Goal: Contribute content: Add original content to the website for others to see

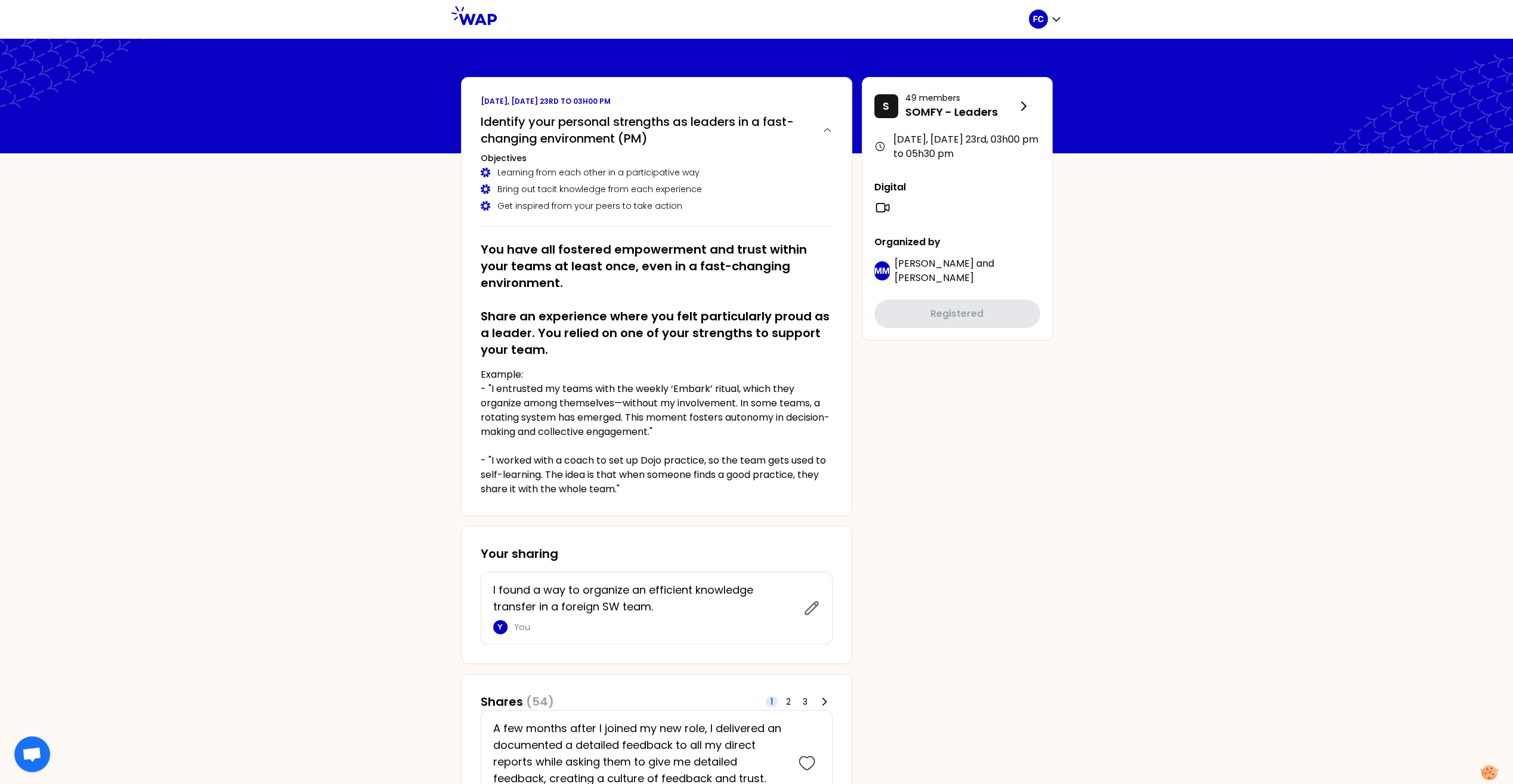
click at [681, 356] on p "I found a way to organize an efficient knowledge transfer in a foreign SW team." at bounding box center [645, 598] width 303 height 34
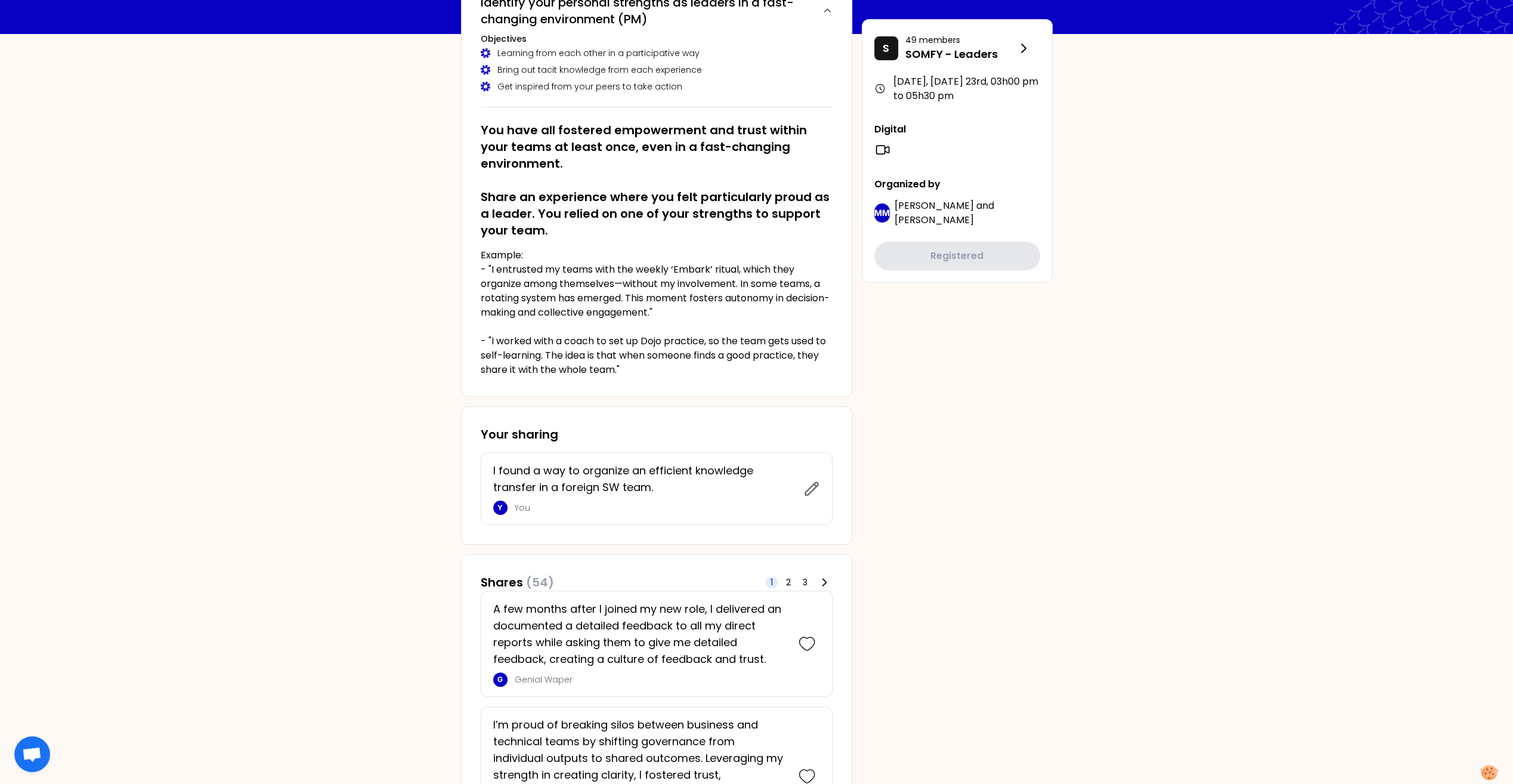
scroll to position [59, 0]
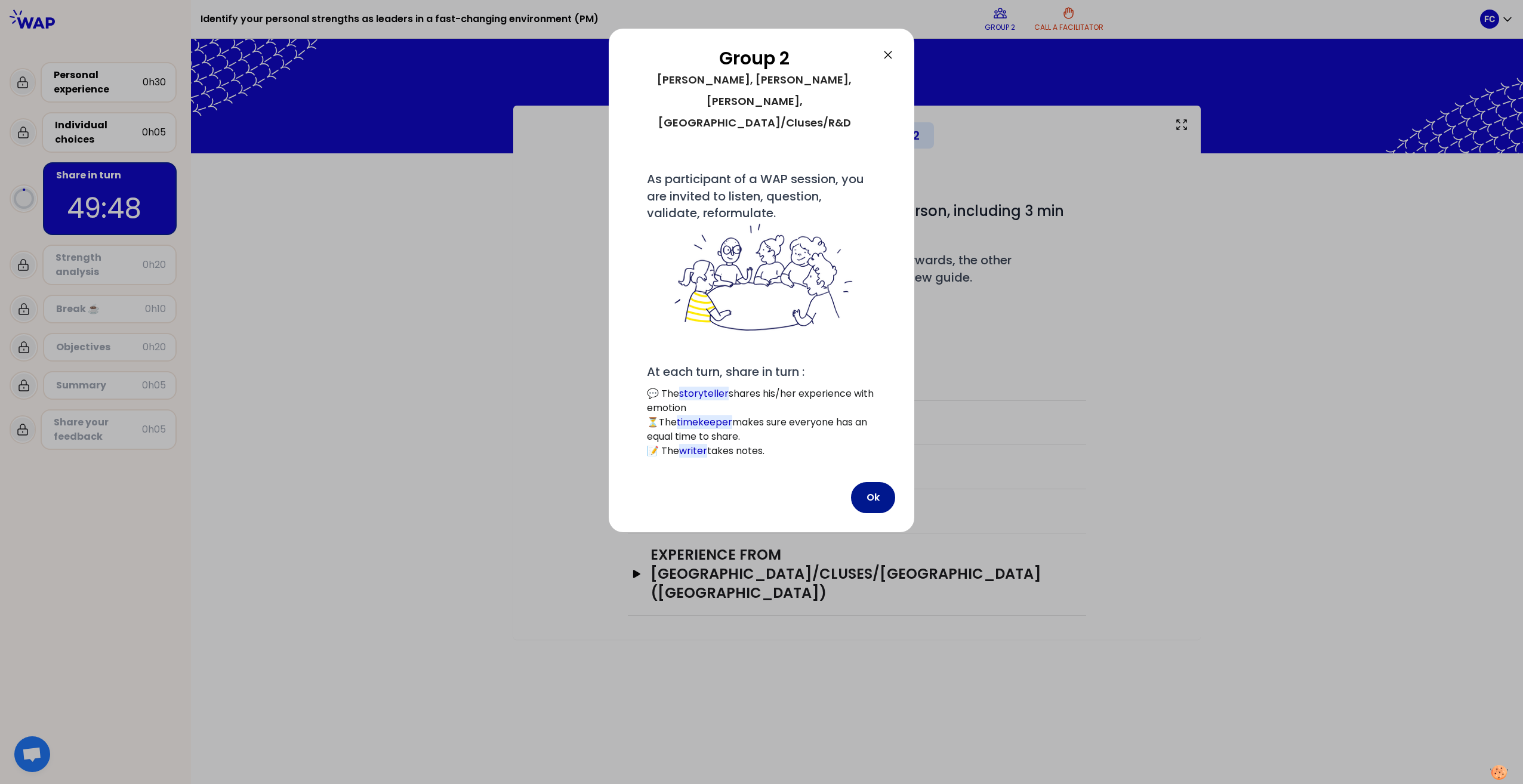
click at [878, 356] on button "Ok" at bounding box center [873, 497] width 44 height 31
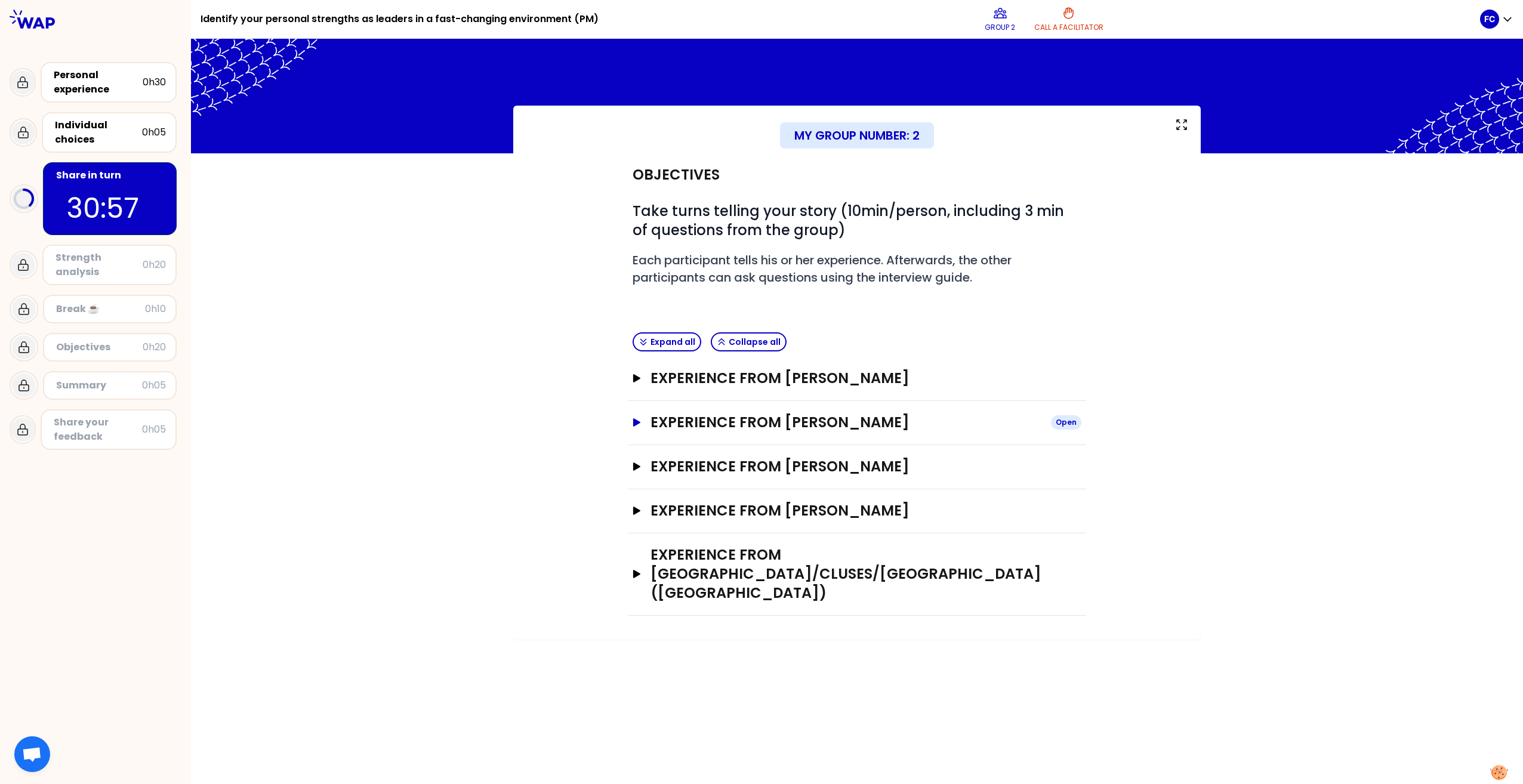
click at [636, 356] on icon "button" at bounding box center [637, 422] width 7 height 8
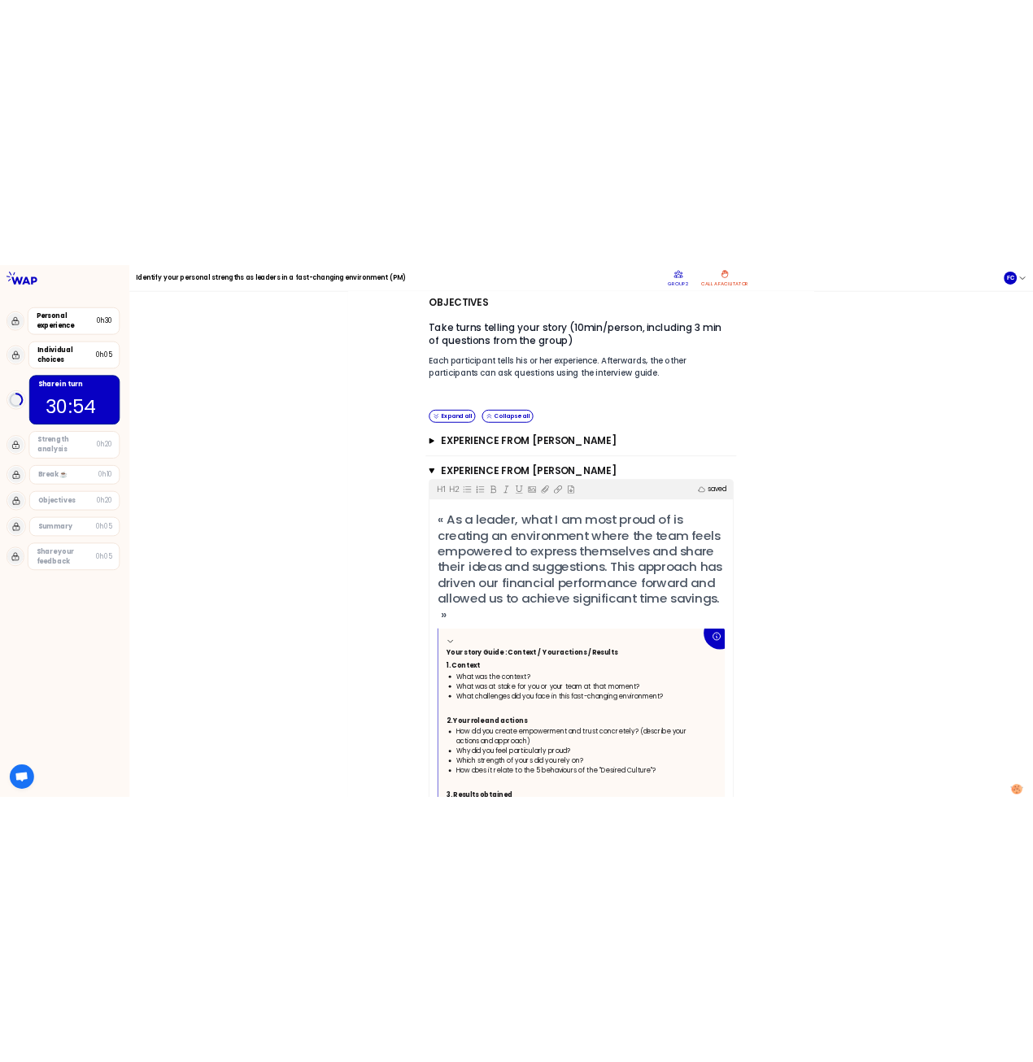
scroll to position [325, 0]
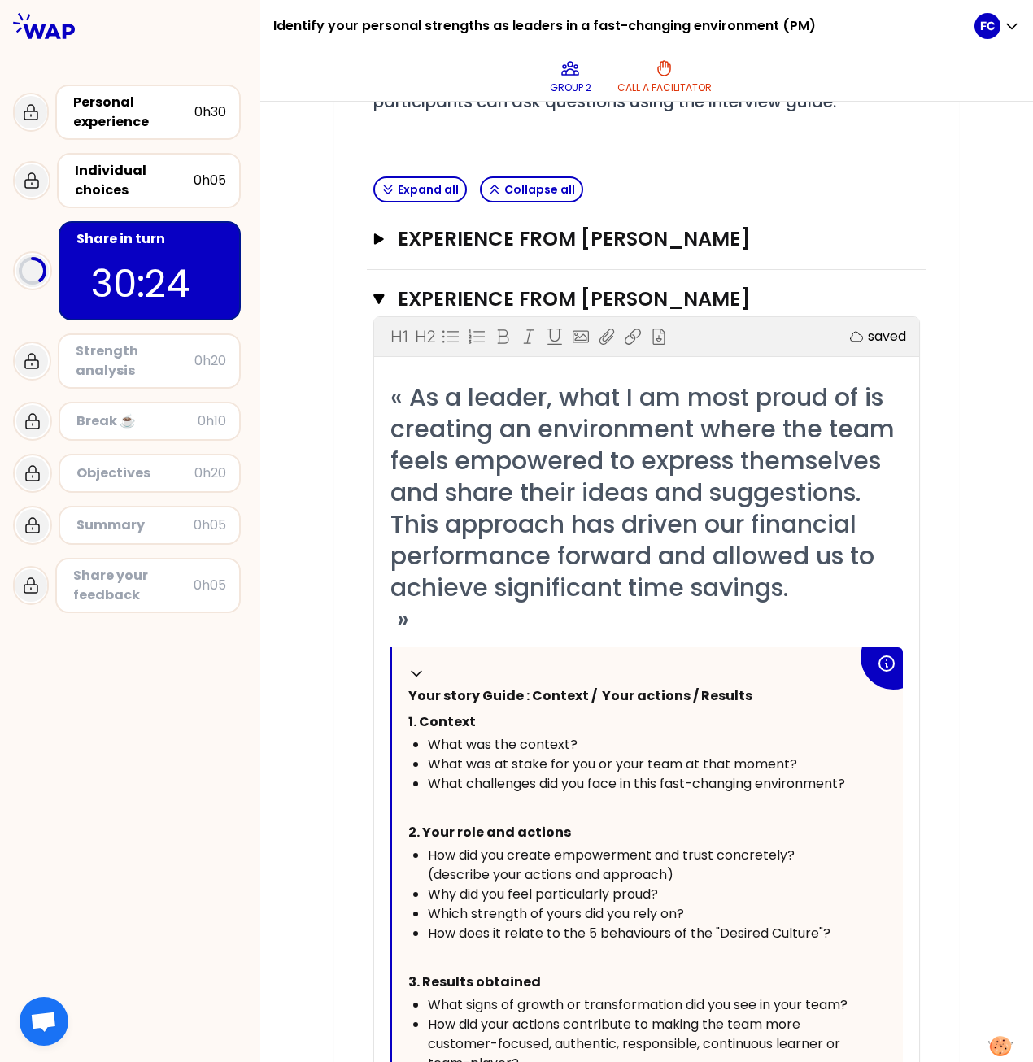
click at [547, 486] on span "« As a leader, what I am most proud of is creating an environment where the tea…" at bounding box center [645, 508] width 511 height 257
click at [518, 486] on span "« As a leader, what I am most proud of is creating an environment where the tea…" at bounding box center [645, 508] width 511 height 257
click at [527, 486] on span "« As a leader, what I am most proud of is creating an environment where the tea…" at bounding box center [645, 508] width 511 height 257
click at [489, 486] on div "« As a leader, what I am most proud of is creating an environment where the tea…" at bounding box center [646, 508] width 512 height 254
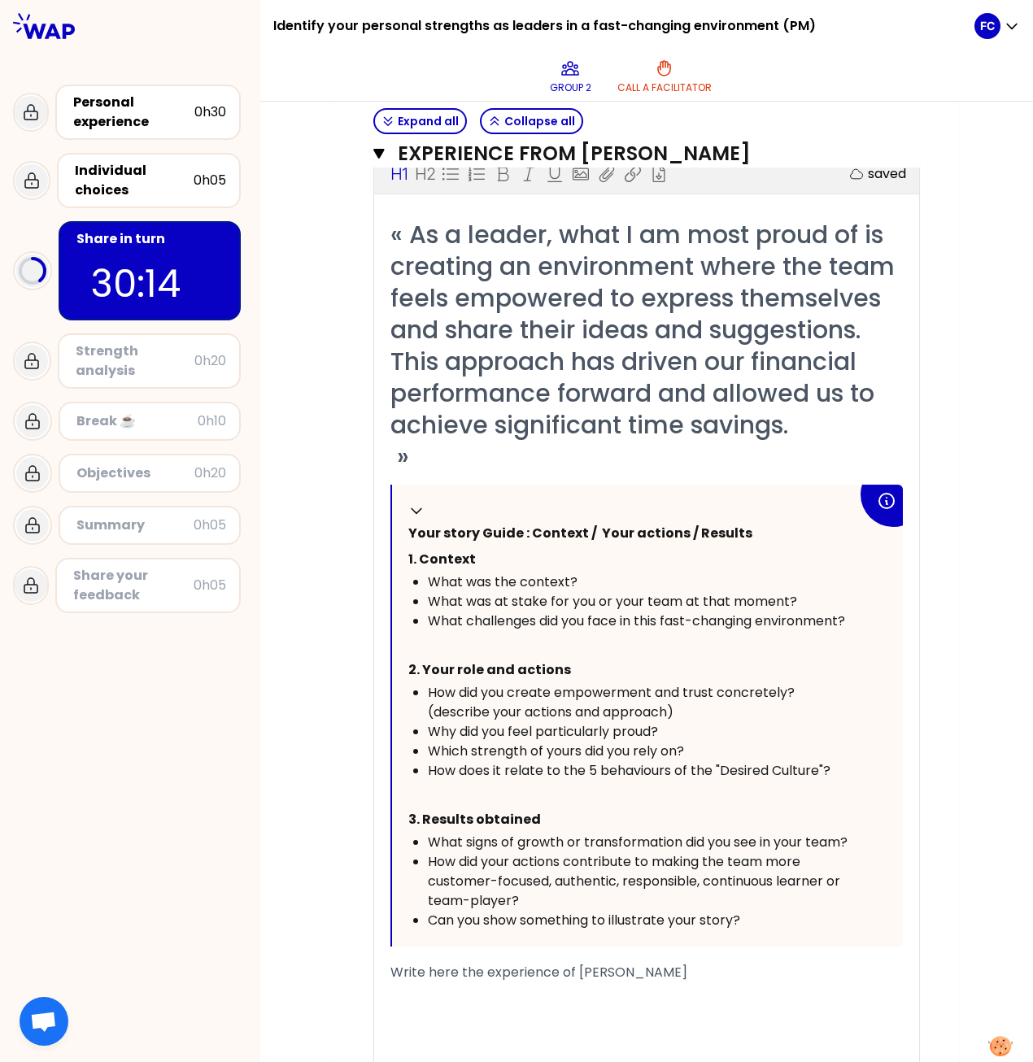
scroll to position [407, 0]
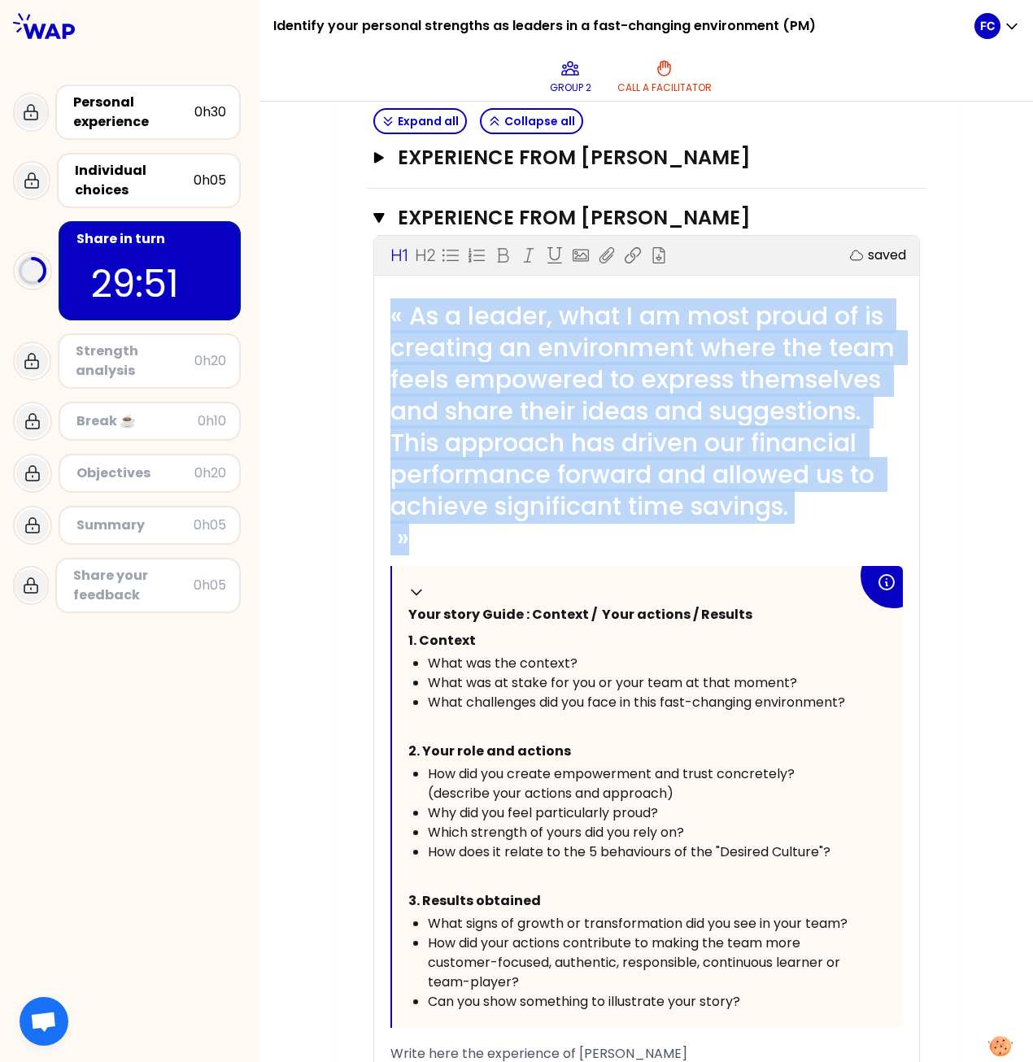
drag, startPoint x: 439, startPoint y: 535, endPoint x: 356, endPoint y: 300, distance: 249.3
click at [356, 300] on div "My group number: 2 Objectives # Take turns telling your story (10min/person, in…" at bounding box center [646, 641] width 625 height 1710
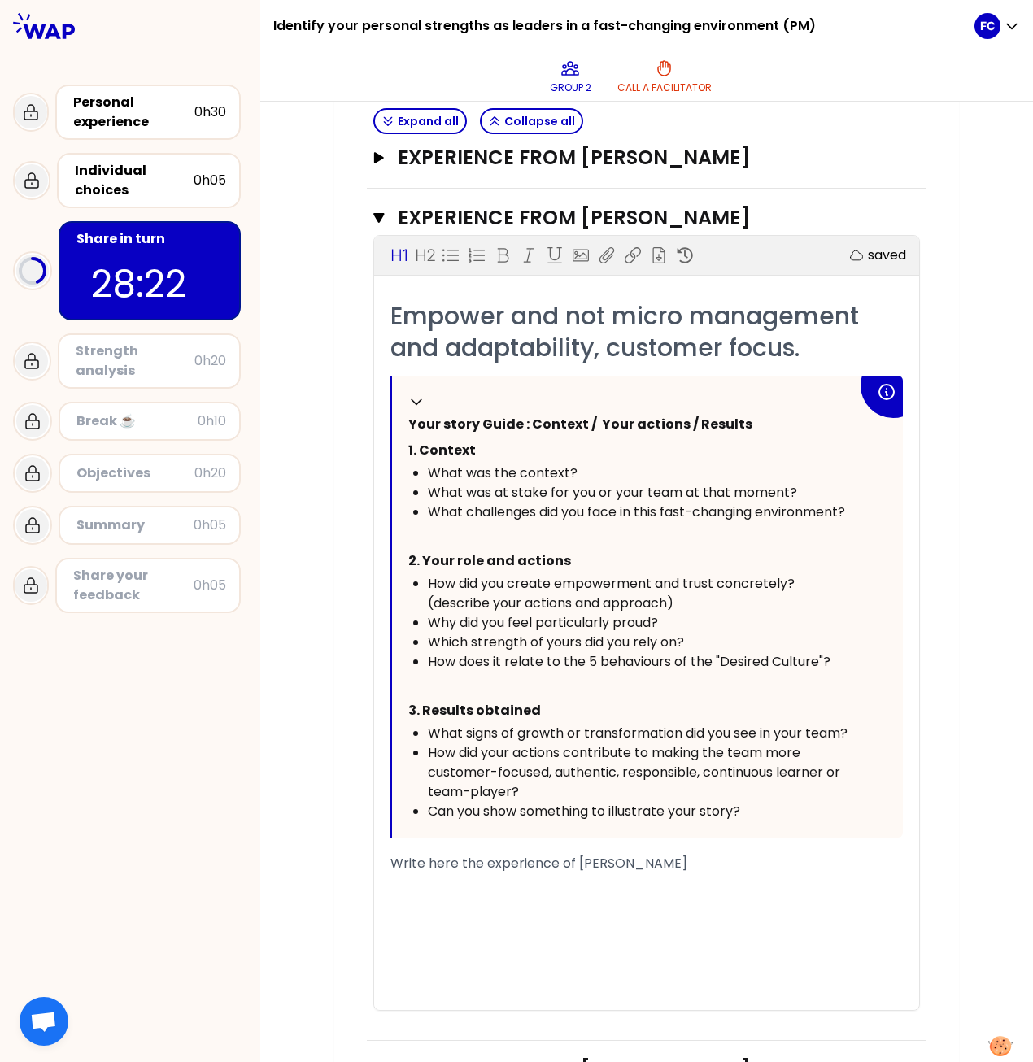
click at [584, 298] on span "Empower and not micro management and adaptability, customer focus." at bounding box center [627, 331] width 475 height 67
click at [383, 323] on div "Empower and not micro management and adaptability, customer focus. Collapse You…" at bounding box center [646, 655] width 545 height 710
click at [390, 315] on span "Empower and not micro management and adaptability, customer focus." at bounding box center [627, 331] width 475 height 67
click at [442, 251] on div "H1 H2 Export saved" at bounding box center [646, 255] width 545 height 39
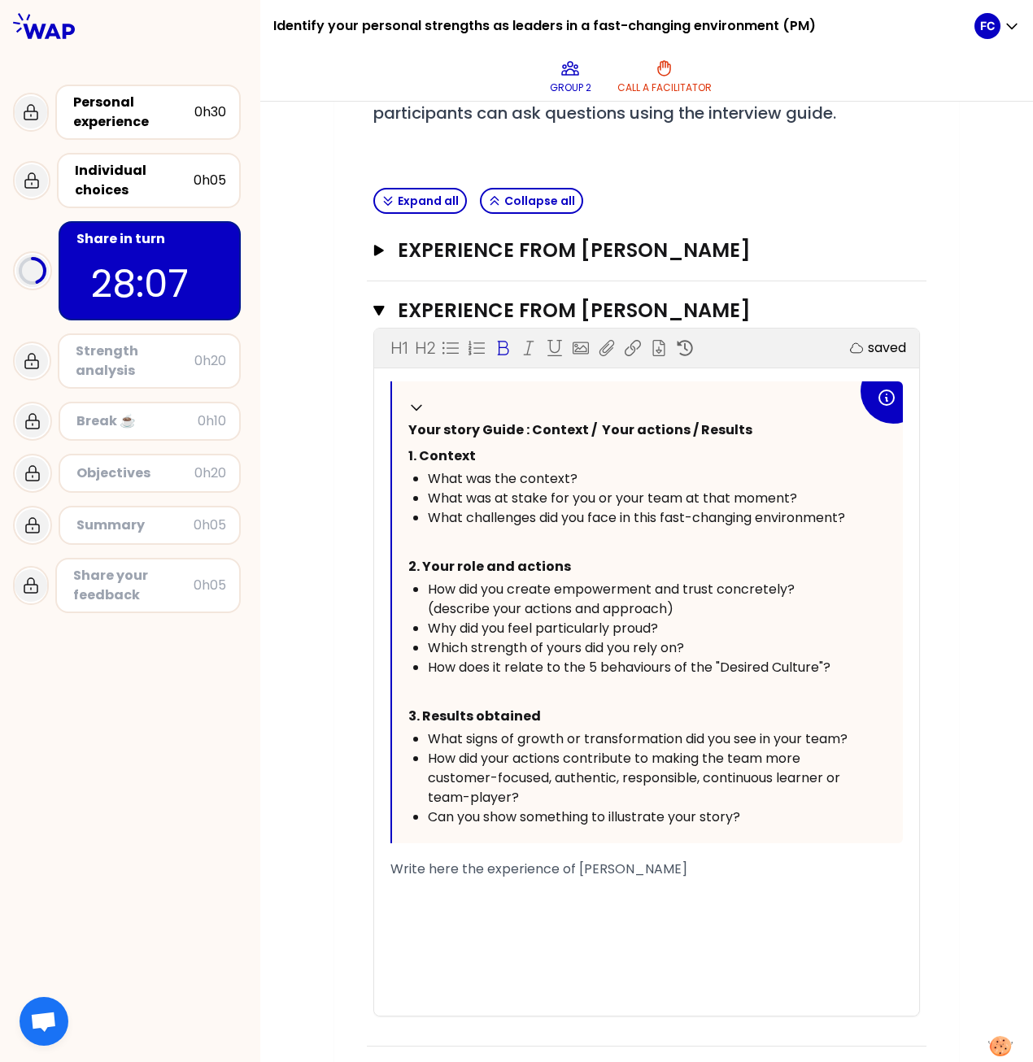
scroll to position [233, 0]
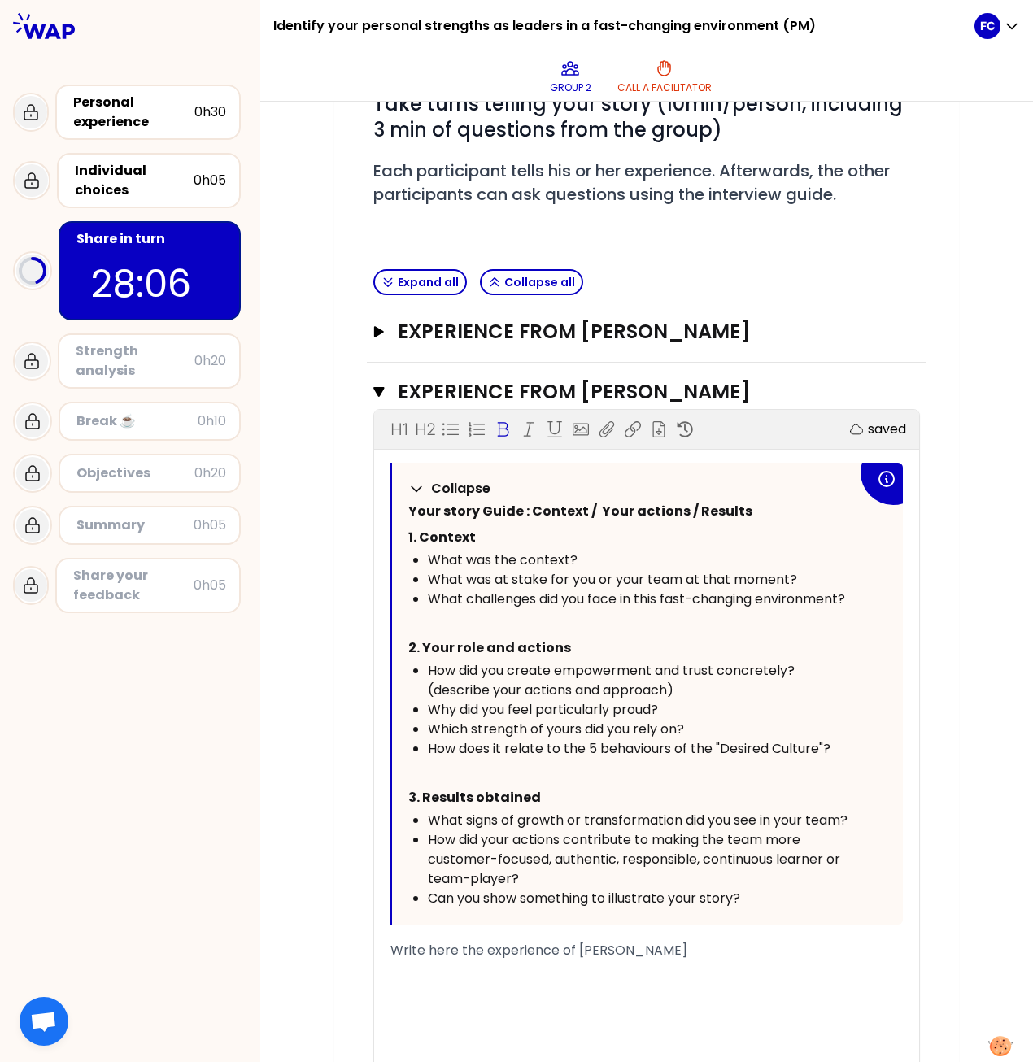
click at [408, 481] on icon at bounding box center [416, 489] width 16 height 16
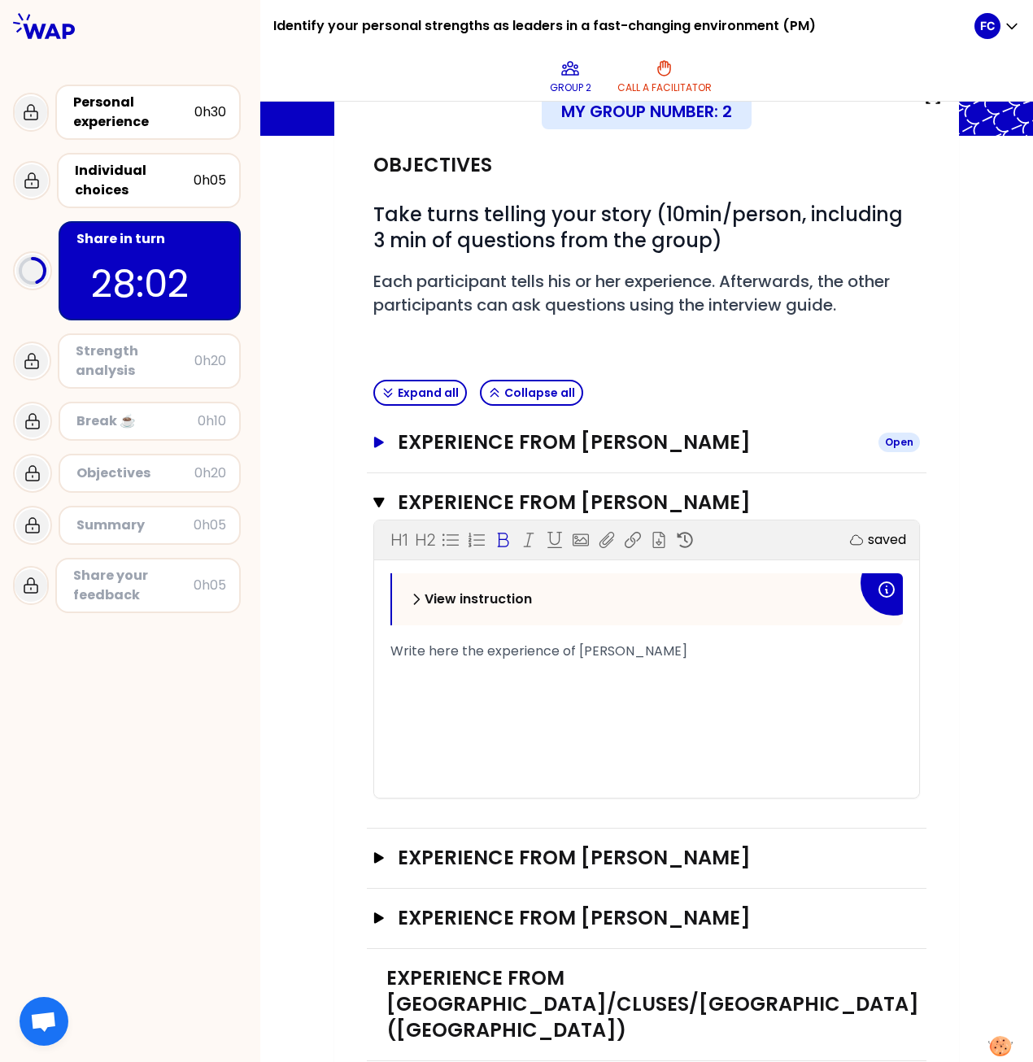
click at [376, 440] on icon "button" at bounding box center [379, 442] width 10 height 11
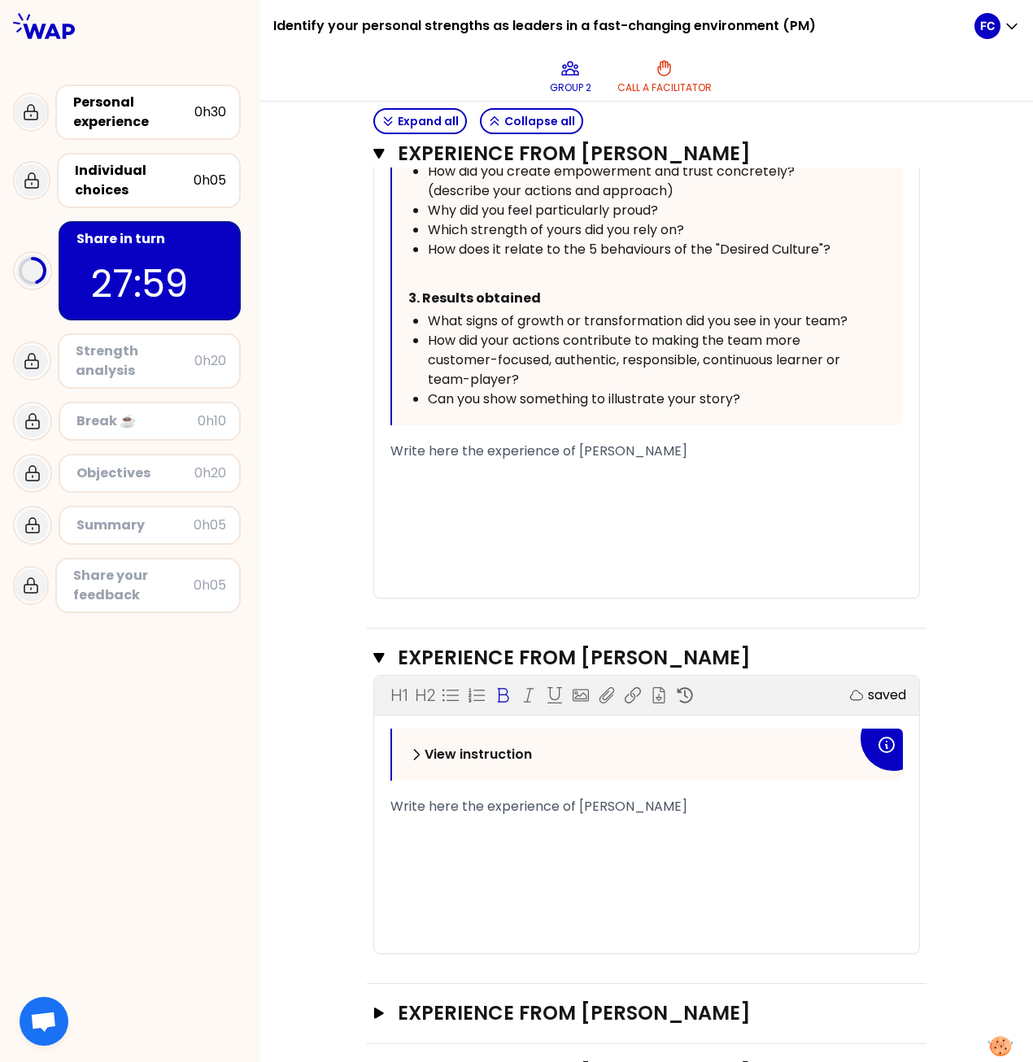
scroll to position [935, 0]
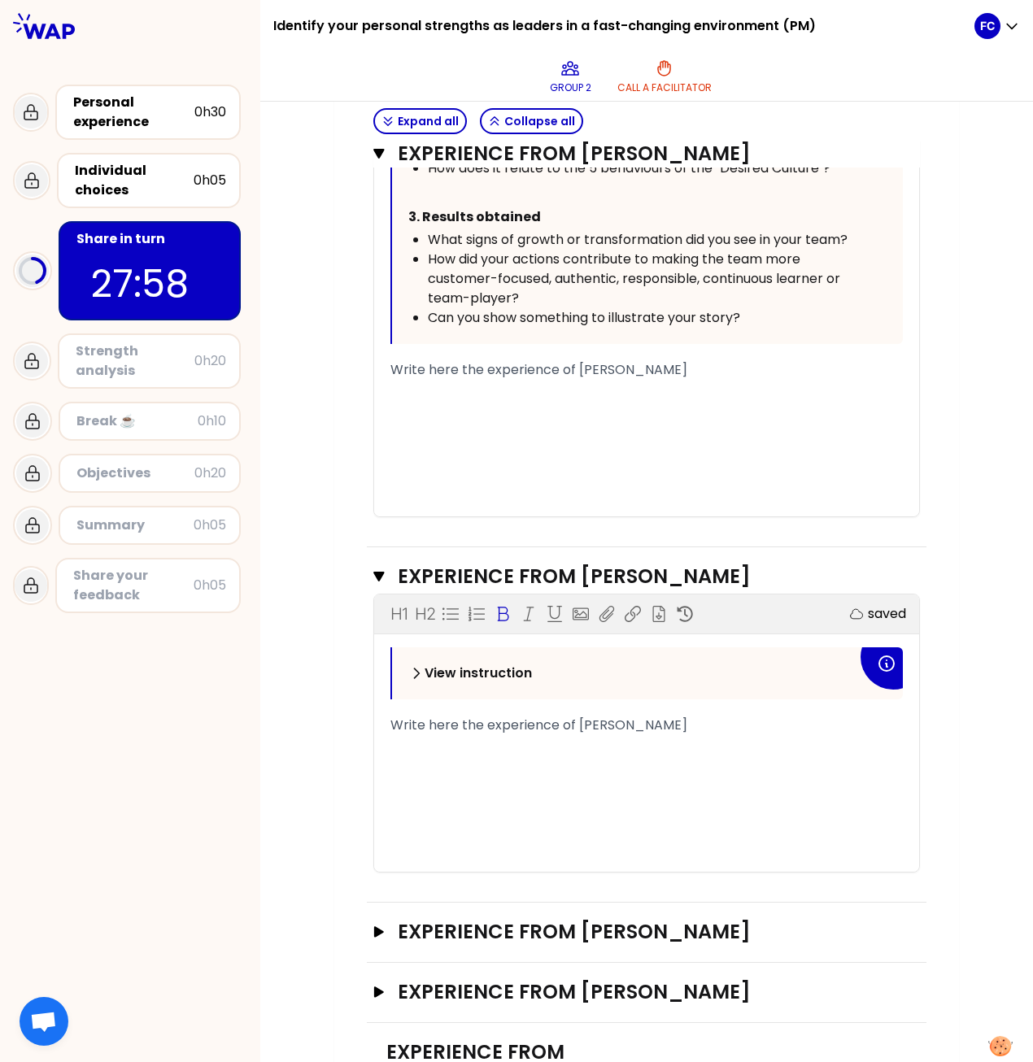
click at [415, 486] on icon at bounding box center [417, 674] width 5 height 10
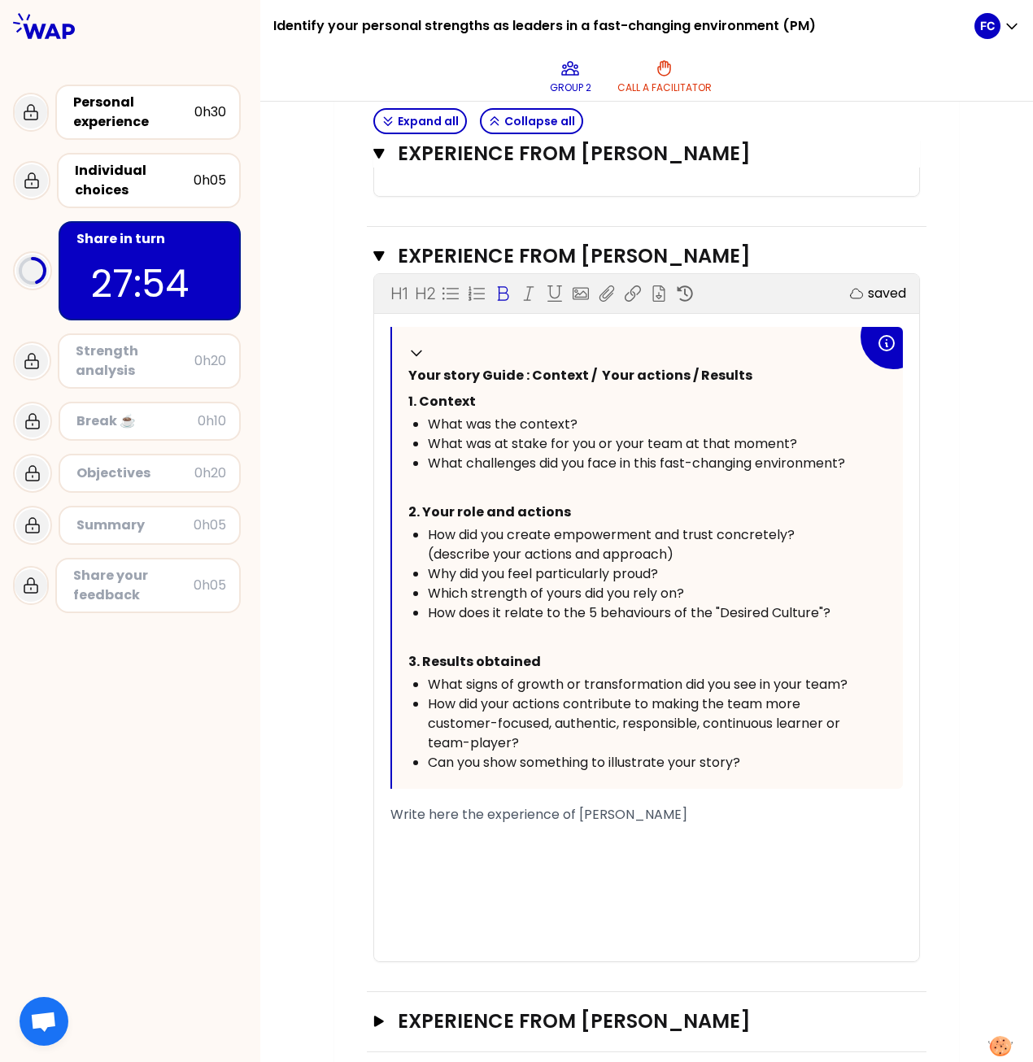
scroll to position [1174, 0]
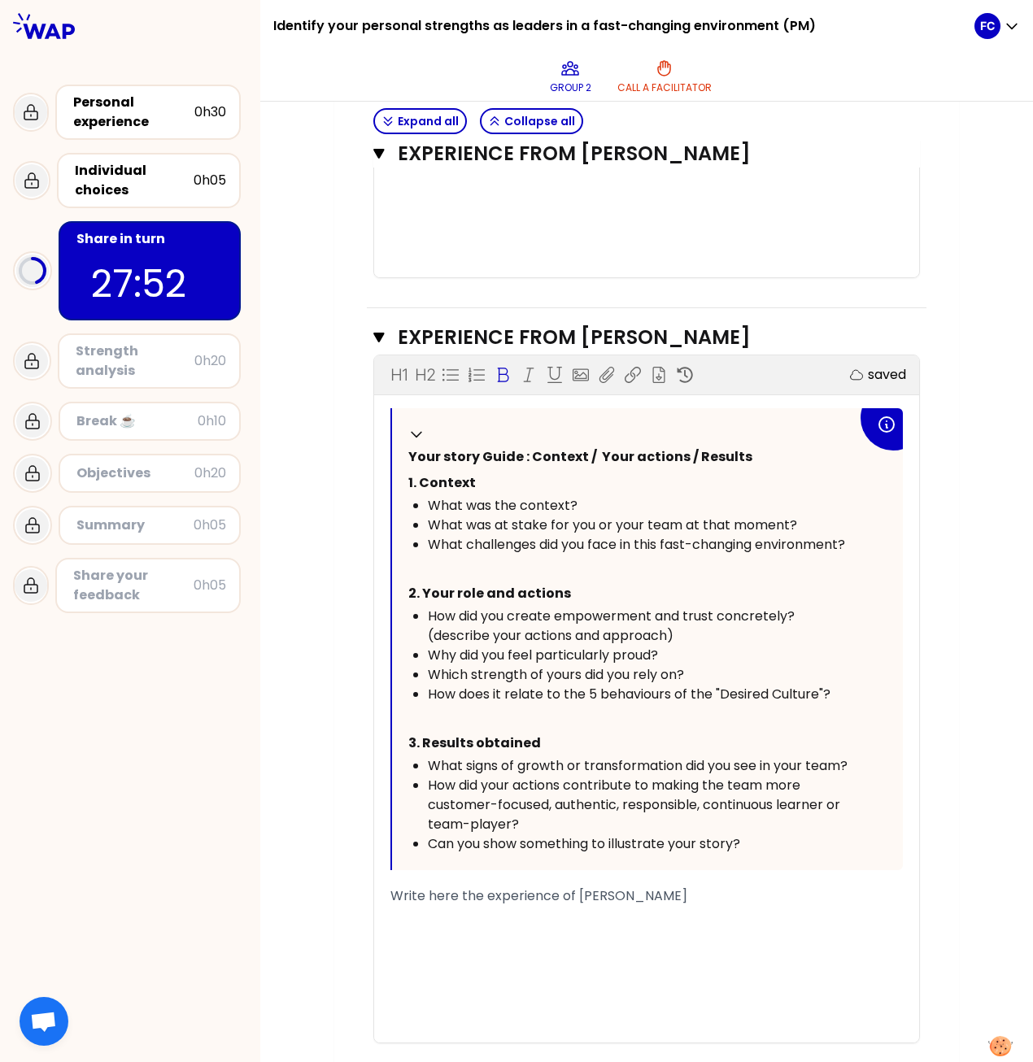
click at [416, 394] on div "H1 H2 Export saved Collapse Your story Guide : Context / Your actions / Results…" at bounding box center [646, 698] width 545 height 687
click at [410, 426] on icon at bounding box center [416, 434] width 16 height 16
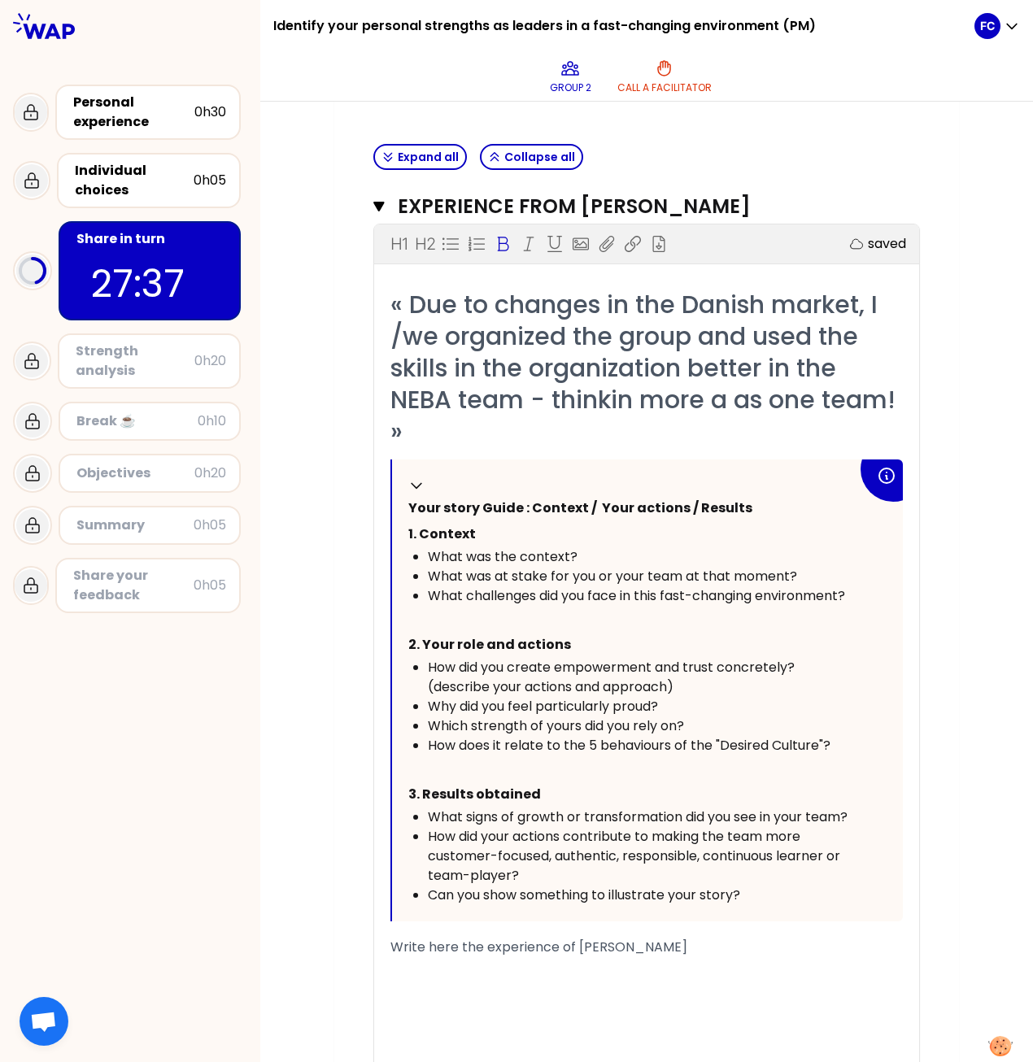
scroll to position [195, 0]
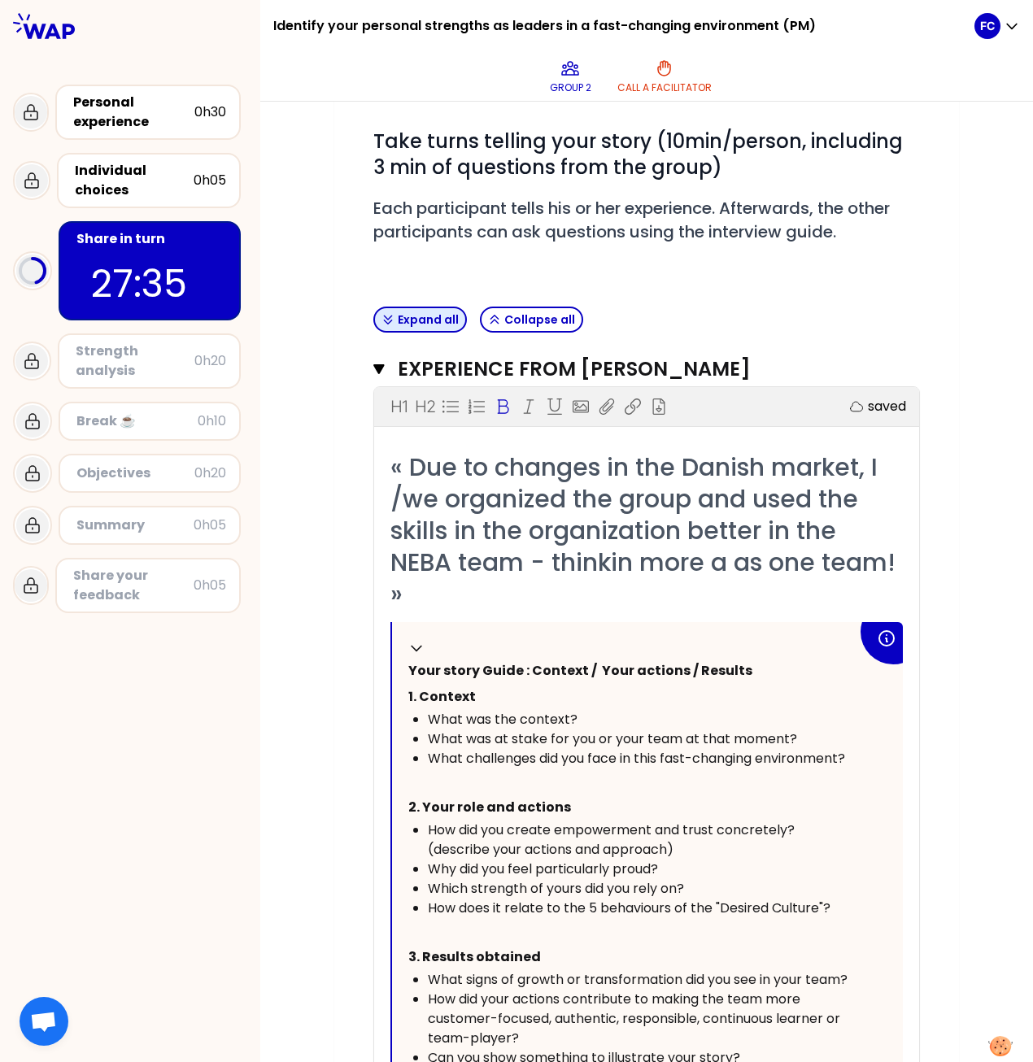
click at [421, 308] on button "Expand all" at bounding box center [420, 320] width 94 height 26
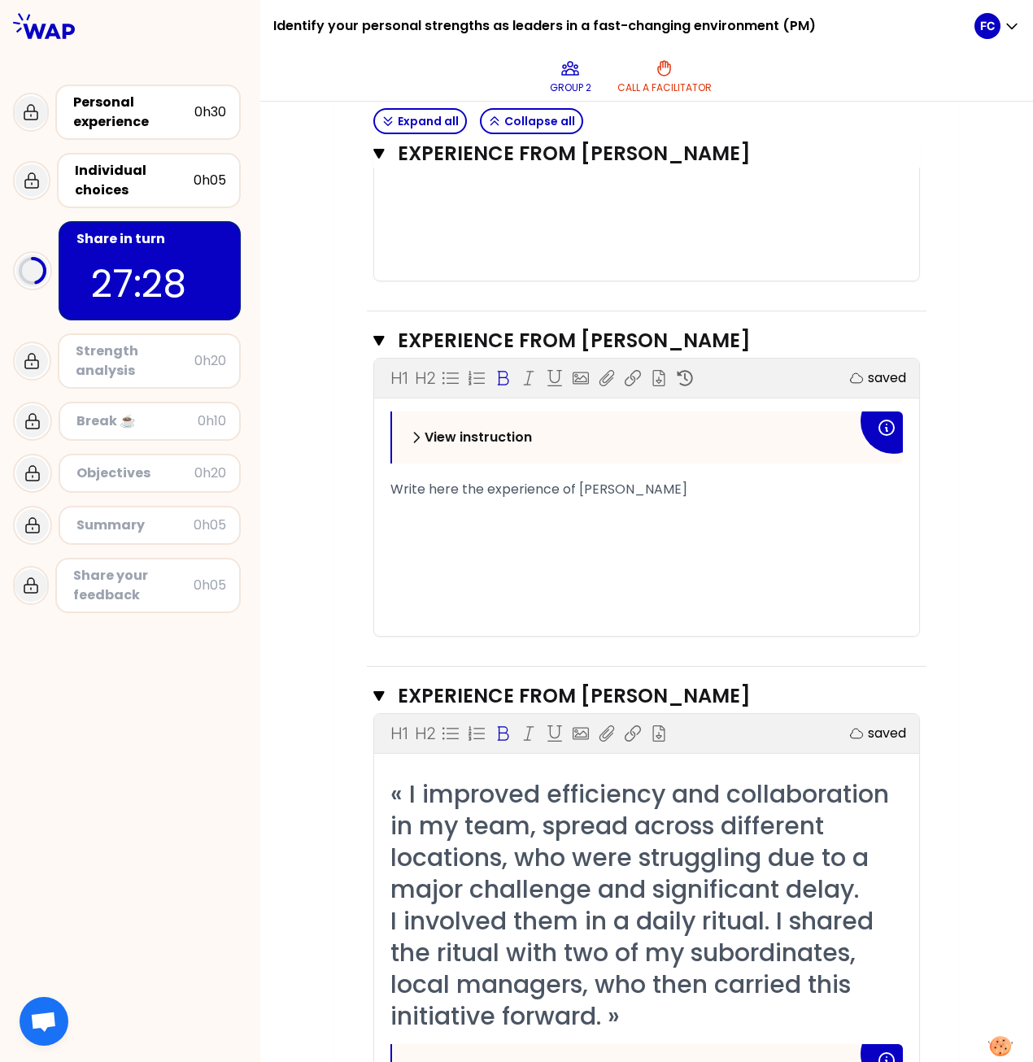
scroll to position [1090, 0]
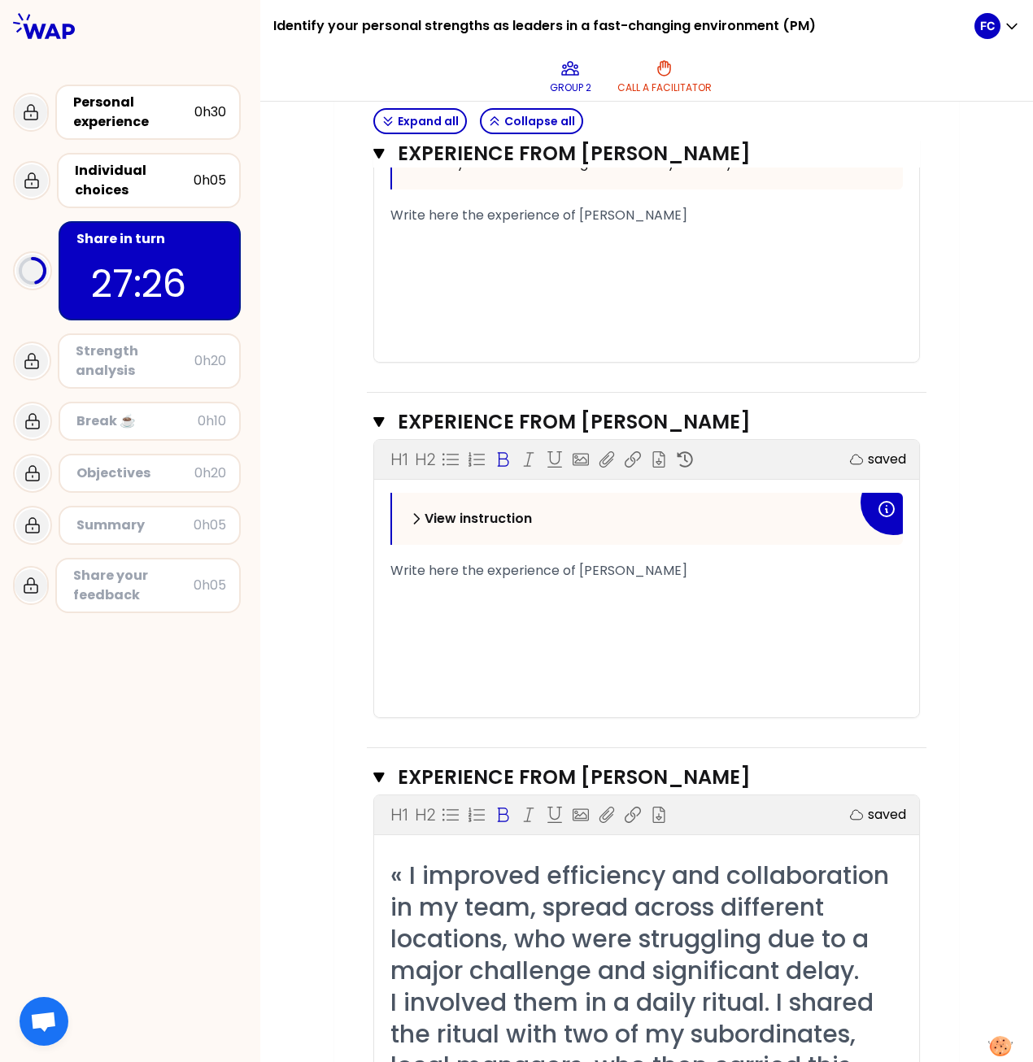
click at [415, 486] on icon at bounding box center [417, 519] width 5 height 10
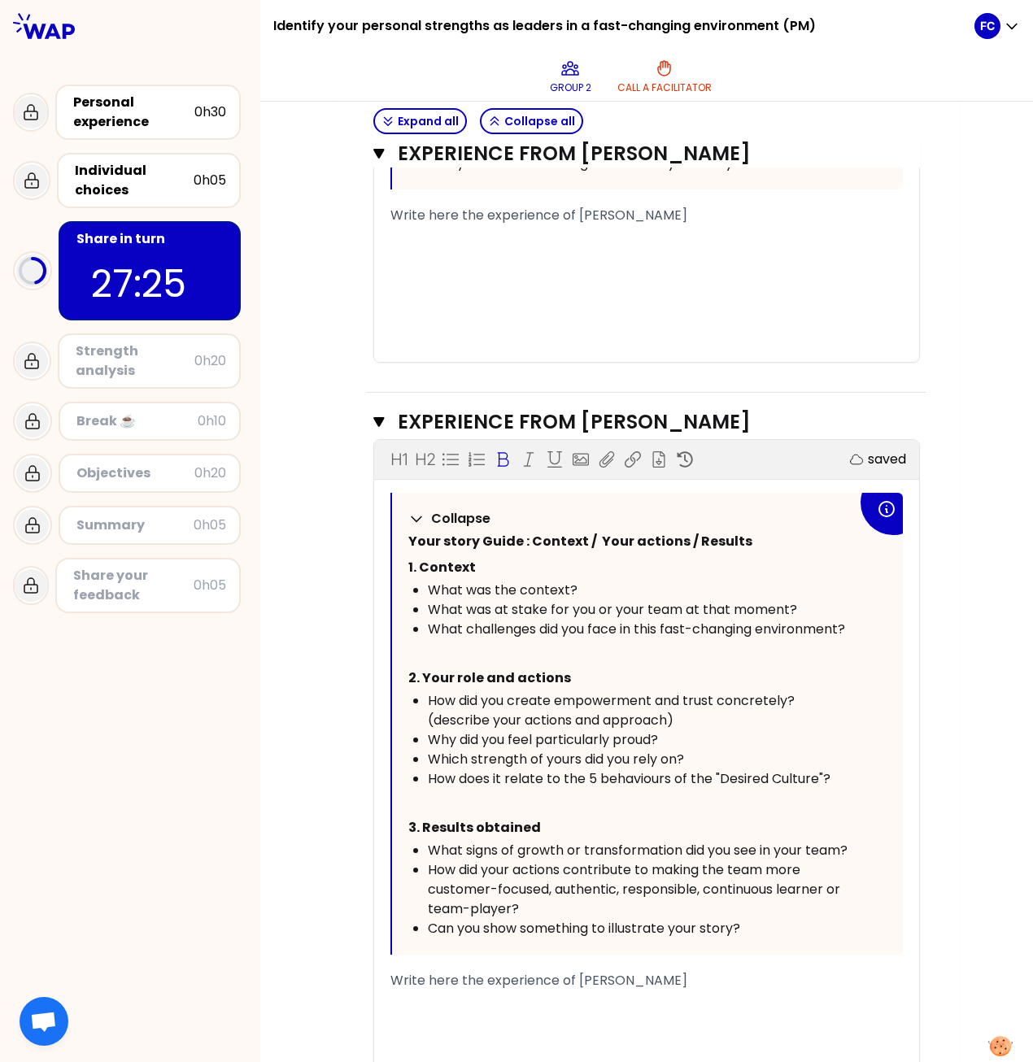
click at [411, 486] on icon at bounding box center [416, 519] width 16 height 16
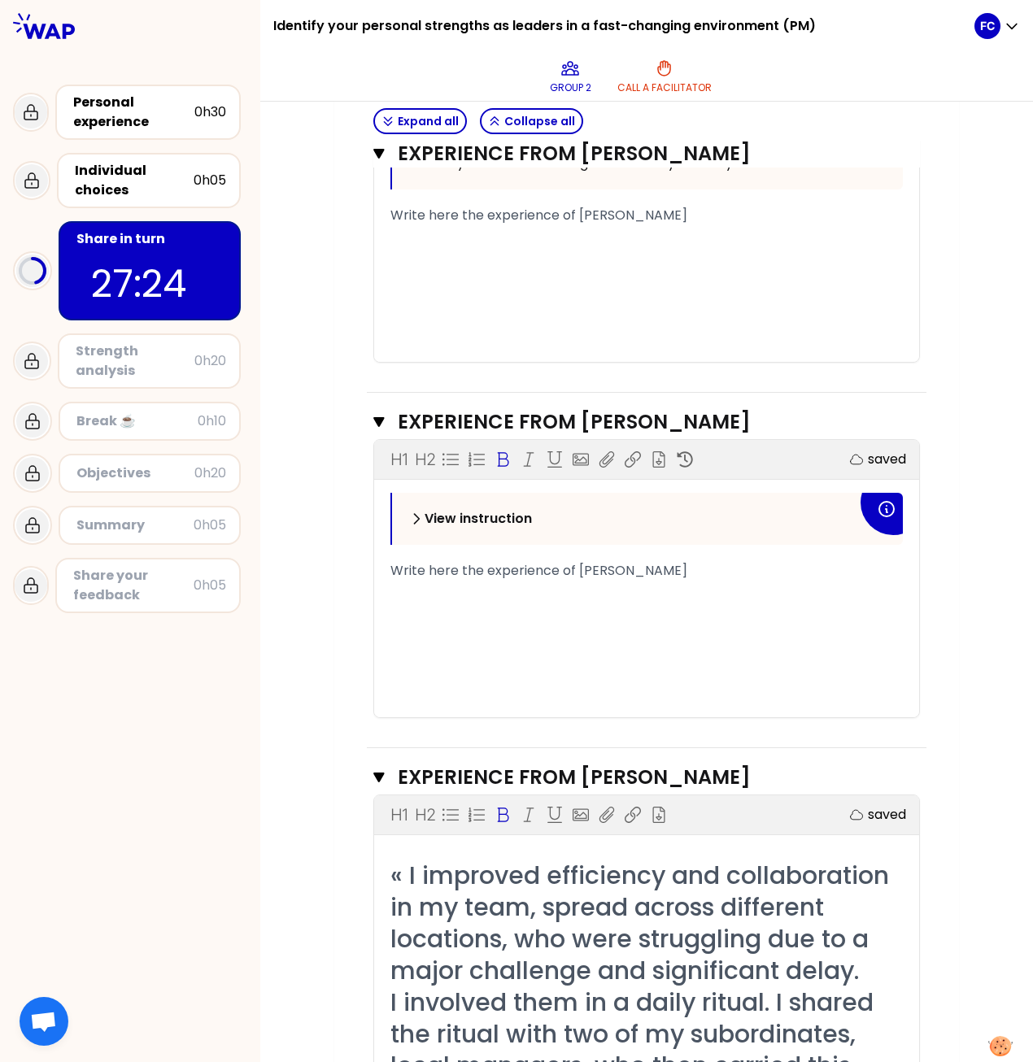
click at [444, 486] on div "﻿" at bounding box center [646, 649] width 512 height 20
click at [436, 486] on div "﻿" at bounding box center [646, 610] width 512 height 20
drag, startPoint x: 402, startPoint y: 578, endPoint x: 412, endPoint y: 580, distance: 10.7
click at [402, 486] on div "﻿" at bounding box center [646, 591] width 512 height 20
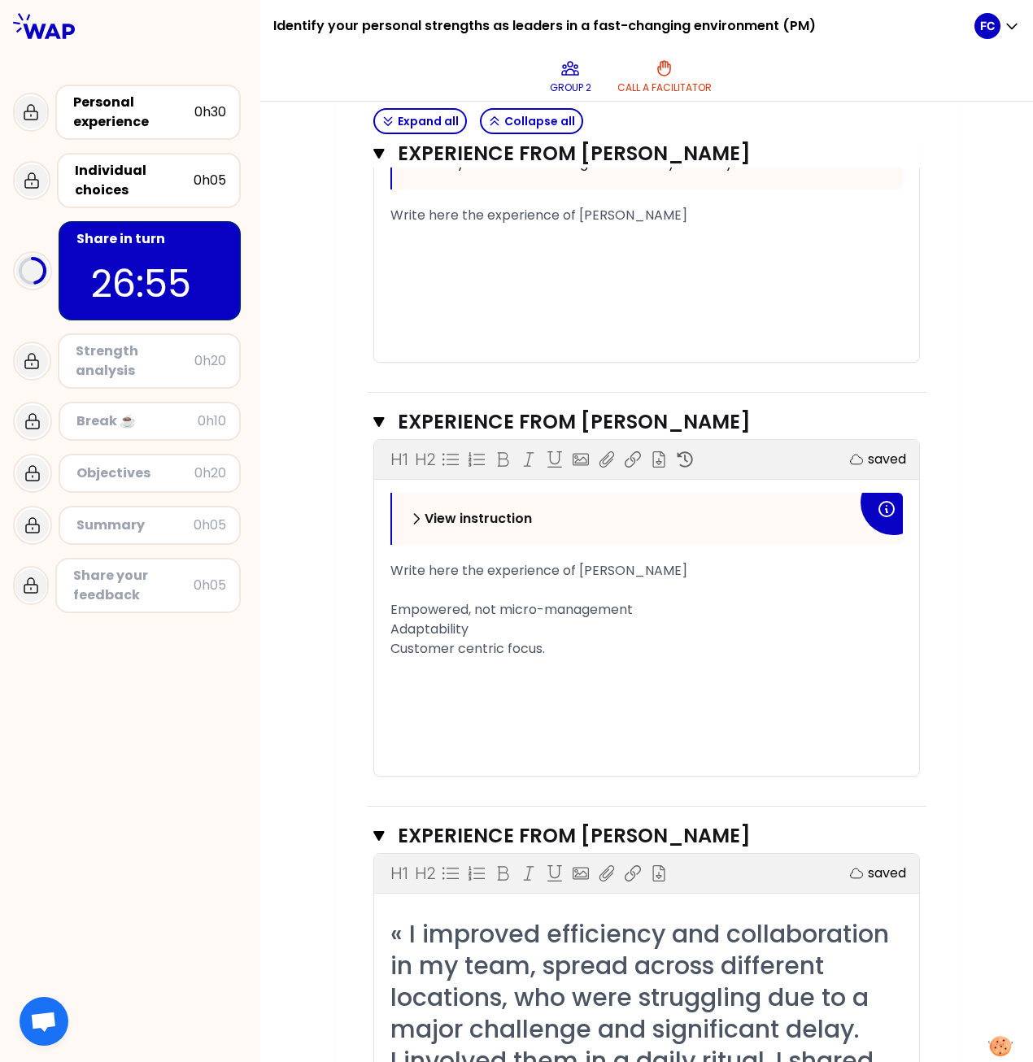
click at [390, 486] on span "Empowered, not micro-management" at bounding box center [511, 609] width 242 height 19
click at [868, 454] on p "saved" at bounding box center [887, 460] width 38 height 20
click at [705, 486] on div "﻿" at bounding box center [646, 688] width 512 height 20
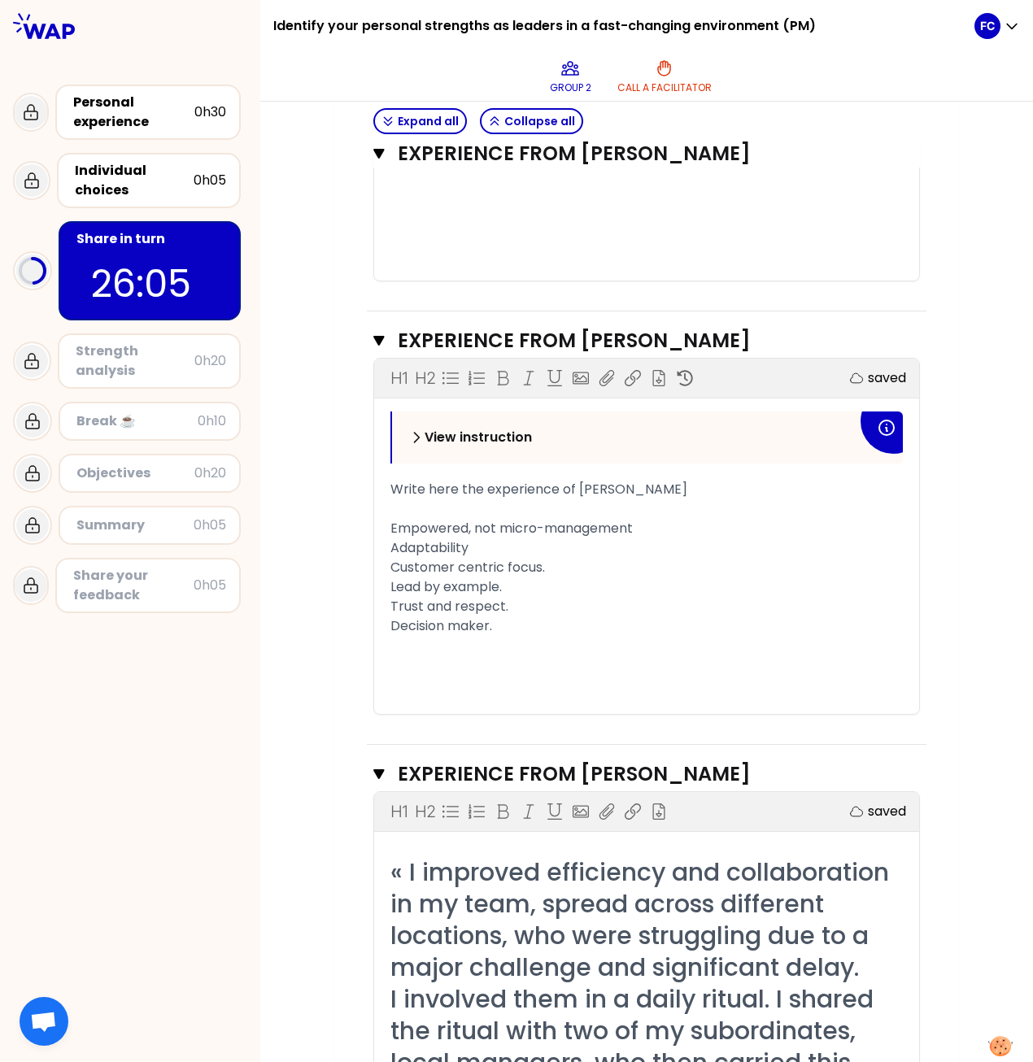
click at [381, 486] on div "View instruction Write here the experience of [PERSON_NAME] ﻿ Empowered, not mi…" at bounding box center [646, 563] width 545 height 303
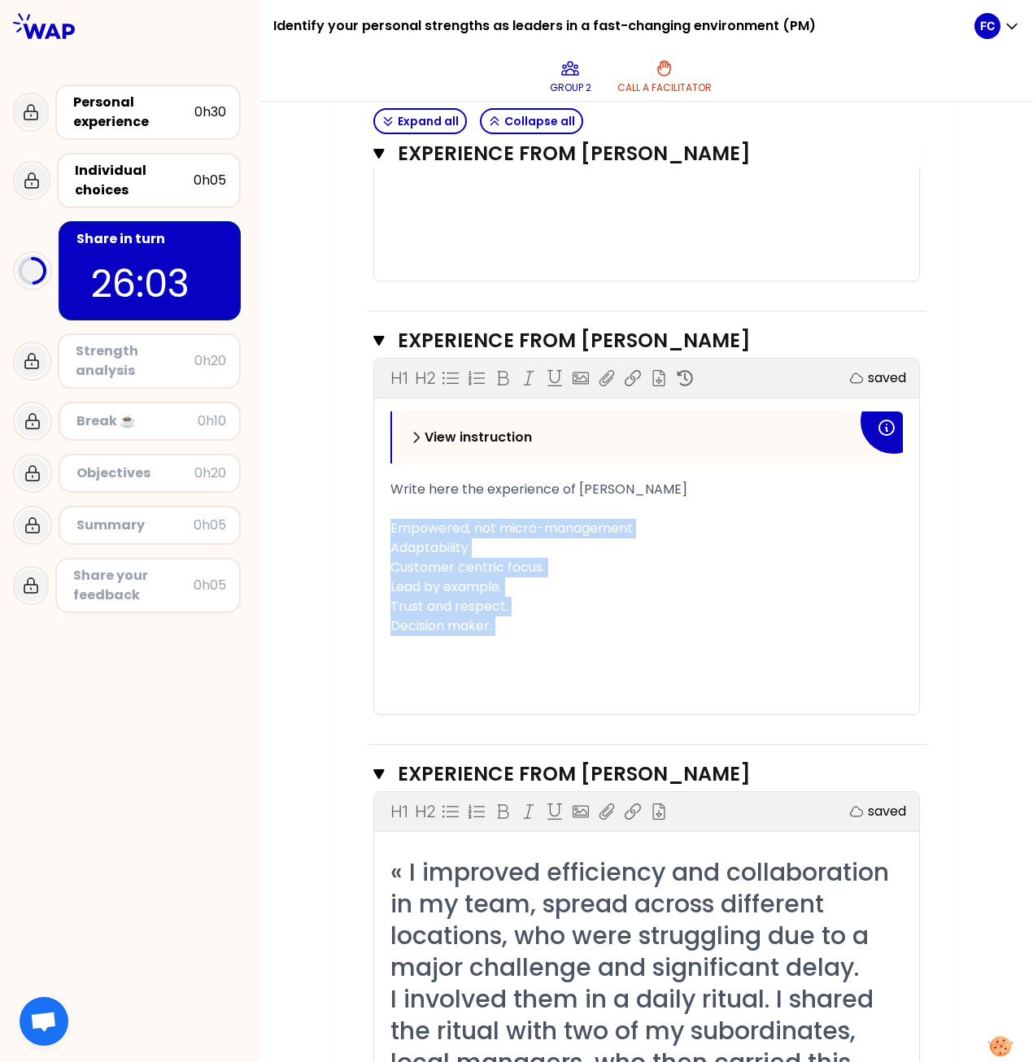
drag, startPoint x: 384, startPoint y: 521, endPoint x: 386, endPoint y: 639, distance: 118.0
click at [390, 486] on div "View instruction Write here the experience of [PERSON_NAME] ﻿ Empowered, not mi…" at bounding box center [646, 563] width 512 height 303
click at [442, 373] on icon at bounding box center [450, 378] width 16 height 16
click at [579, 486] on div "Trust and respect." at bounding box center [656, 607] width 493 height 20
click at [724, 486] on div "﻿" at bounding box center [646, 646] width 512 height 20
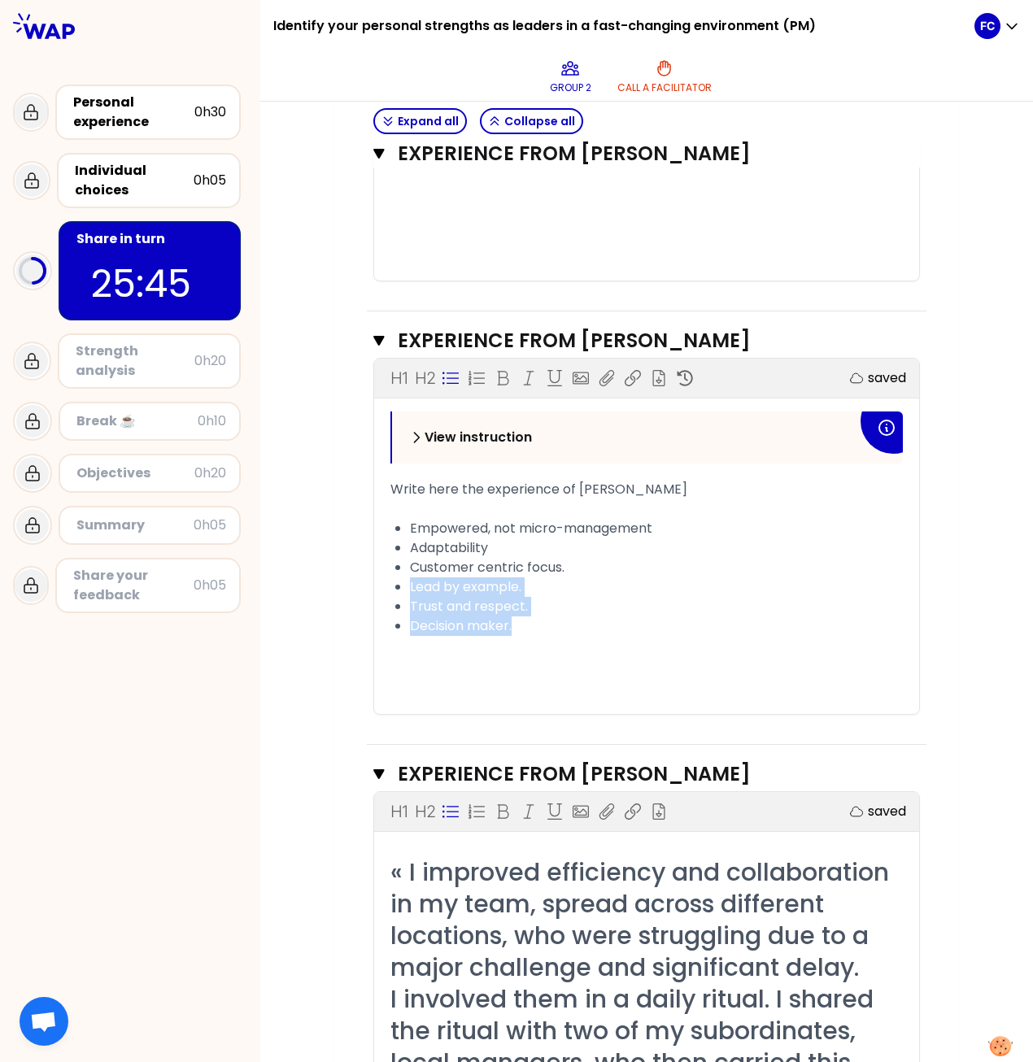
drag, startPoint x: 523, startPoint y: 631, endPoint x: 382, endPoint y: 590, distance: 146.5
click at [382, 486] on div "View instruction Write here the experience of [PERSON_NAME] ﻿ Empowered, not mi…" at bounding box center [646, 563] width 545 height 303
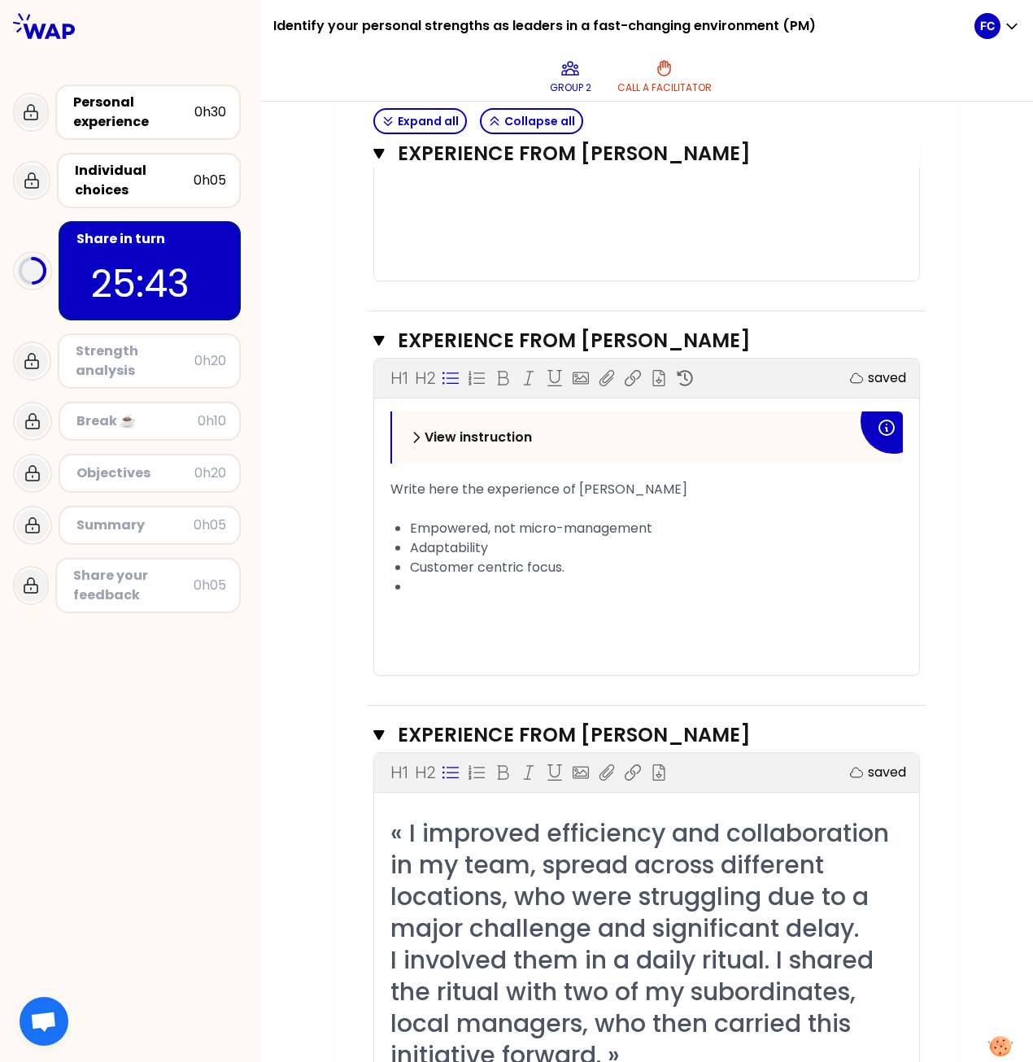
click at [587, 218] on div "﻿" at bounding box center [646, 213] width 512 height 20
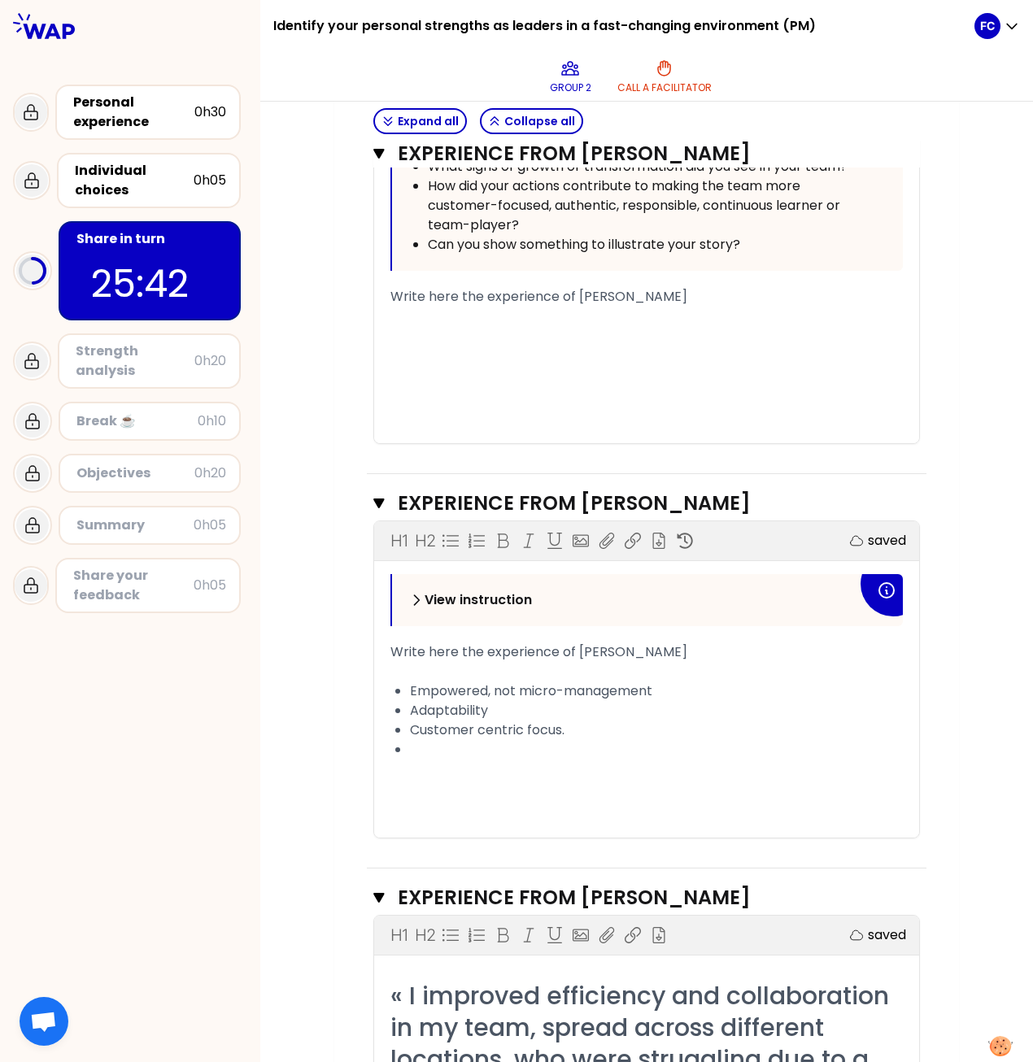
scroll to position [927, 0]
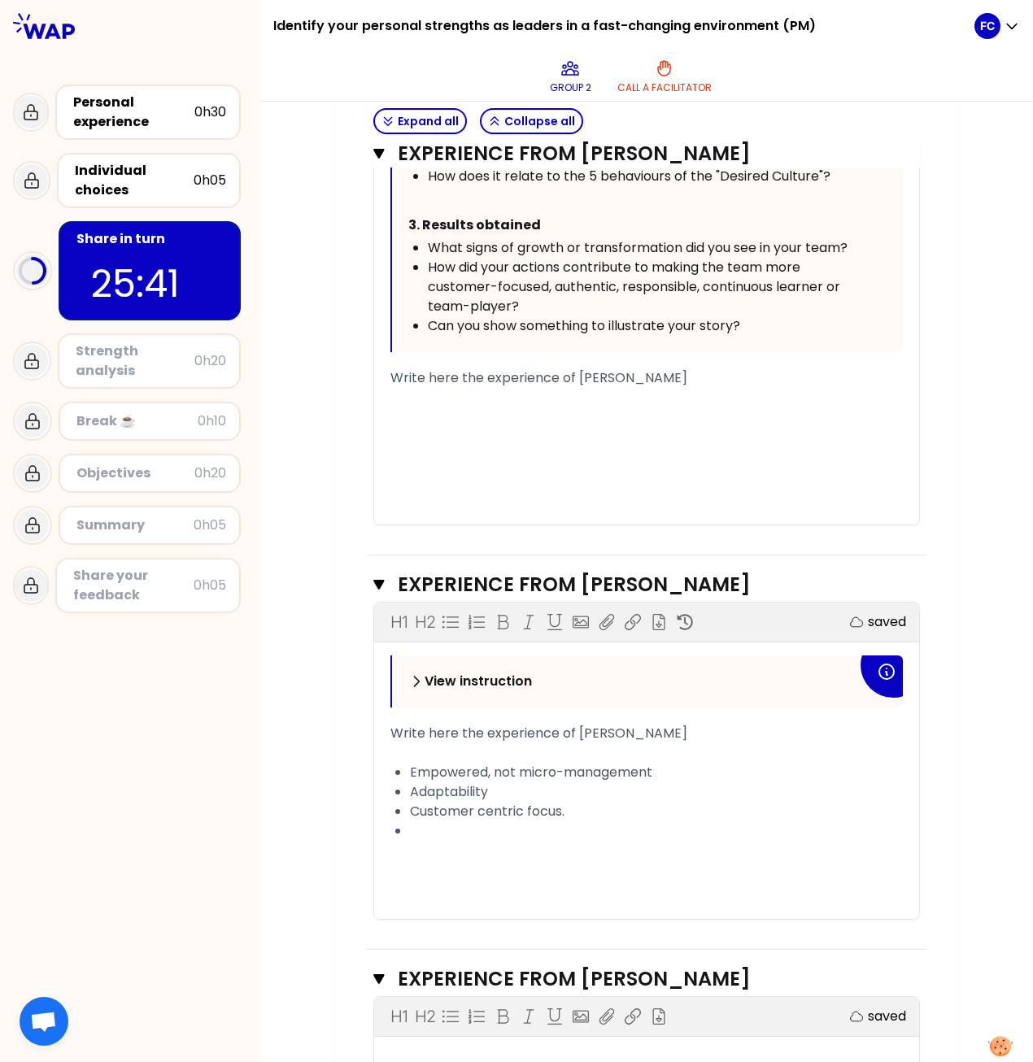
click at [441, 388] on div "﻿" at bounding box center [646, 398] width 512 height 20
drag, startPoint x: 417, startPoint y: 388, endPoint x: 384, endPoint y: 366, distance: 39.9
click at [390, 366] on div "« Due to changes in the Danish market, I /we organized the group and used the s…" at bounding box center [646, 121] width 512 height 805
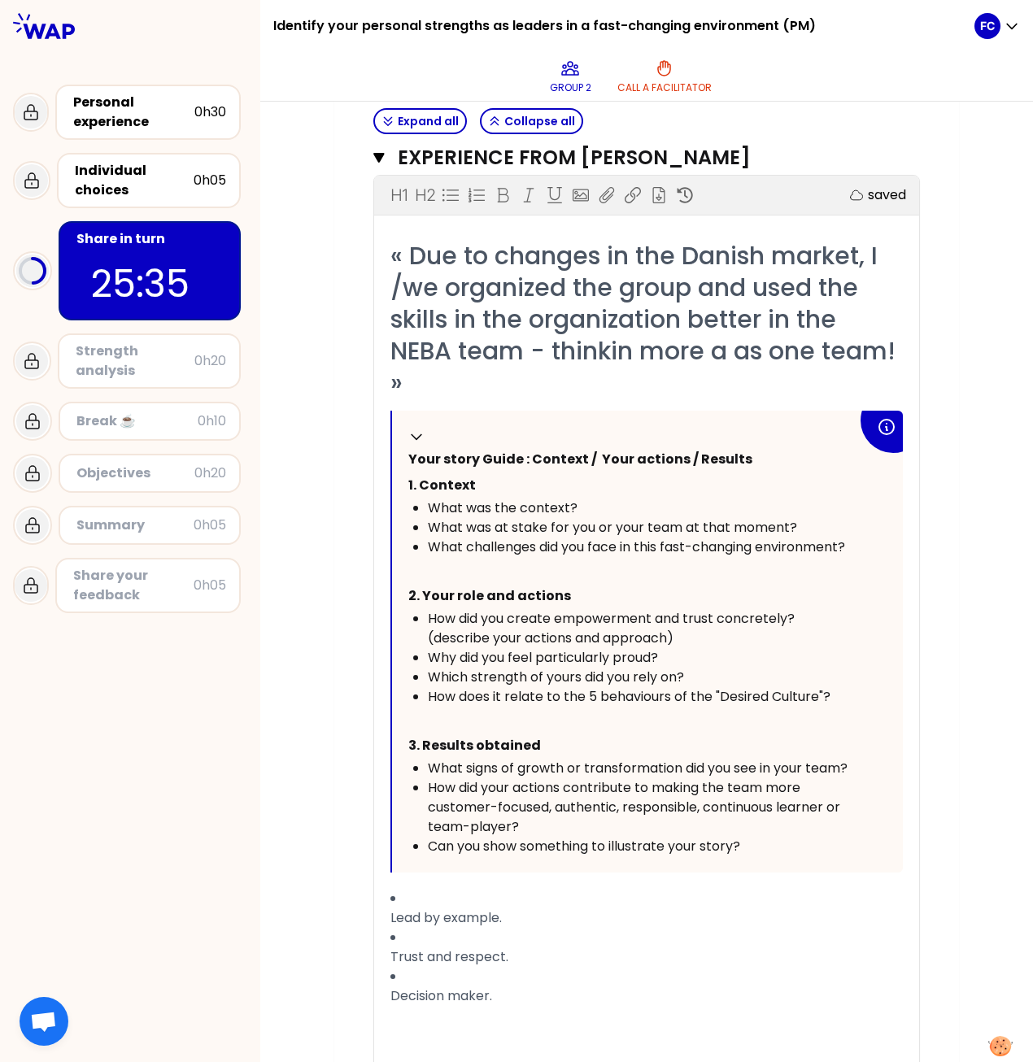
scroll to position [569, 0]
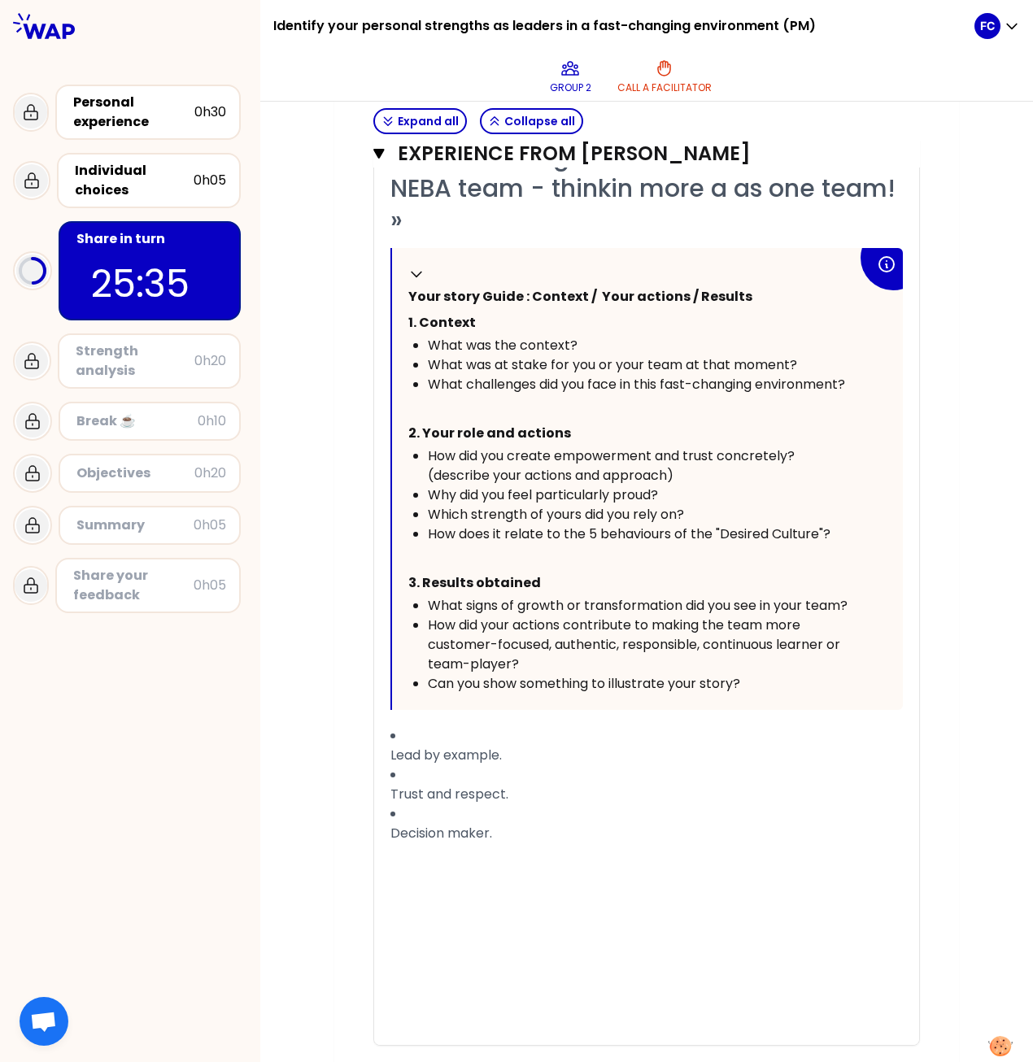
click at [490, 486] on div "﻿" at bounding box center [646, 918] width 512 height 20
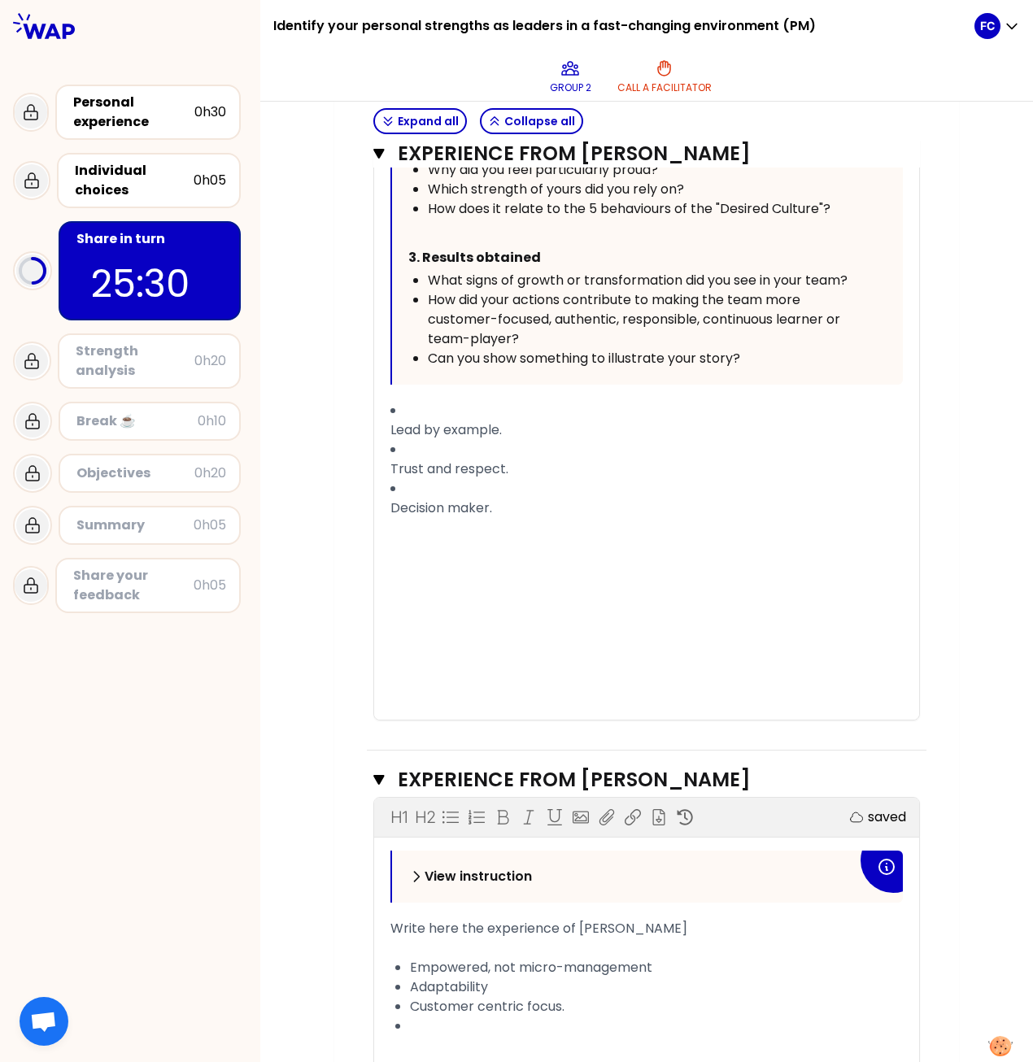
scroll to position [976, 0]
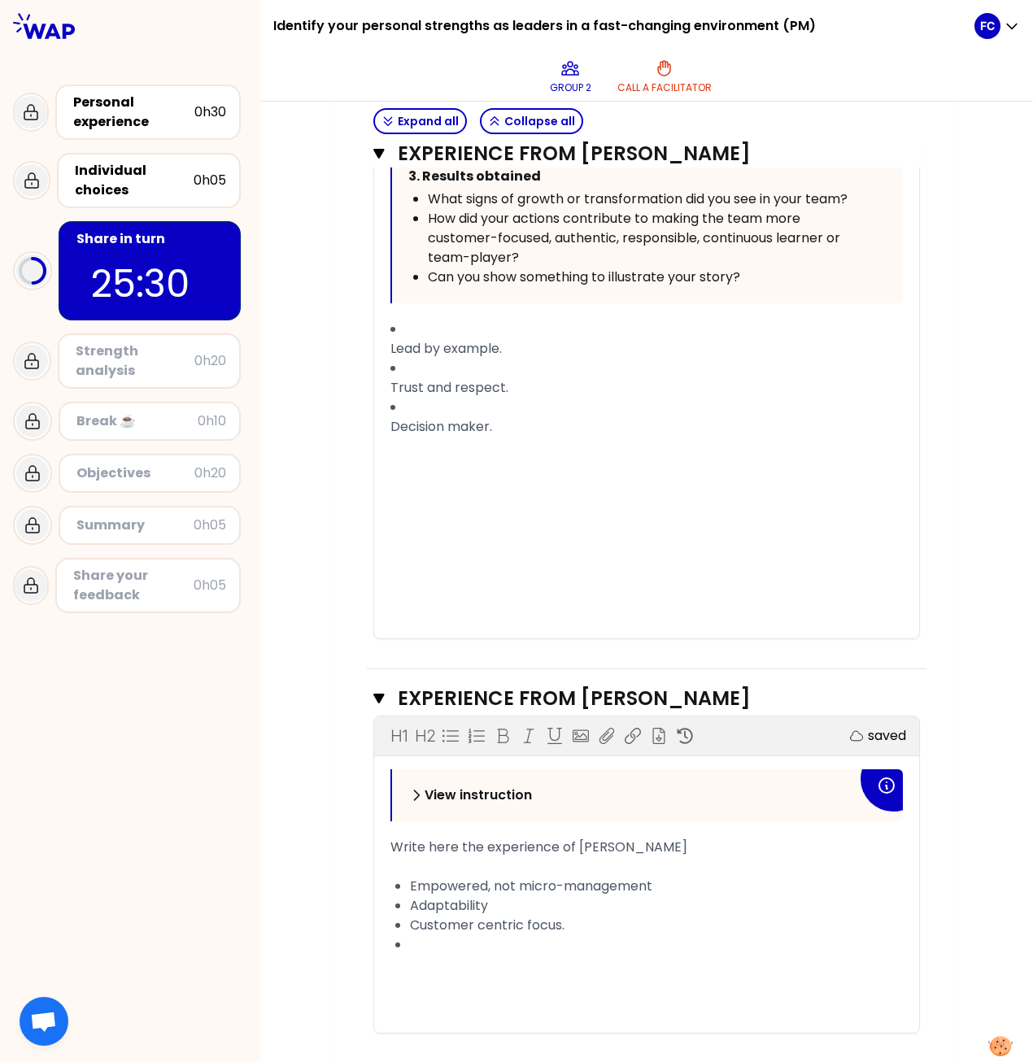
click at [491, 486] on div "﻿" at bounding box center [646, 512] width 512 height 20
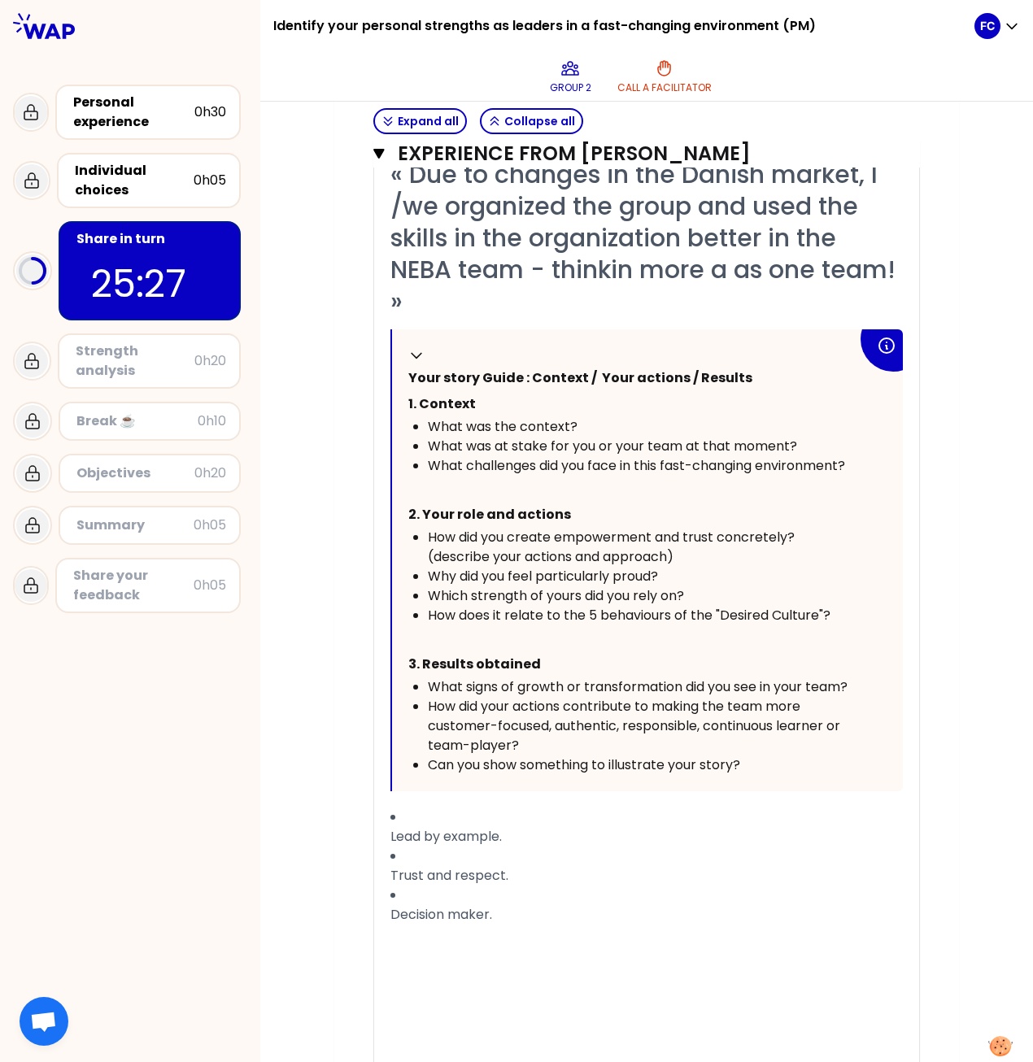
scroll to position [407, 0]
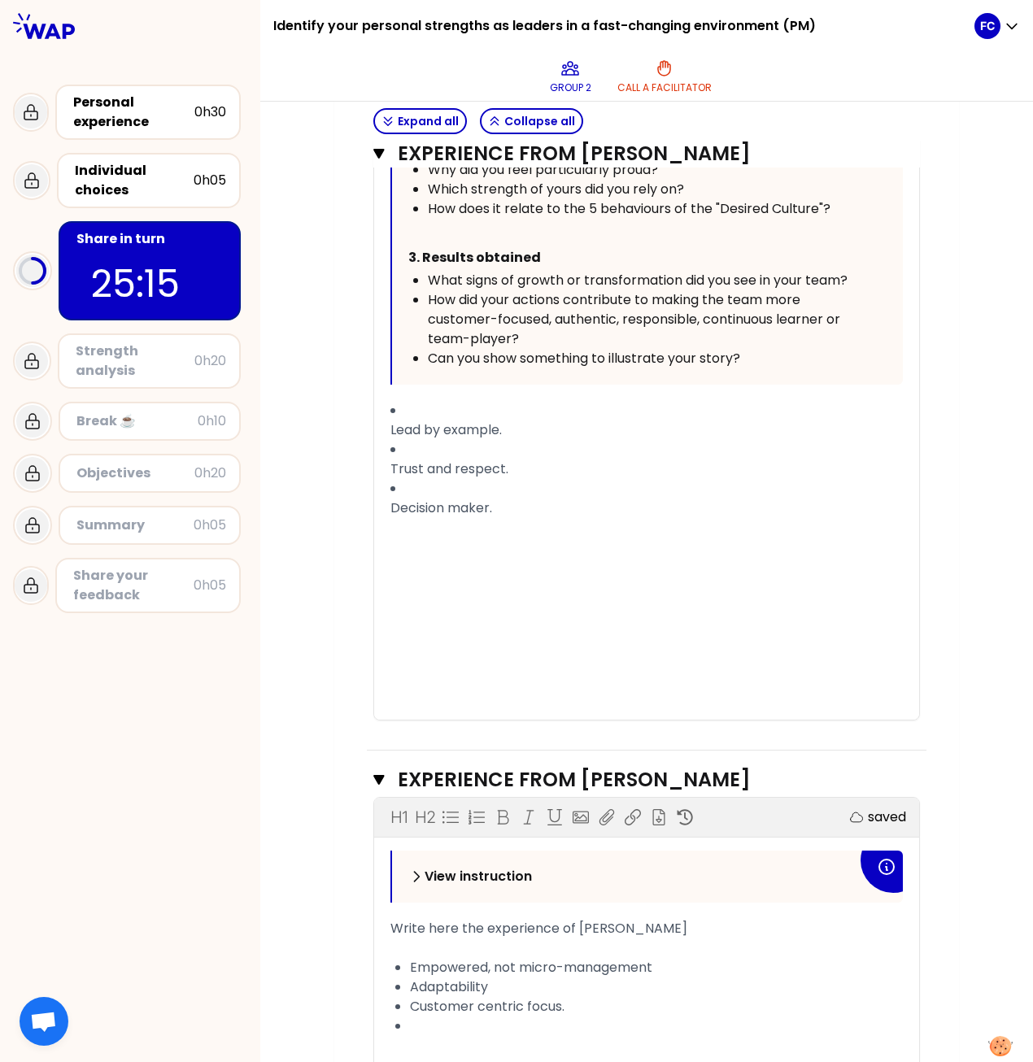
scroll to position [1057, 0]
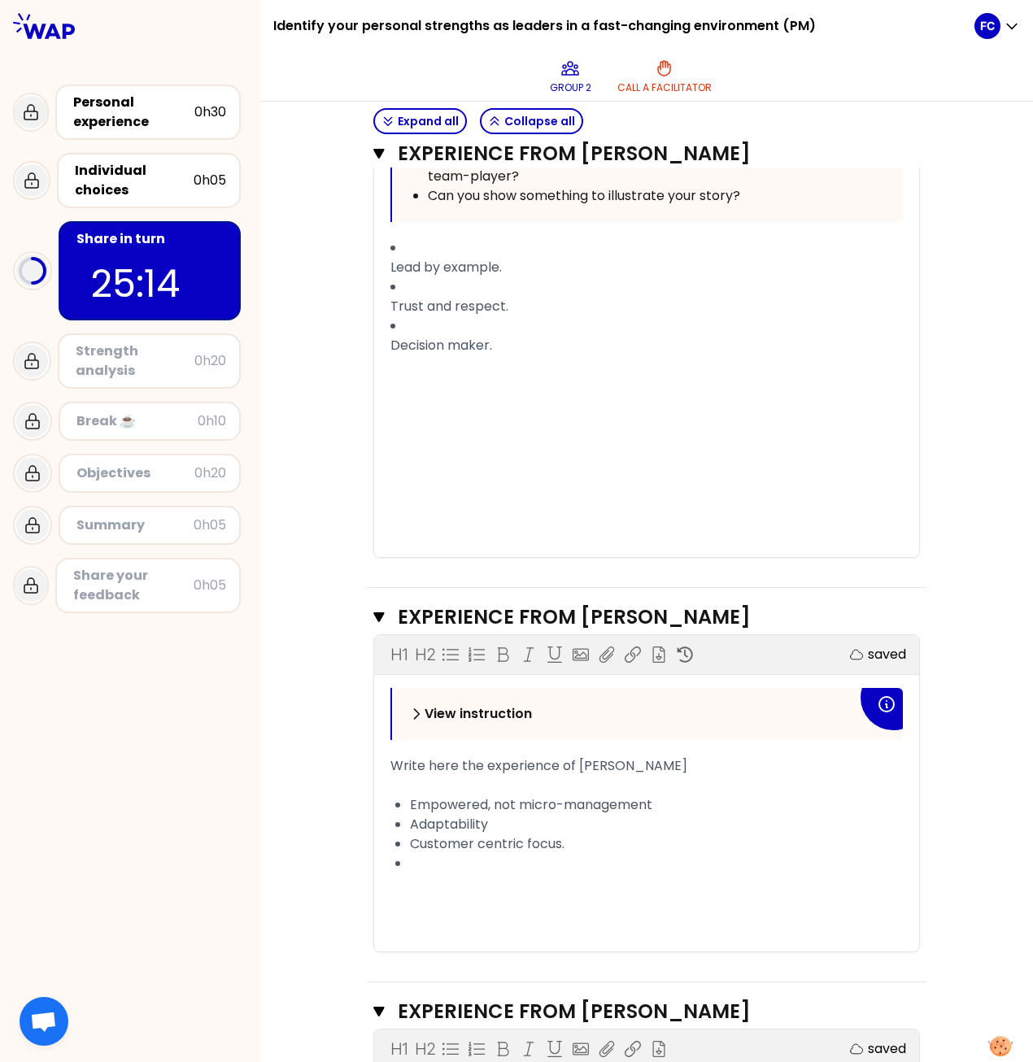
click at [465, 486] on div "﻿" at bounding box center [646, 884] width 512 height 20
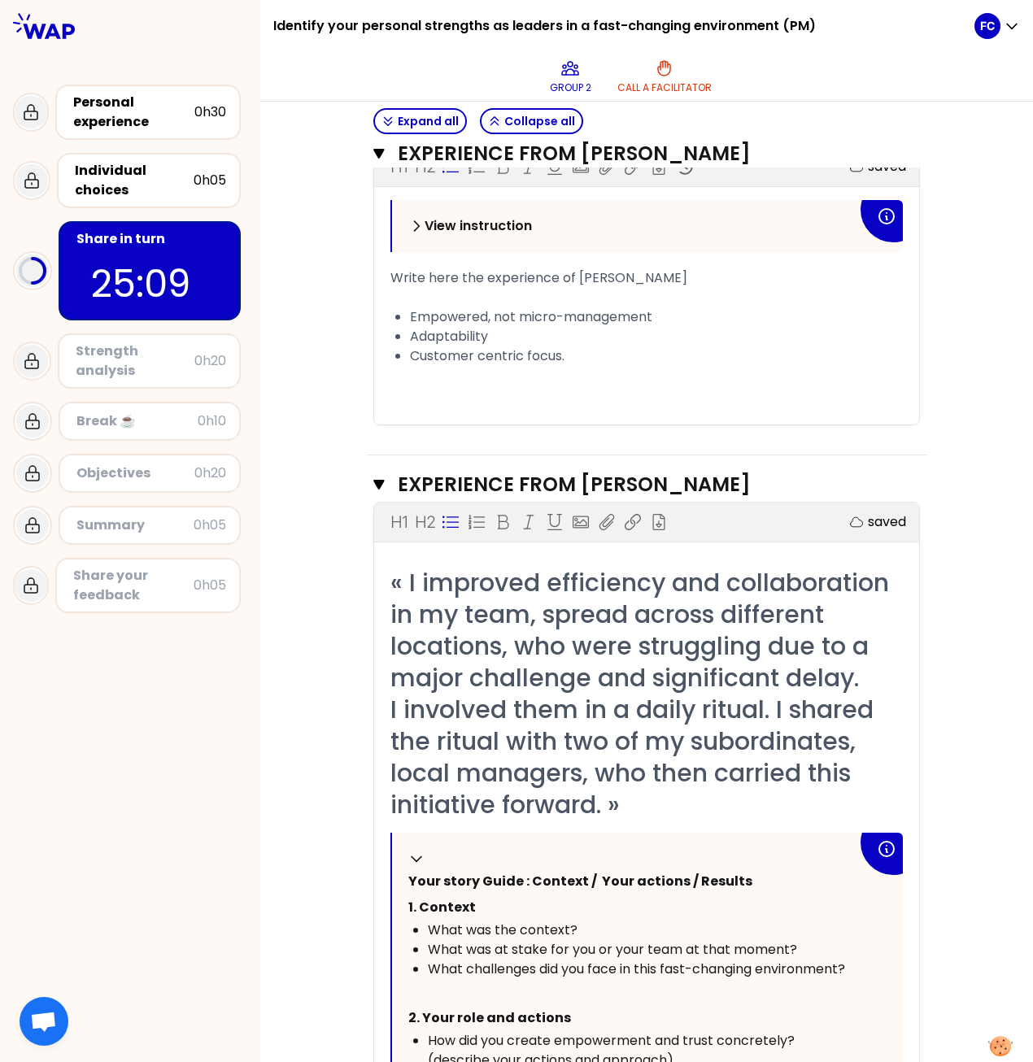
scroll to position [1627, 0]
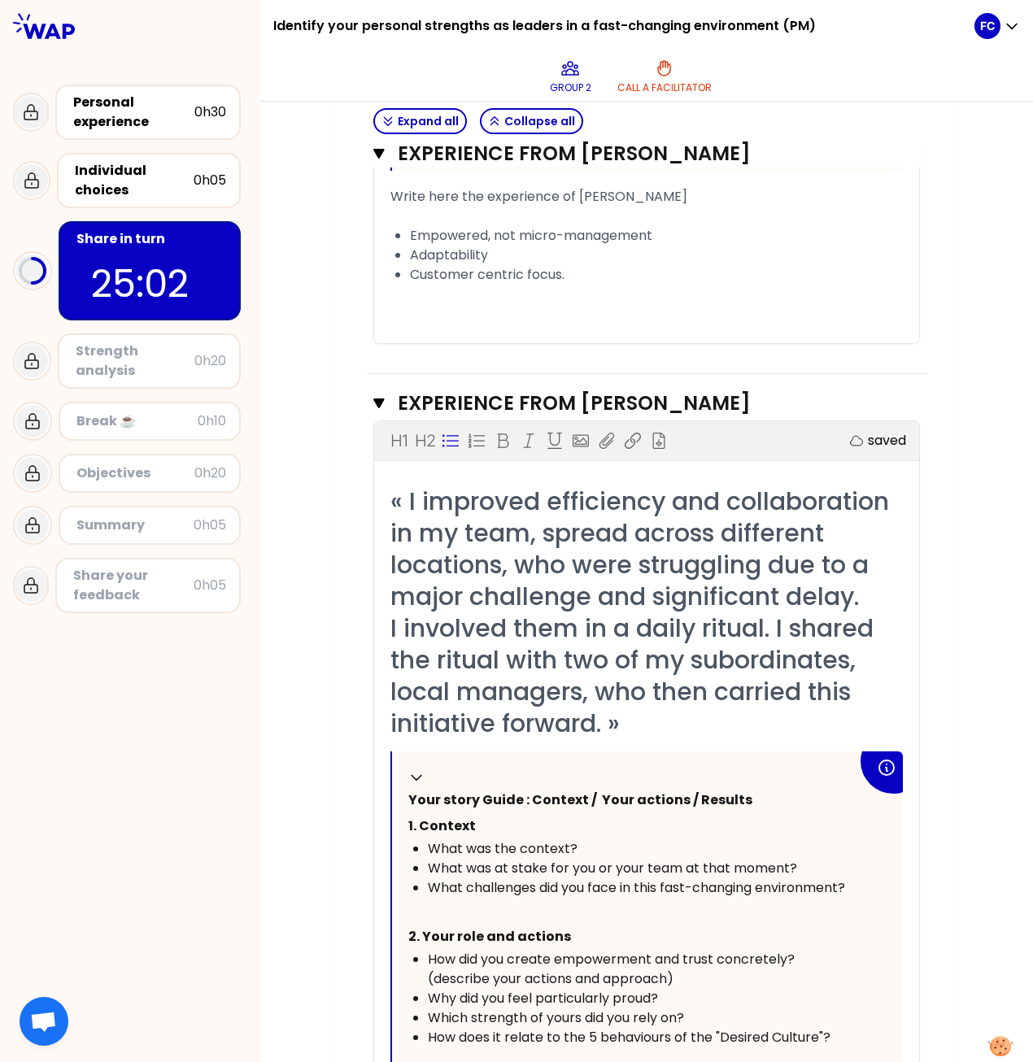
click at [624, 486] on div "« I improved efficiency and collaboration in my team, spread across different l…" at bounding box center [646, 613] width 512 height 254
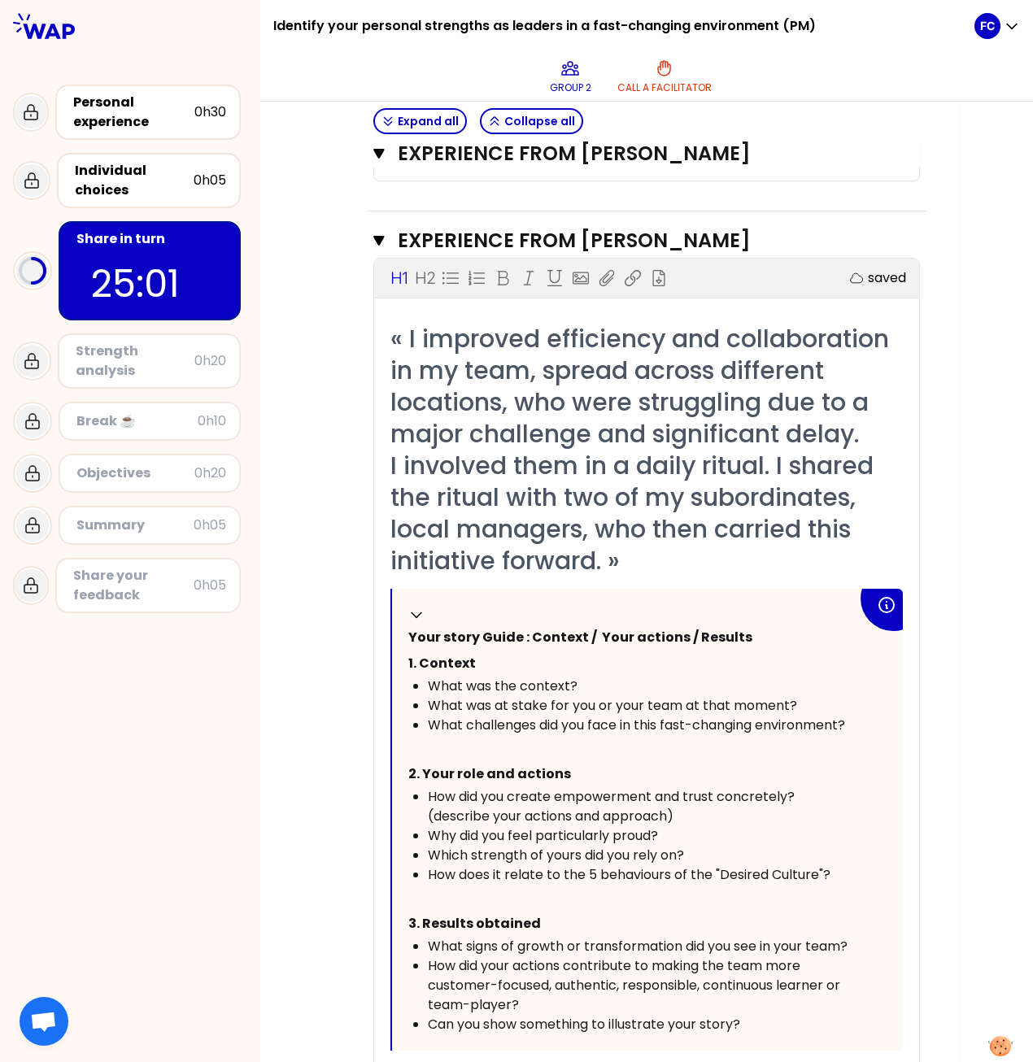
scroll to position [2033, 0]
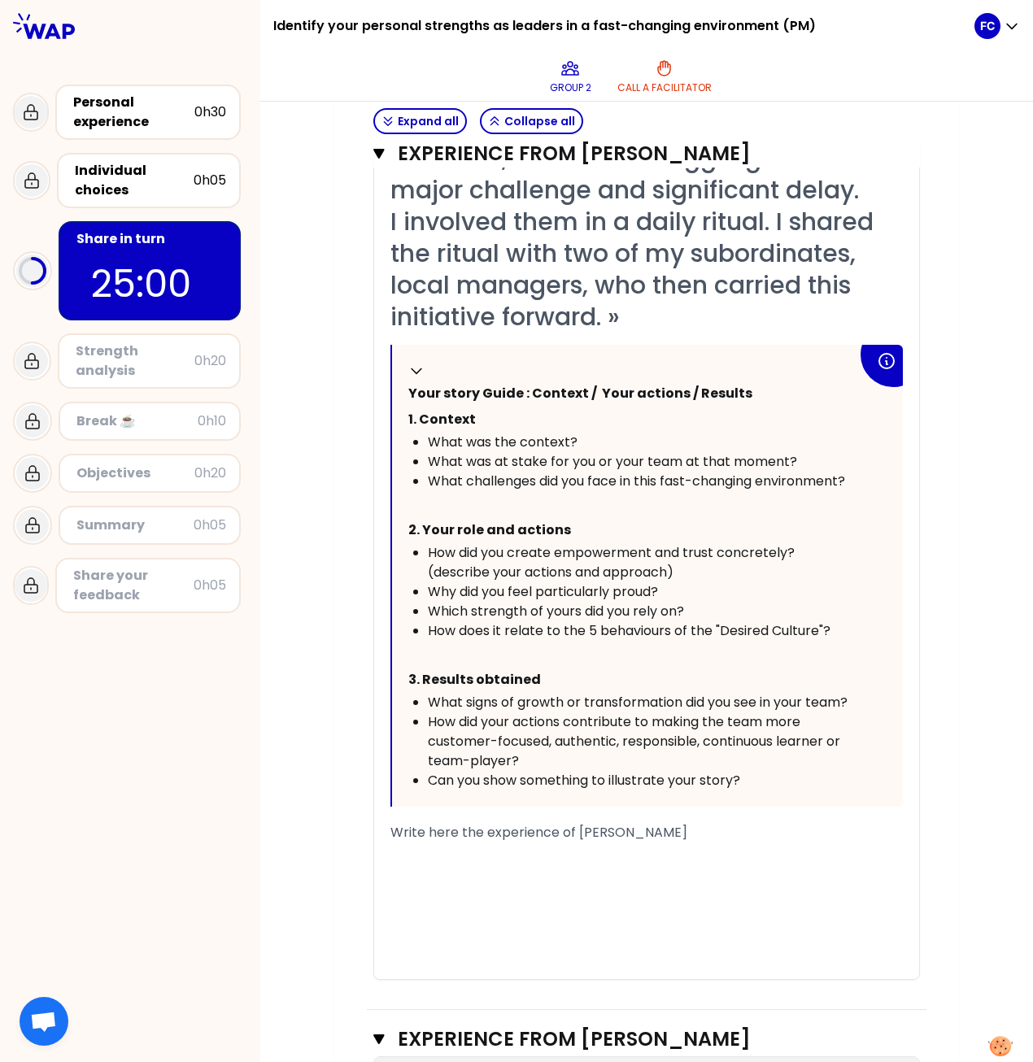
click at [483, 486] on div "﻿" at bounding box center [646, 853] width 512 height 20
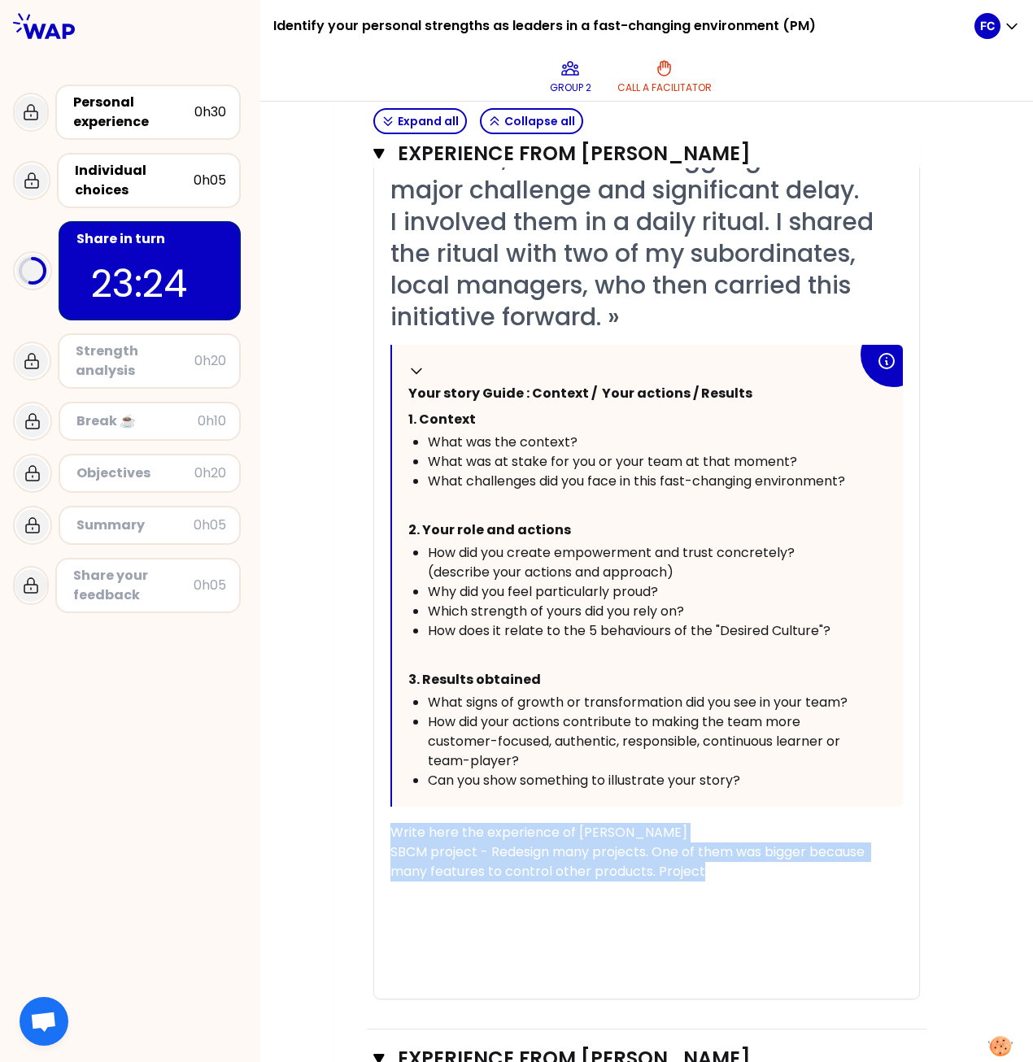
drag, startPoint x: 730, startPoint y: 811, endPoint x: 306, endPoint y: 764, distance: 427.2
click at [306, 486] on div "My group number: 2 Objectives # Take turns telling your story (10min/person, in…" at bounding box center [646, 319] width 773 height 4320
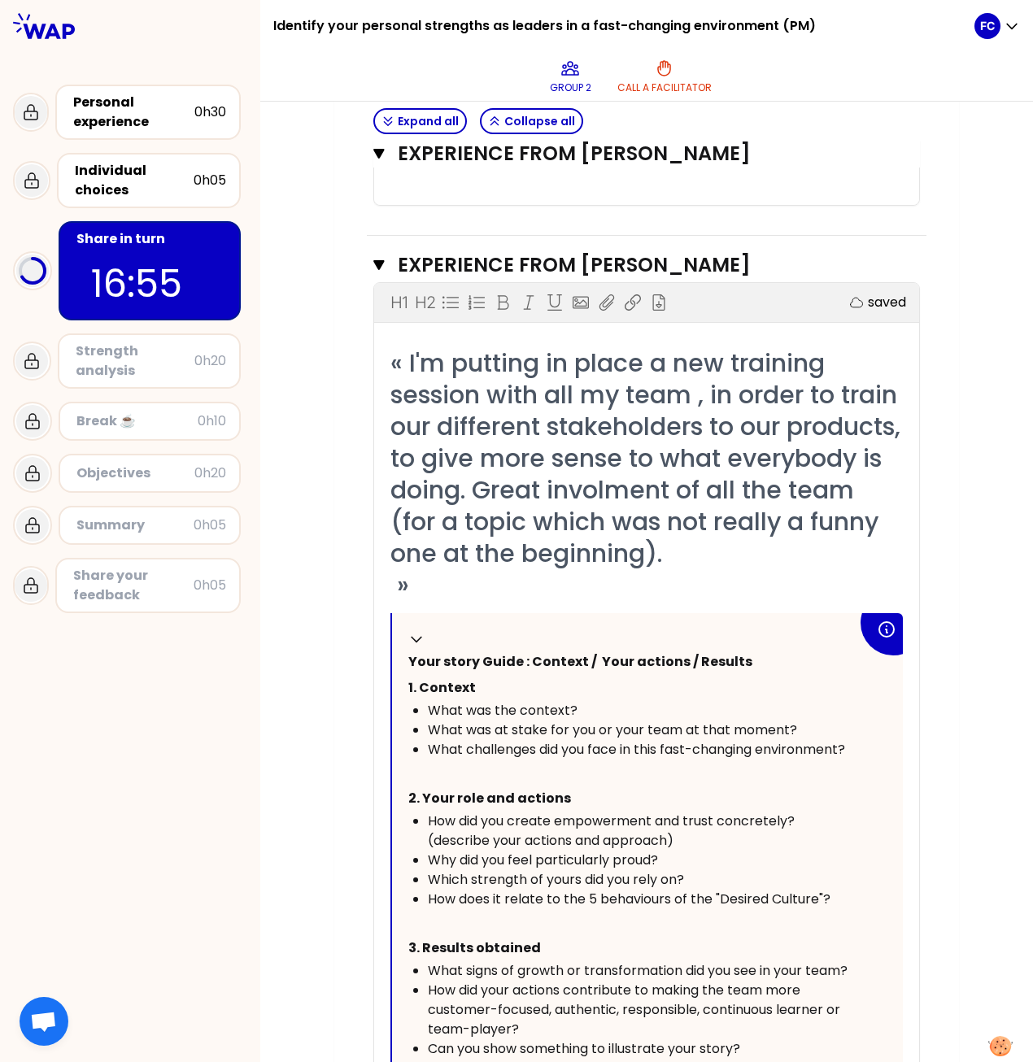
scroll to position [3172, 0]
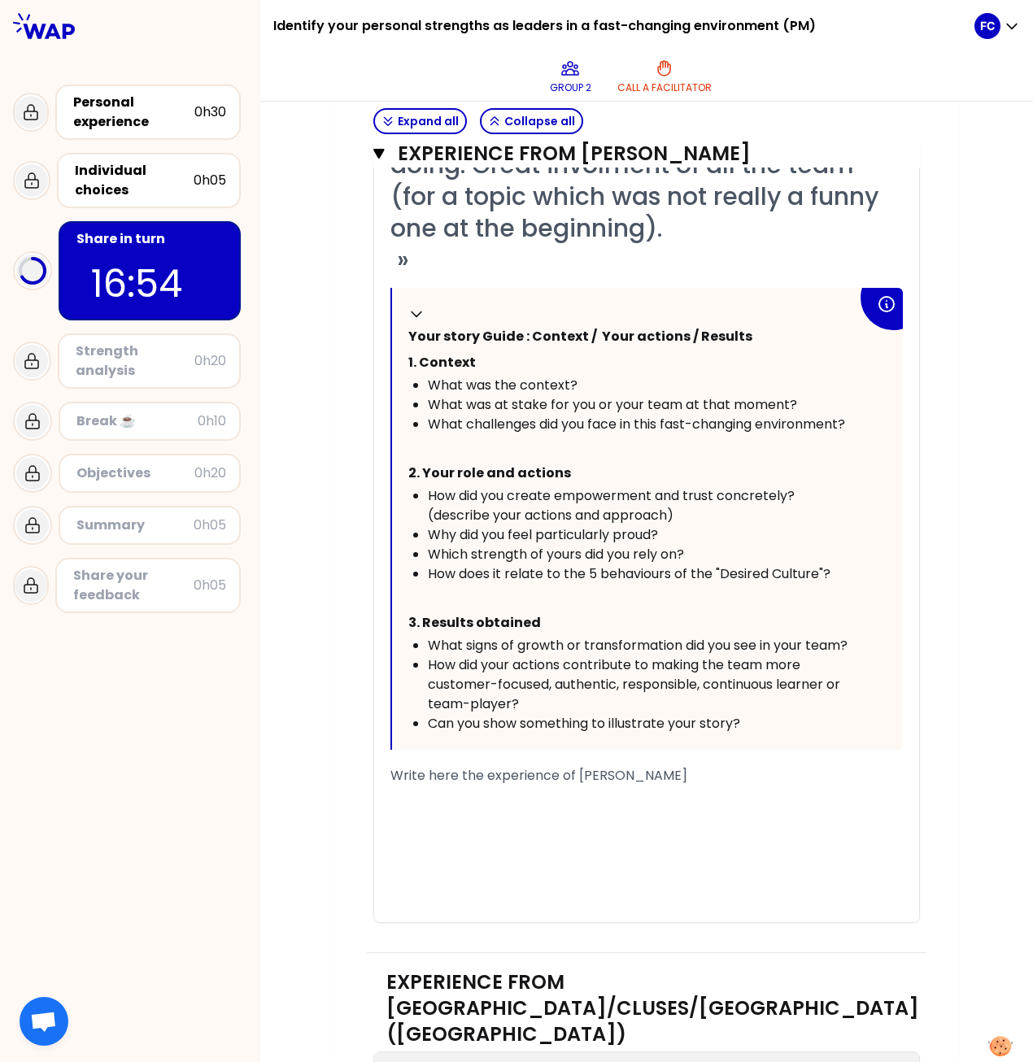
click at [506, 486] on div "﻿" at bounding box center [646, 815] width 512 height 20
click at [425, 486] on span "Write here the experience of [PERSON_NAME]" at bounding box center [538, 775] width 297 height 19
click at [391, 486] on div "﻿" at bounding box center [646, 815] width 512 height 20
click at [390, 486] on div "﻿" at bounding box center [646, 796] width 512 height 20
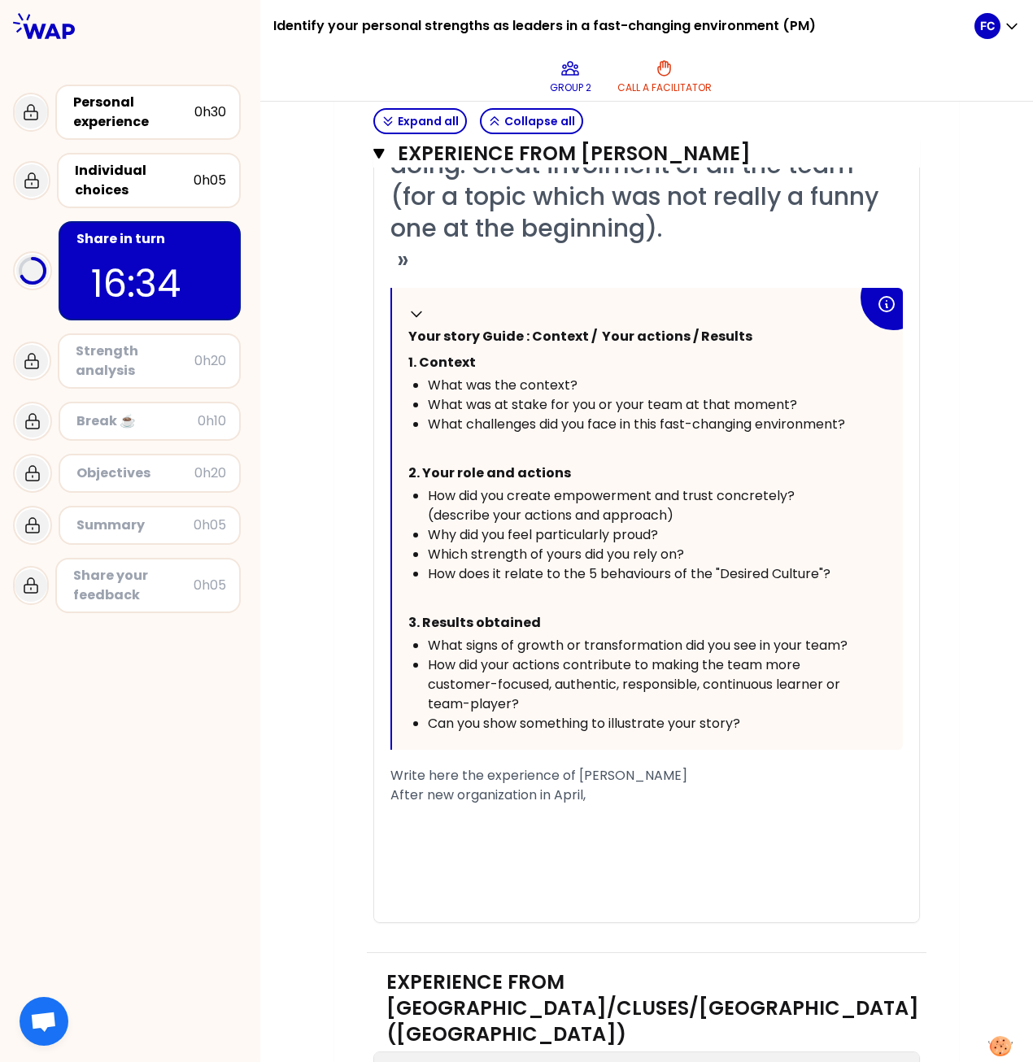
click at [602, 486] on div "After new organization in April," at bounding box center [646, 796] width 512 height 20
click at [419, 486] on span "After new organization in April," at bounding box center [487, 795] width 195 height 19
click at [618, 486] on div "After the new organization in April," at bounding box center [646, 796] width 512 height 20
click at [620, 486] on div "After the new organization in April," at bounding box center [646, 796] width 512 height 20
click at [630, 486] on div "After the new organisation in April," at bounding box center [646, 796] width 512 height 20
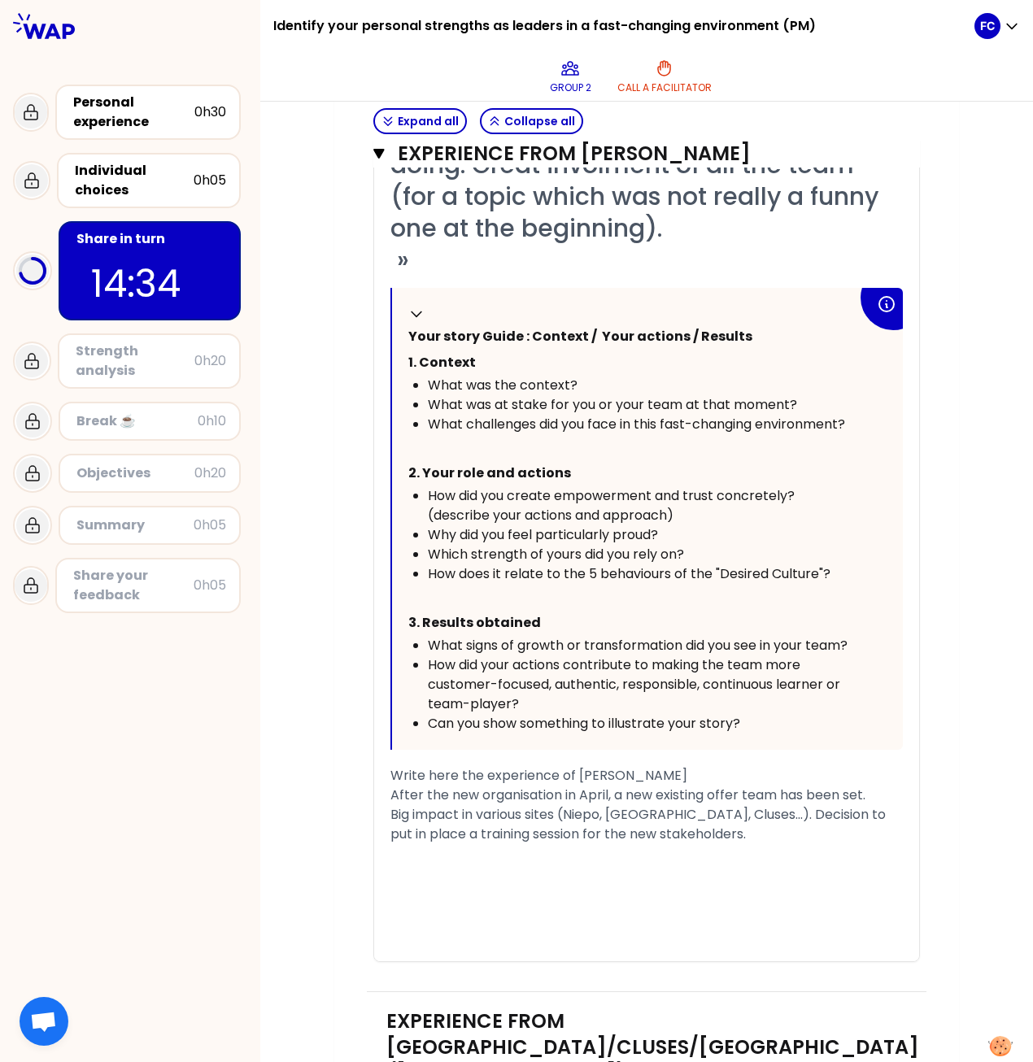
click at [586, 486] on span "Write here the experience of [PERSON_NAME]" at bounding box center [538, 775] width 297 height 19
click at [664, 486] on div "Big impact in various sites (Niepo, [GEOGRAPHIC_DATA], Cluses...). Decision to …" at bounding box center [646, 824] width 512 height 39
click at [714, 486] on div "﻿" at bounding box center [646, 854] width 512 height 20
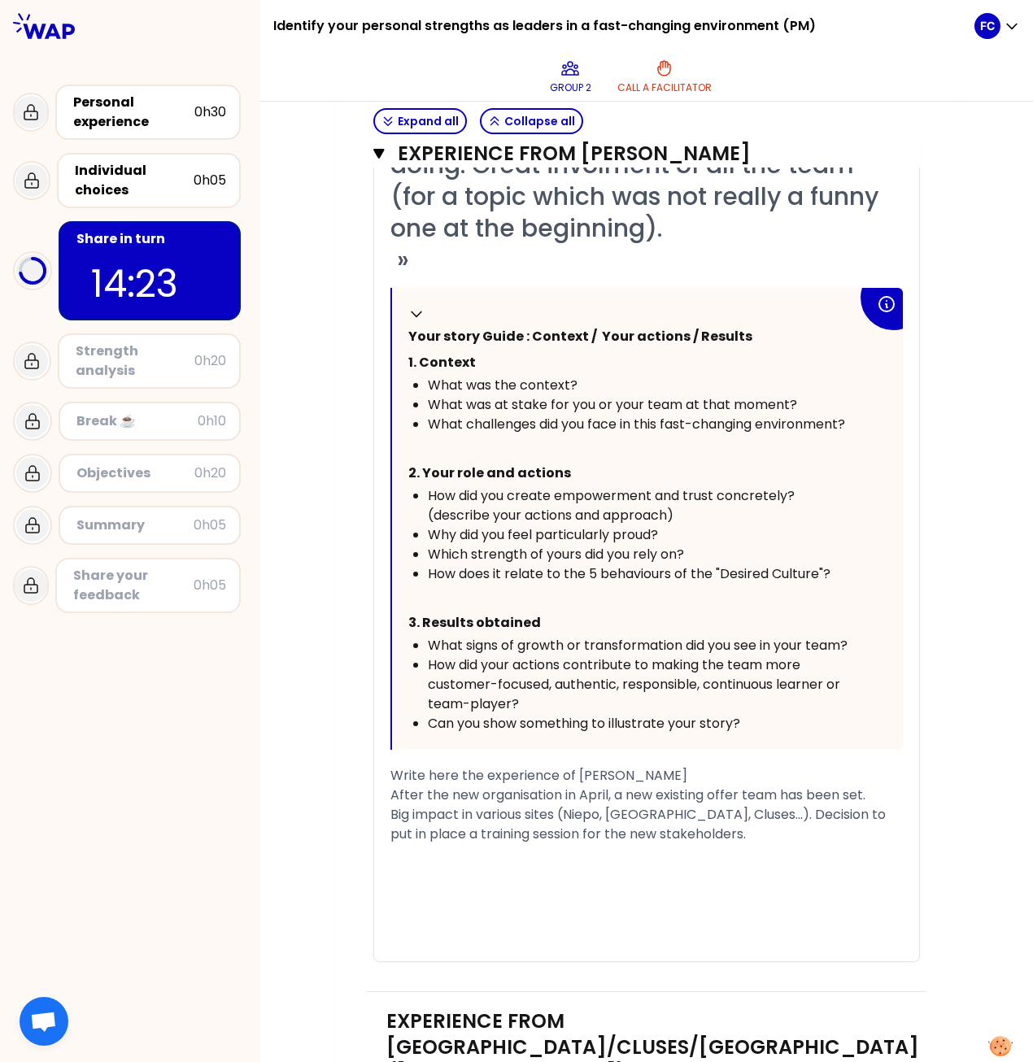
click at [665, 486] on div "Big impact in various sites (Niepo, [GEOGRAPHIC_DATA], Cluses...). Decision to …" at bounding box center [646, 824] width 512 height 39
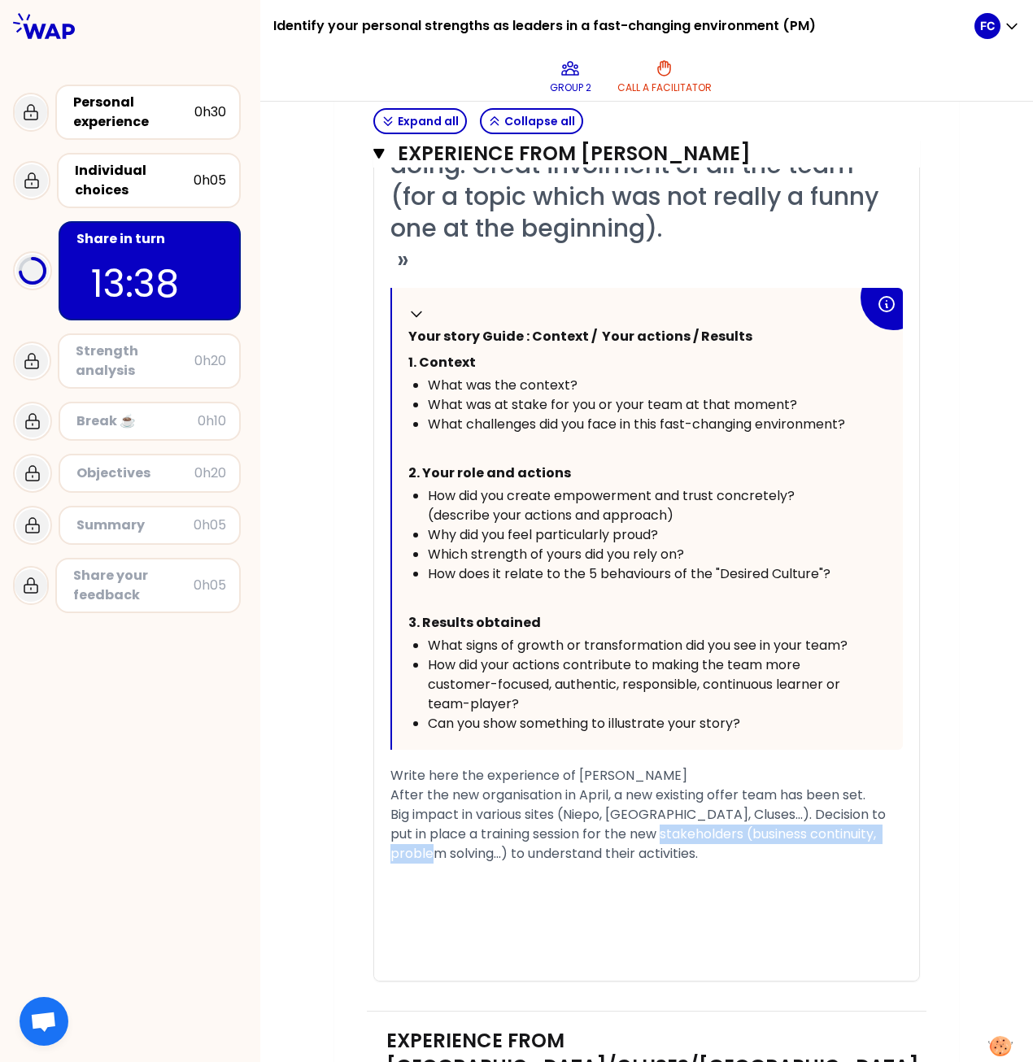
drag, startPoint x: 441, startPoint y: 790, endPoint x: 654, endPoint y: 766, distance: 214.4
click at [654, 486] on span "Big impact in various sites (Niepo, [GEOGRAPHIC_DATA], Cluses...). Decision to …" at bounding box center [639, 834] width 499 height 58
click at [857, 486] on div "Big impact in various sites (Niepo, [GEOGRAPHIC_DATA], Cluses...). Decision to …" at bounding box center [646, 834] width 512 height 59
click at [653, 486] on span "Big impact in various sites (Niepo, [GEOGRAPHIC_DATA], Cluses...). Decision to …" at bounding box center [639, 834] width 499 height 58
click at [872, 486] on div "Big impact in various sites (Niepo, [GEOGRAPHIC_DATA], Cluses...). Decision to …" at bounding box center [646, 834] width 512 height 59
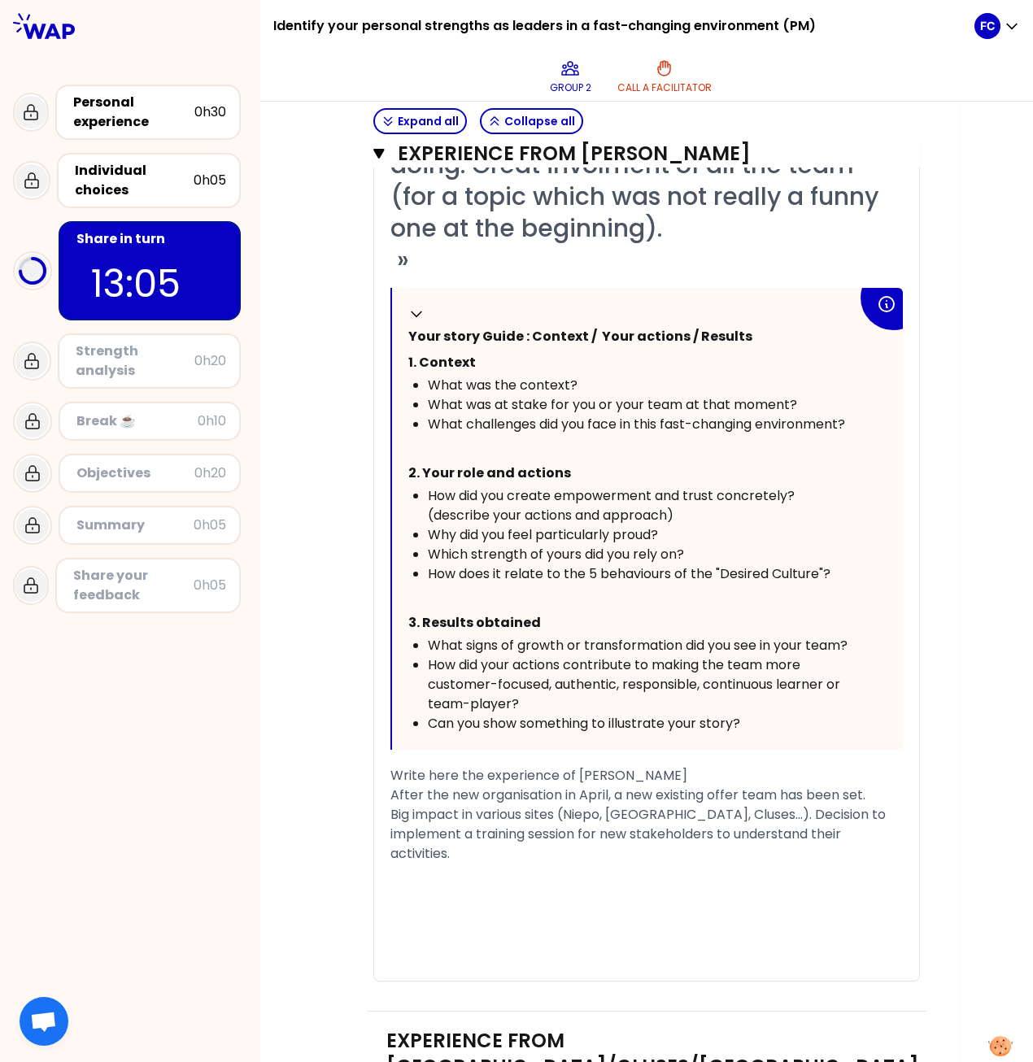
click at [525, 486] on span "Big impact in various sites (Niepo, [GEOGRAPHIC_DATA], Cluses...). Decision to …" at bounding box center [639, 834] width 499 height 58
click at [613, 486] on span "Big impact in various sites (Niepo, [GEOGRAPHIC_DATA], Cluses...). Decision to …" at bounding box center [639, 834] width 499 height 58
click at [831, 486] on div "Big impact in various sites (Niepo, [GEOGRAPHIC_DATA], Cluses...). Decision to …" at bounding box center [646, 834] width 512 height 59
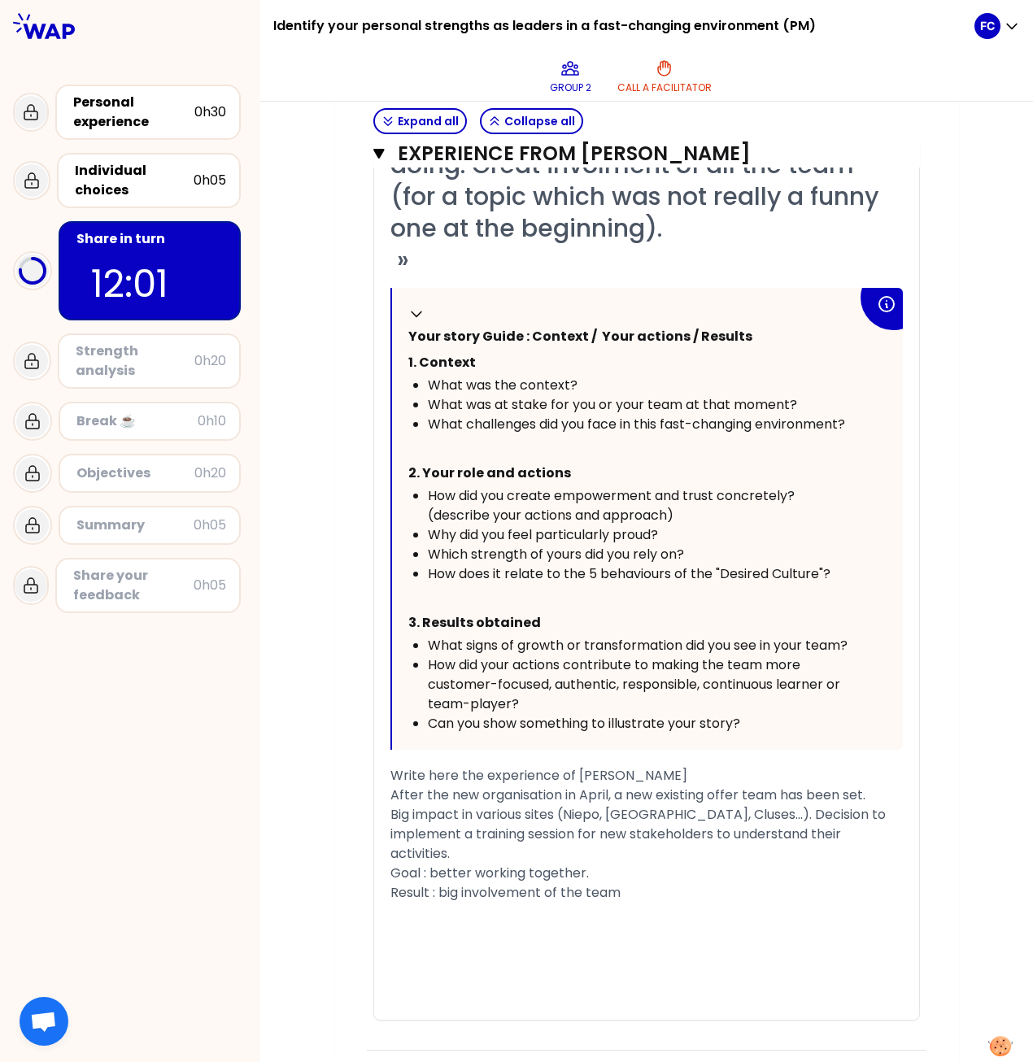
click at [403, 486] on span "Goal : better working together." at bounding box center [489, 873] width 198 height 19
click at [579, 486] on span "Goal : better working together." at bounding box center [489, 873] width 198 height 19
click at [416, 486] on span "Goal : better working together." at bounding box center [489, 873] width 198 height 19
click at [427, 486] on span "Result : big involvement of the team" at bounding box center [505, 892] width 230 height 19
click at [664, 486] on div "Result: big involvement of the team" at bounding box center [646, 893] width 512 height 20
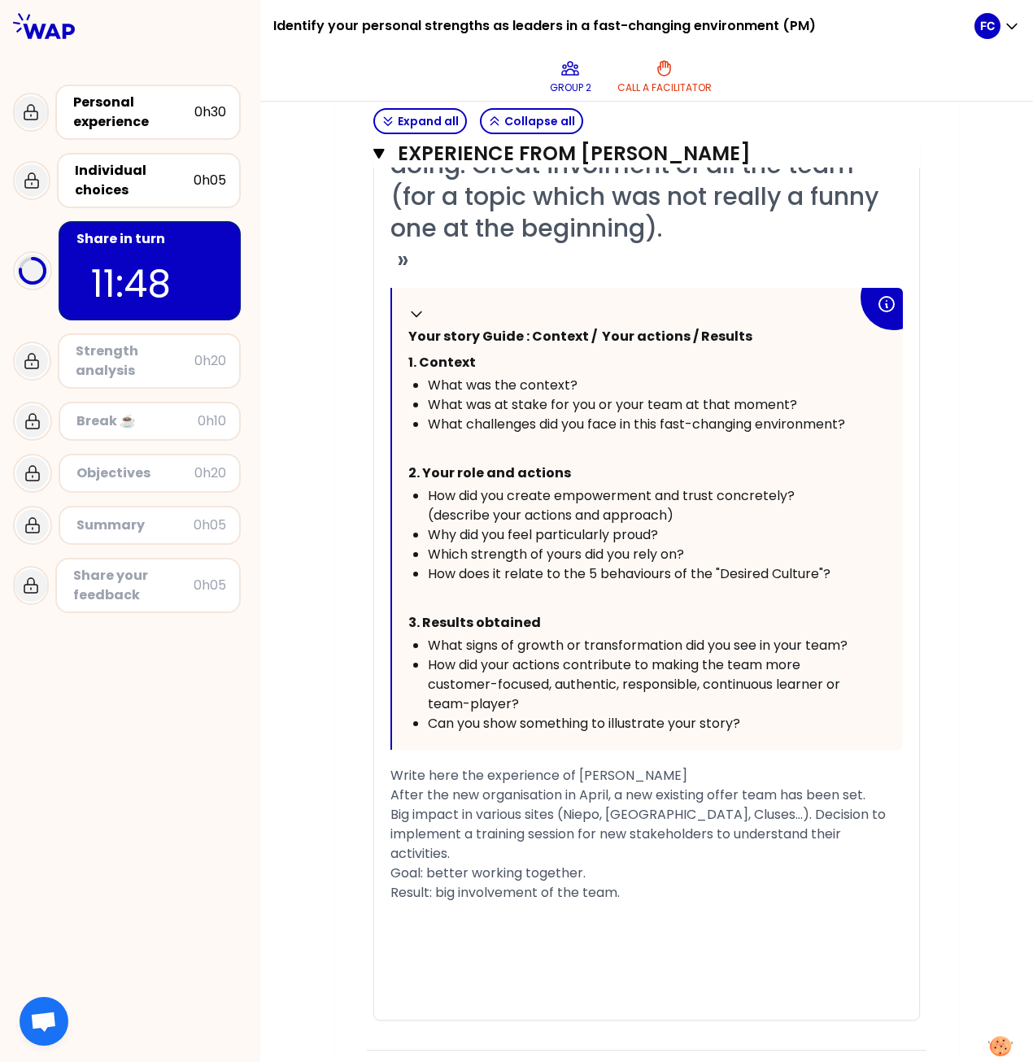
click at [551, 486] on span "Result: big involvement of the team." at bounding box center [504, 892] width 229 height 19
click at [472, 486] on span "Result: big involvement of the team." at bounding box center [504, 892] width 229 height 19
click at [441, 486] on span "Result: big involvement of the team." at bounding box center [504, 892] width 229 height 19
click at [690, 486] on div "Goal: better working together." at bounding box center [646, 874] width 512 height 20
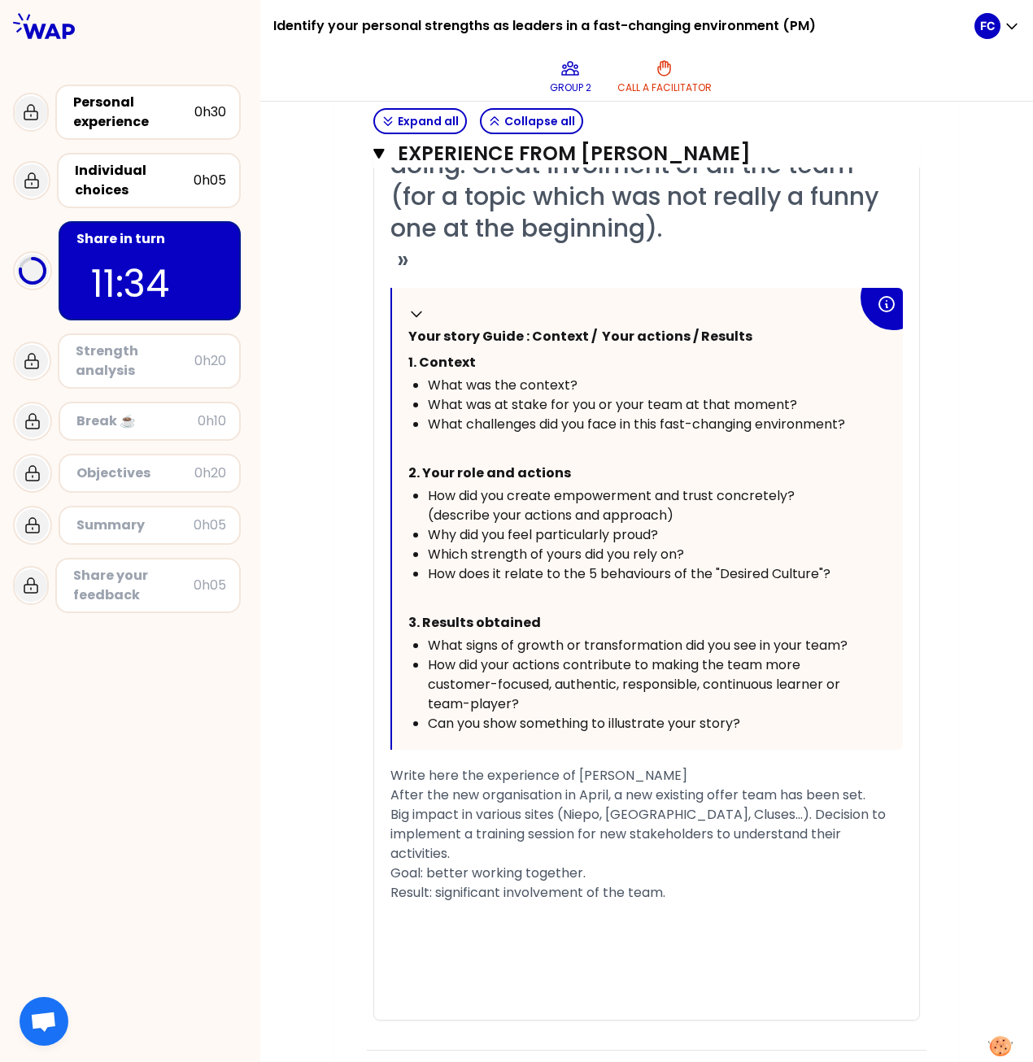
click at [711, 486] on div "Result: significant involvement of the team." at bounding box center [646, 893] width 512 height 20
click at [690, 486] on div "Result: significant involvement of the team." at bounding box center [646, 893] width 512 height 20
click at [708, 486] on span "Big impact in various sites (Niepo, [GEOGRAPHIC_DATA], Cluses...). Decision to …" at bounding box center [639, 834] width 499 height 58
click at [839, 486] on span "Big impact in various sites (Niepo, [GEOGRAPHIC_DATA], Cluses...). [PERSON_NAME…" at bounding box center [634, 834] width 488 height 58
click at [584, 486] on div "Big impact in various sites (Niepo, [GEOGRAPHIC_DATA], Cluses...). [PERSON_NAME…" at bounding box center [646, 834] width 512 height 59
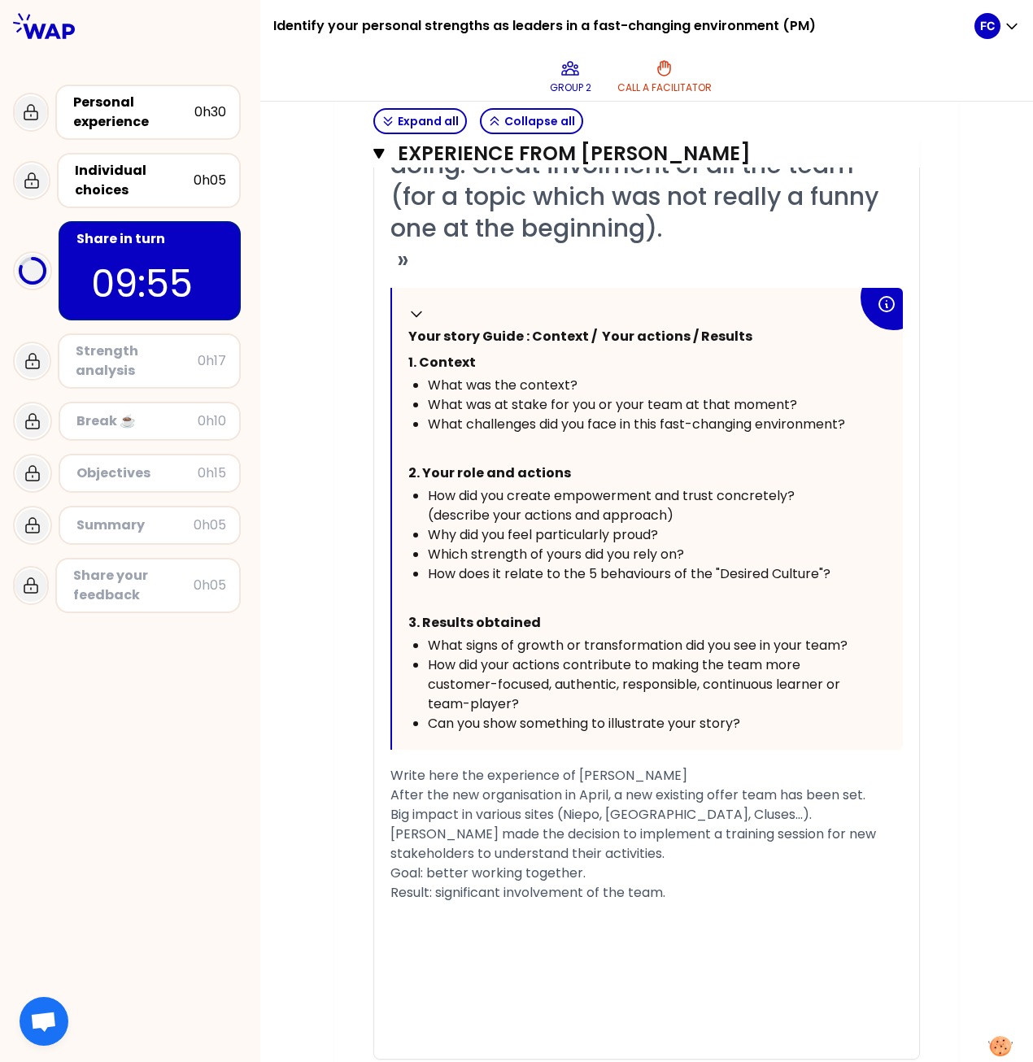
click at [602, 486] on div "﻿" at bounding box center [646, 971] width 512 height 20
click at [815, 486] on span "Big impact in various sites (Niepo, [GEOGRAPHIC_DATA], Cluses...). [PERSON_NAME…" at bounding box center [634, 834] width 489 height 58
click at [494, 486] on div "﻿" at bounding box center [646, 913] width 512 height 20
click at [390, 486] on div "﻿" at bounding box center [646, 932] width 512 height 20
drag, startPoint x: 428, startPoint y: 902, endPoint x: 441, endPoint y: 894, distance: 15.3
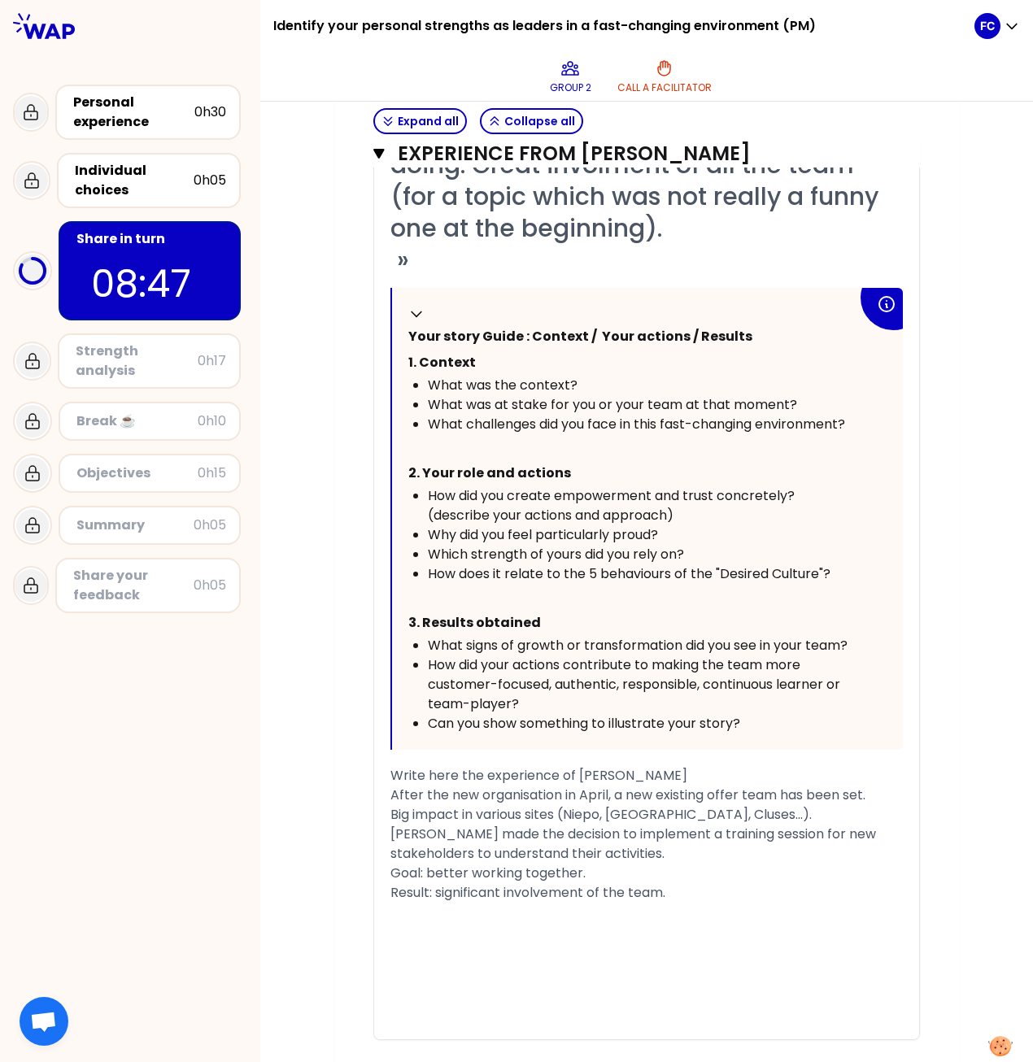
click at [428, 486] on div "﻿" at bounding box center [646, 971] width 512 height 20
click at [625, 486] on span "Result: significant involvement of the team." at bounding box center [527, 892] width 275 height 19
click at [687, 486] on div "Result: significant involvement of the team." at bounding box center [646, 893] width 512 height 20
click at [698, 486] on div "Result: significant involvement of the team." at bounding box center [646, 893] width 512 height 20
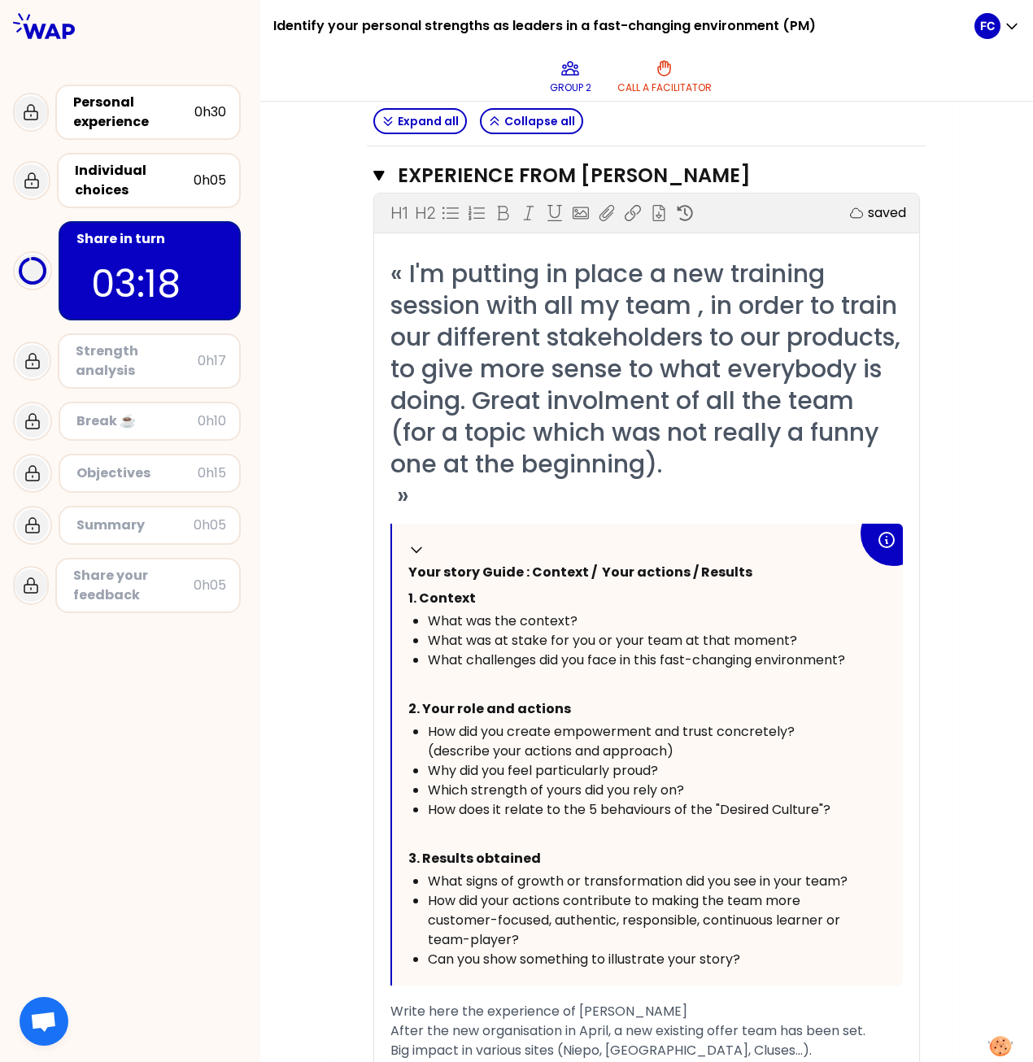
scroll to position [2692, 0]
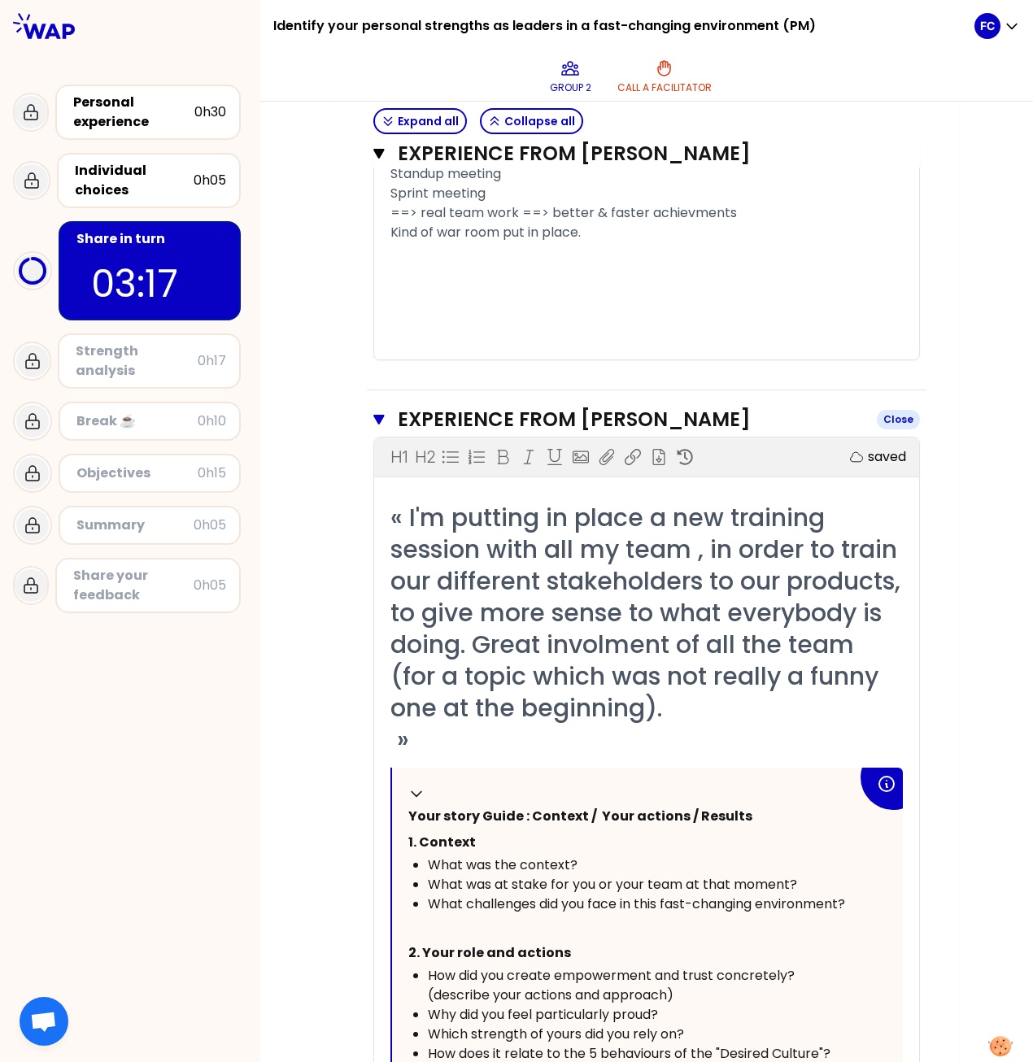
click at [373, 415] on icon "button" at bounding box center [378, 420] width 11 height 10
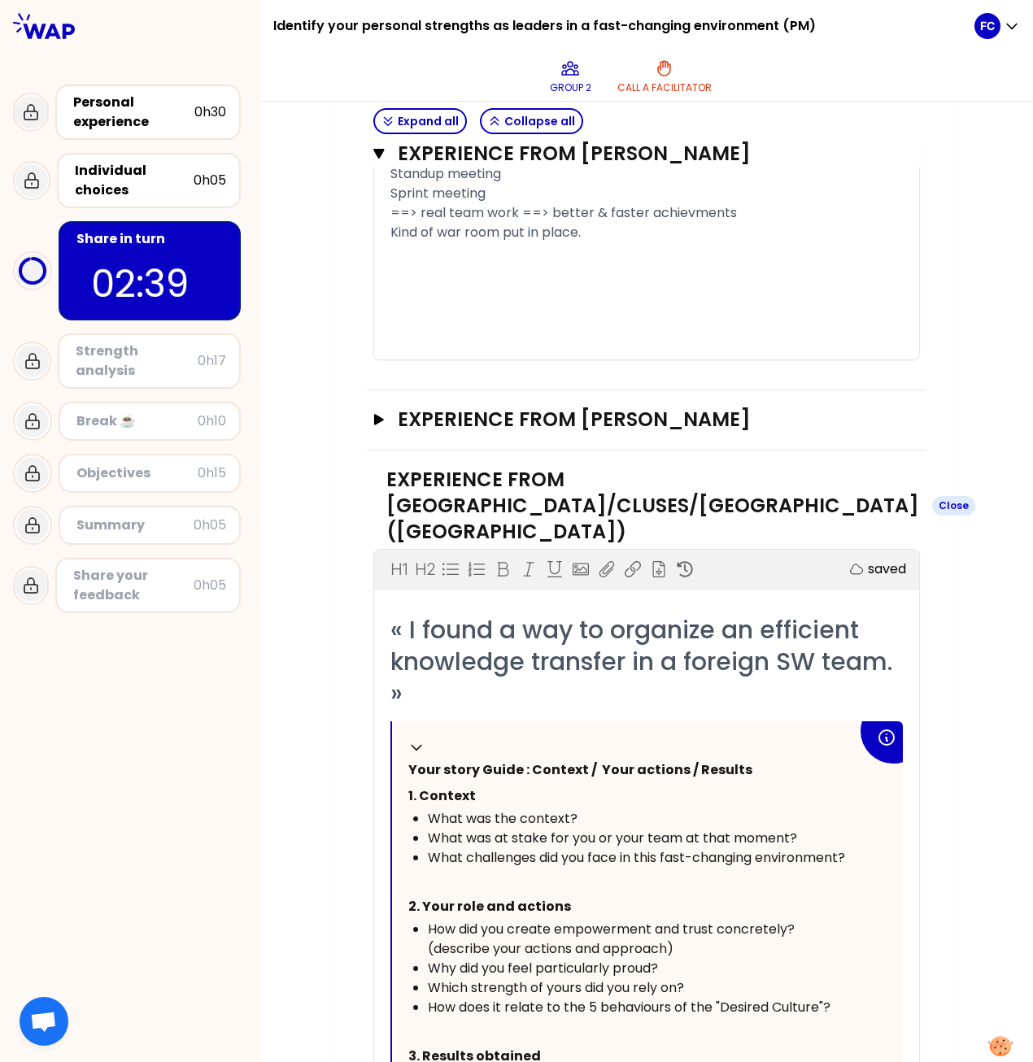
click at [381, 486] on icon "button" at bounding box center [779, 906] width 797 height 710
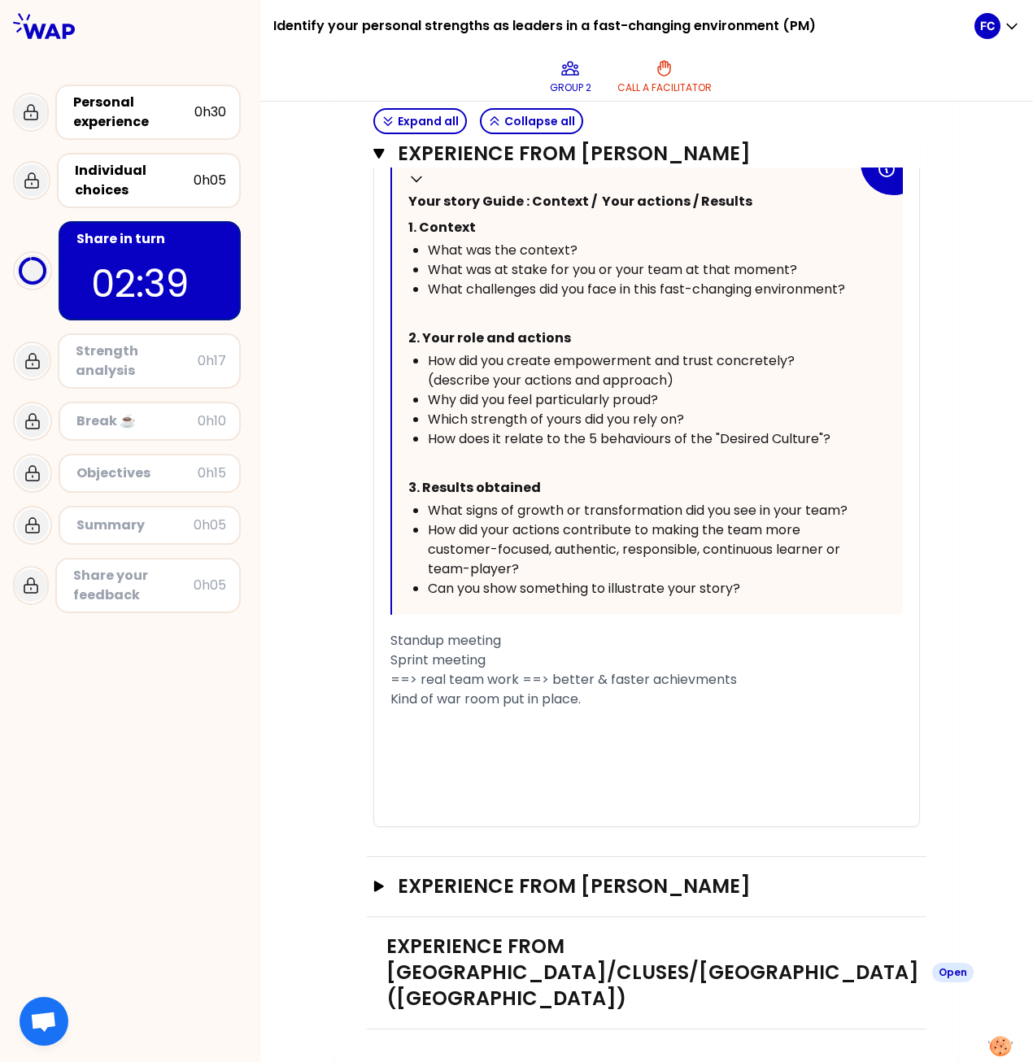
scroll to position [2134, 0]
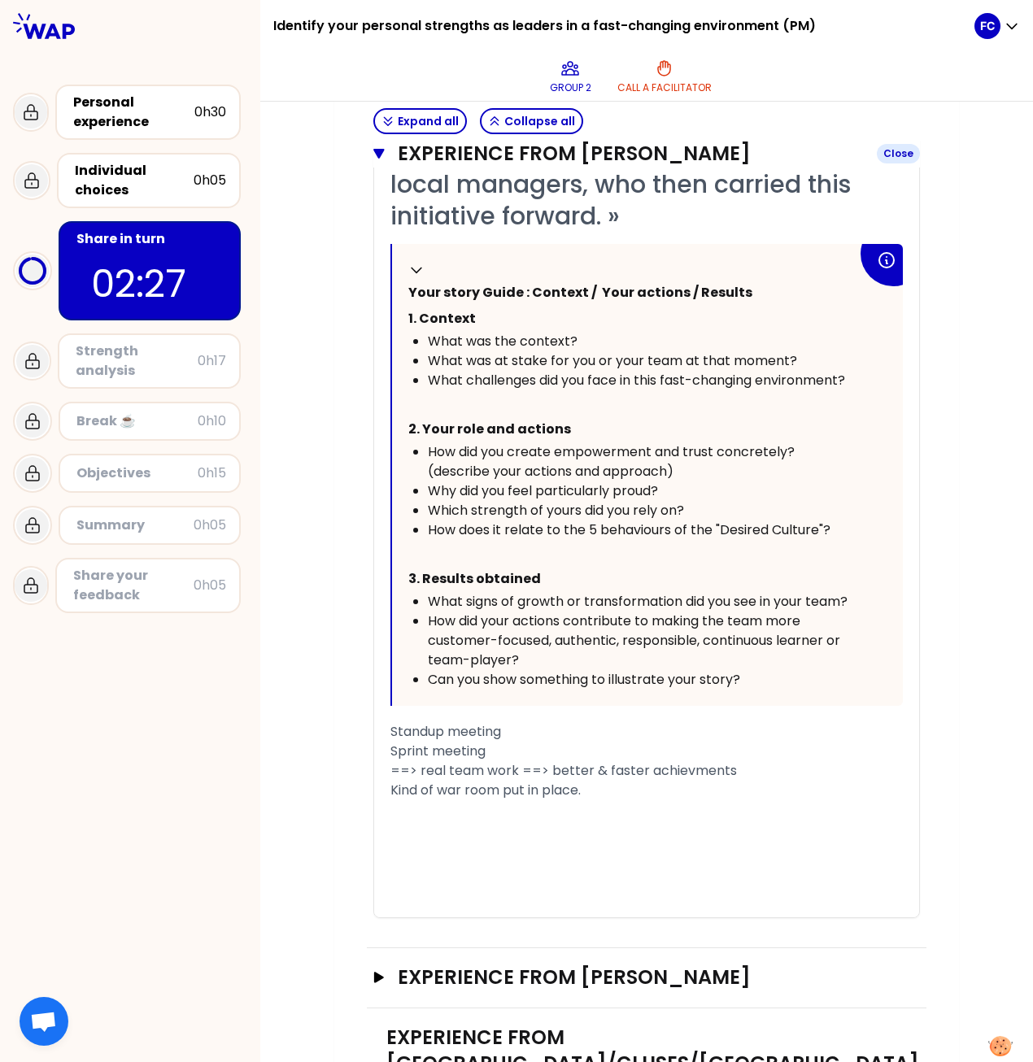
click at [373, 153] on icon "button" at bounding box center [378, 154] width 11 height 10
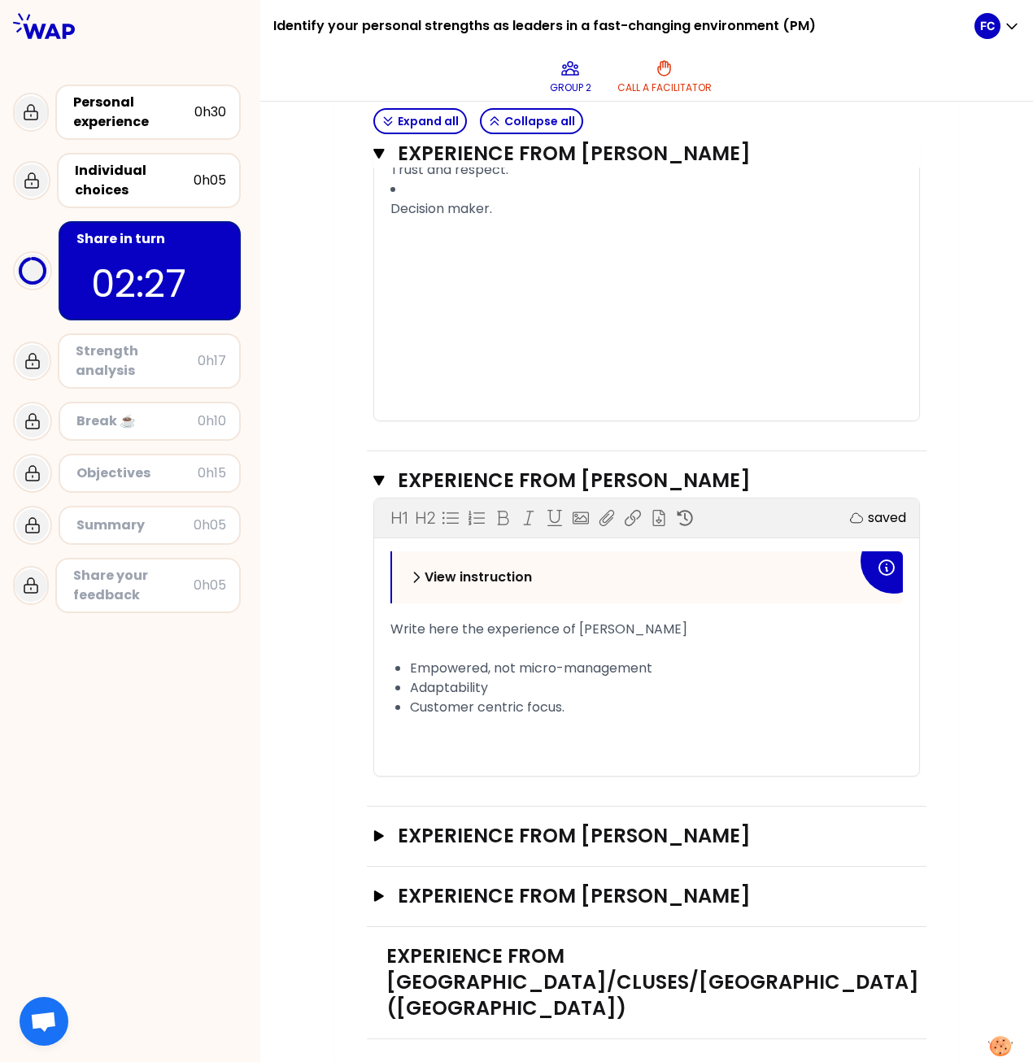
scroll to position [1113, 0]
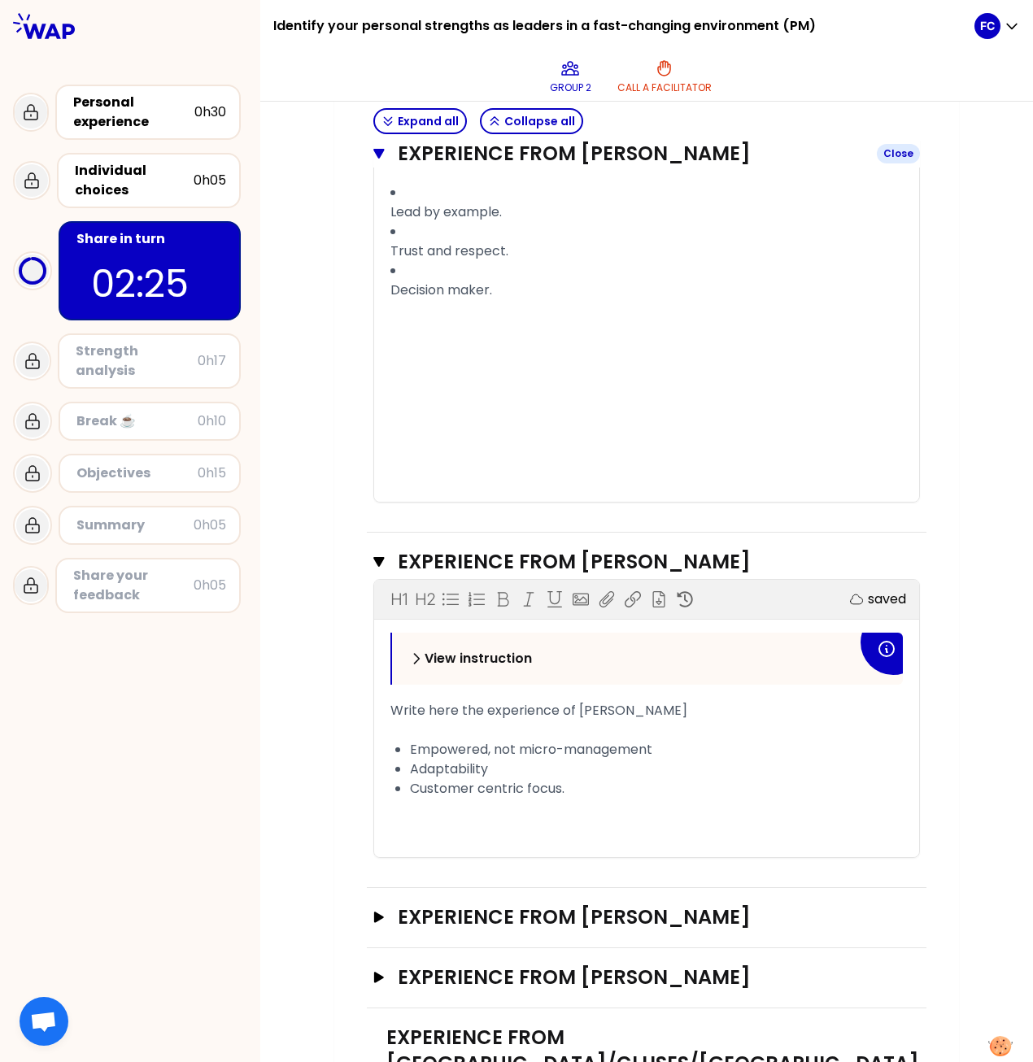
click at [374, 151] on icon "button" at bounding box center [378, 154] width 11 height 10
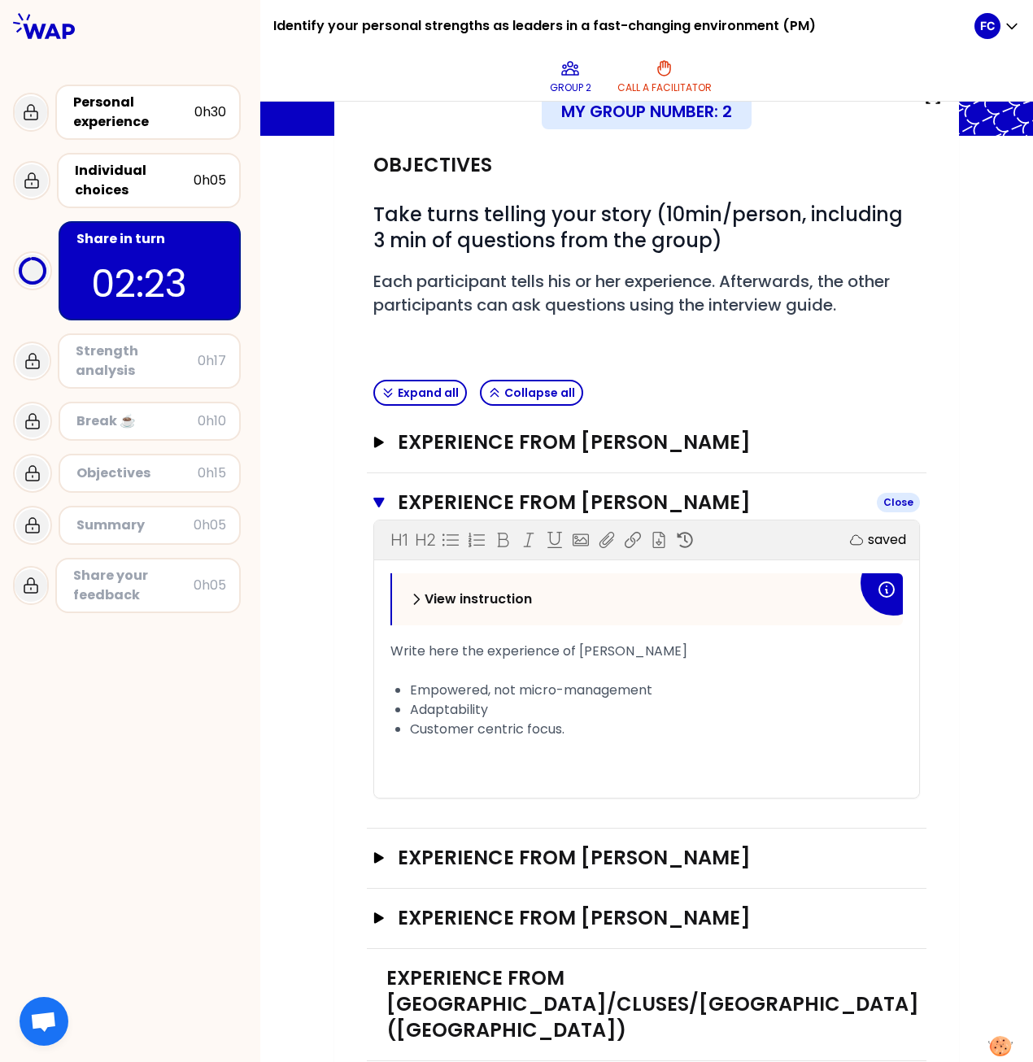
click at [373, 486] on icon "button" at bounding box center [378, 503] width 11 height 10
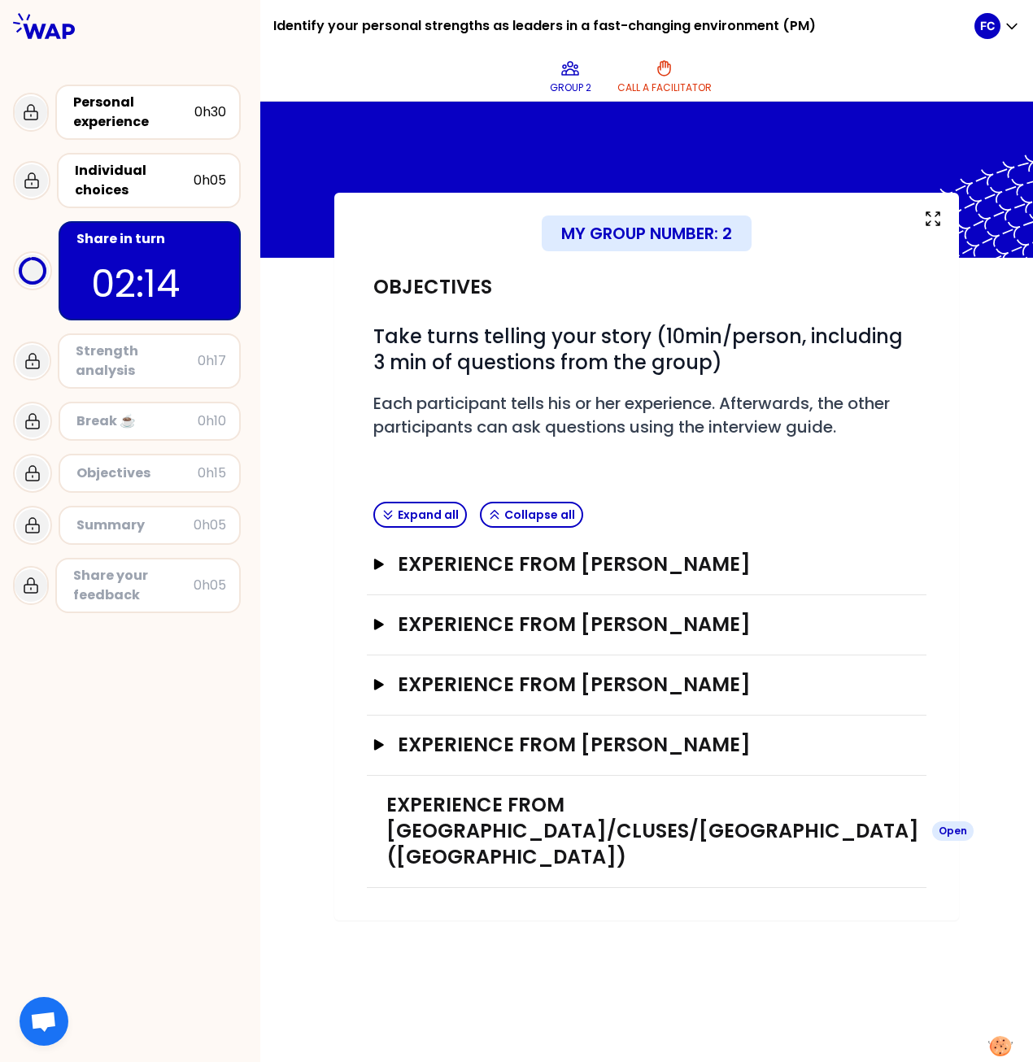
click at [418, 486] on icon "button" at bounding box center [773, 424] width 710 height 797
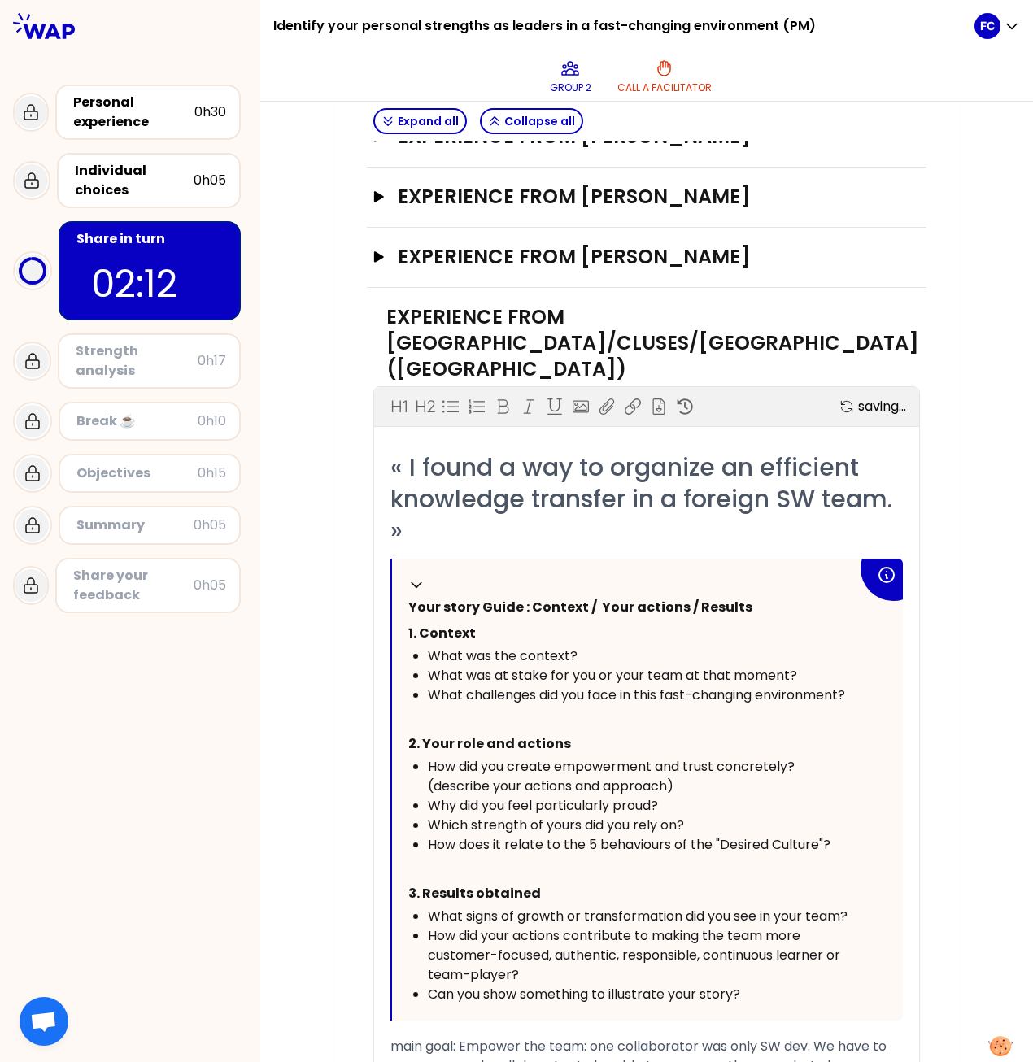
scroll to position [709, 0]
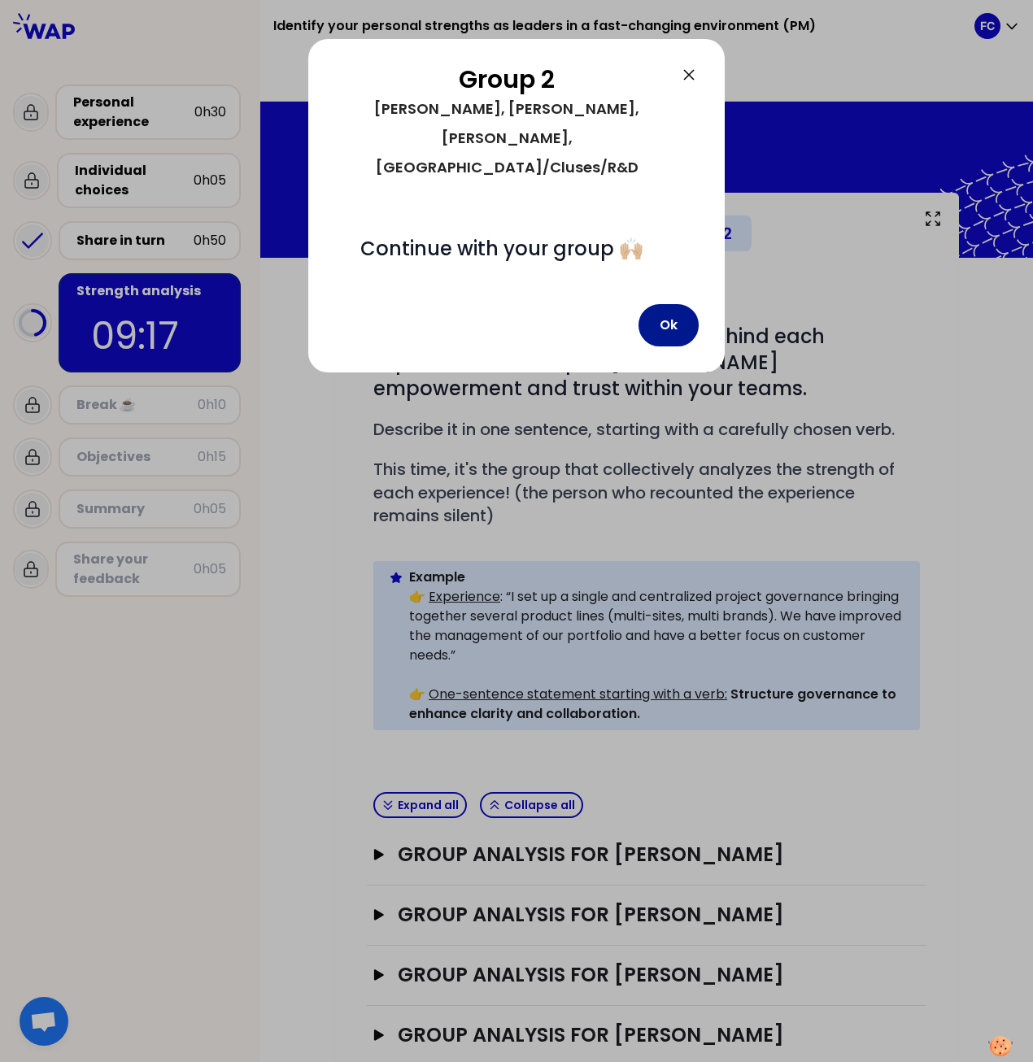
click at [668, 304] on button "Ok" at bounding box center [668, 325] width 60 height 42
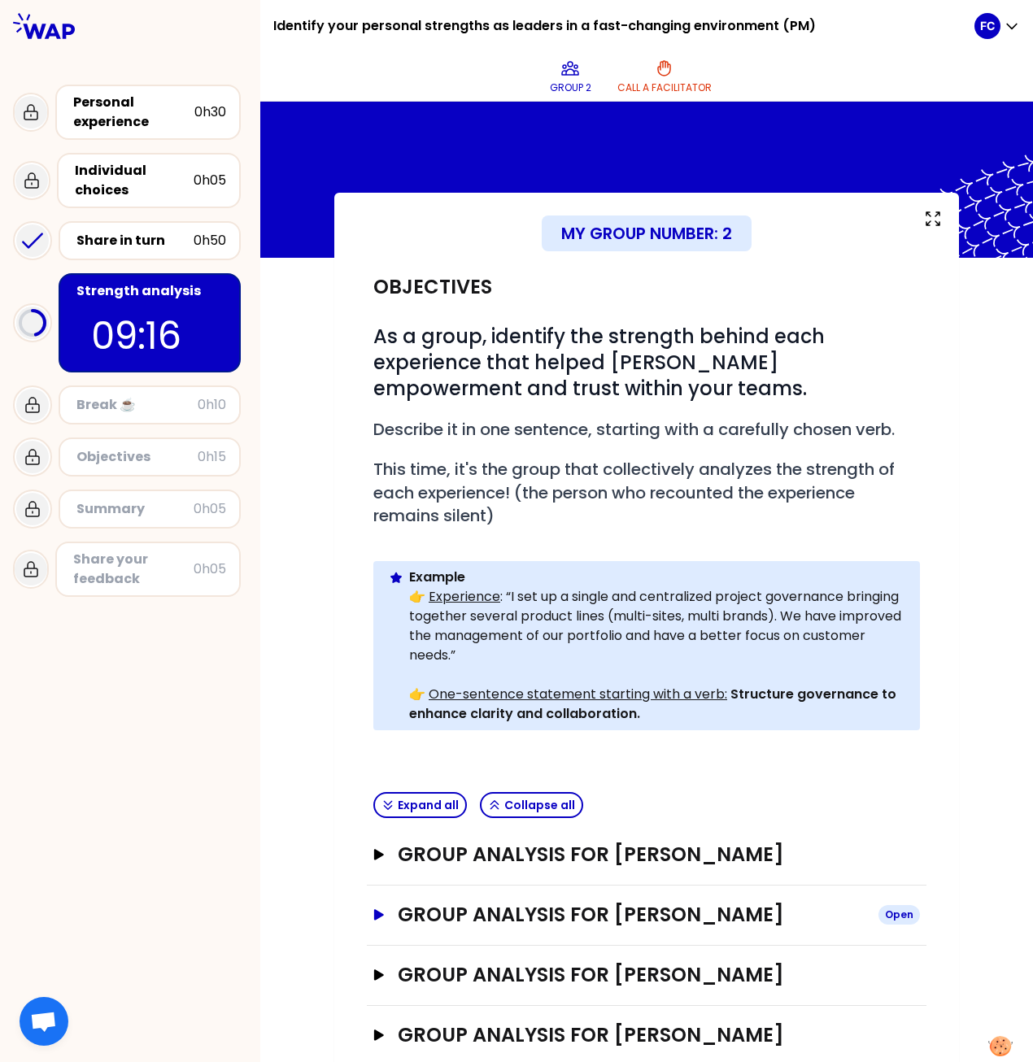
scroll to position [117, 0]
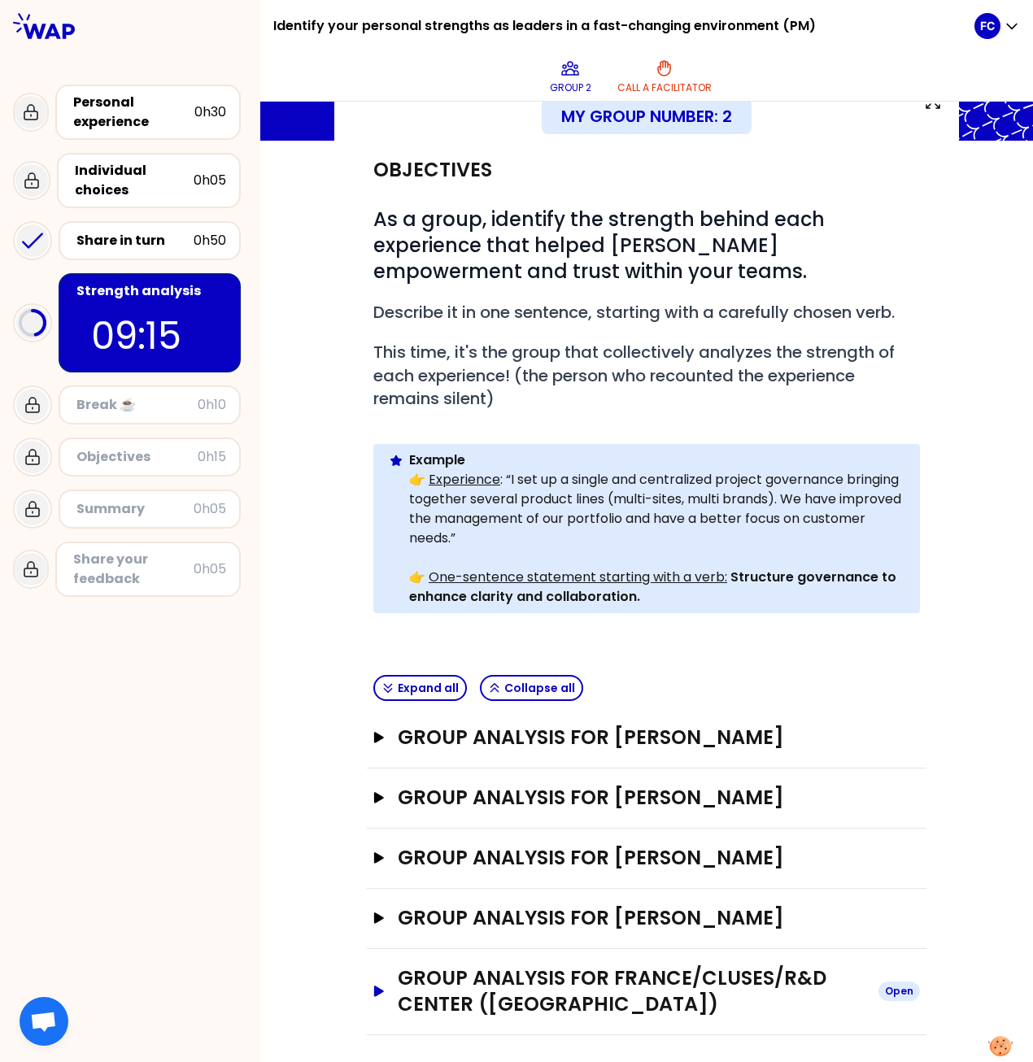
click at [374, 486] on icon "button" at bounding box center [379, 991] width 10 height 11
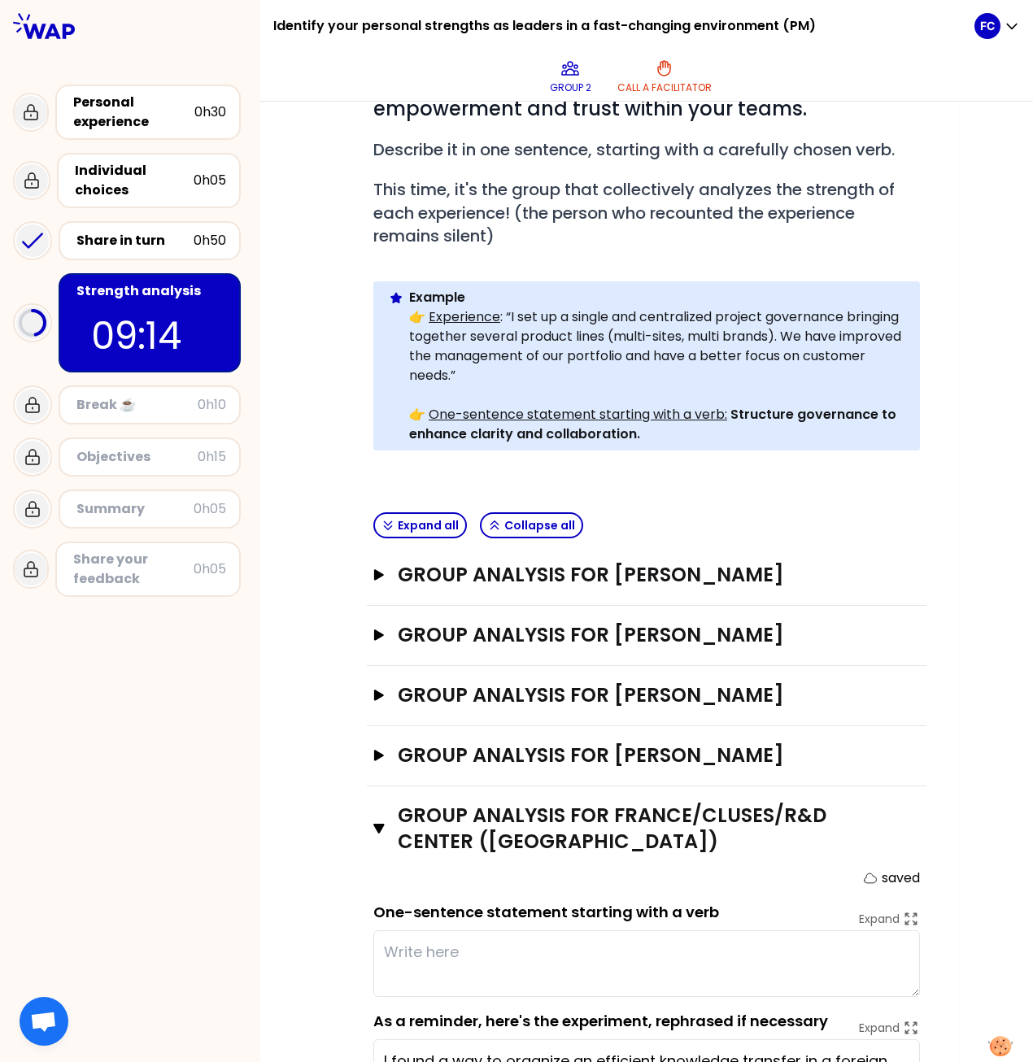
click at [113, 328] on p "09:14" at bounding box center [149, 335] width 117 height 57
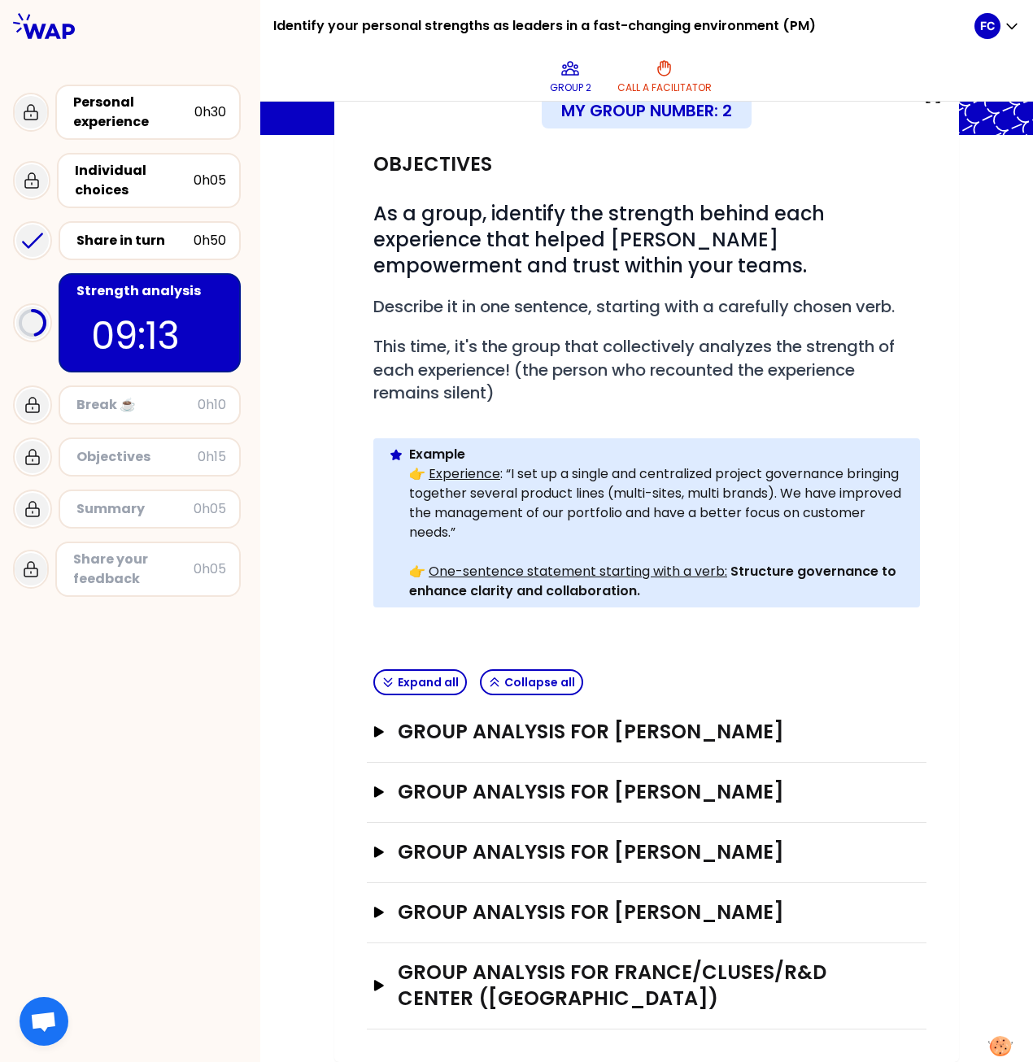
scroll to position [117, 0]
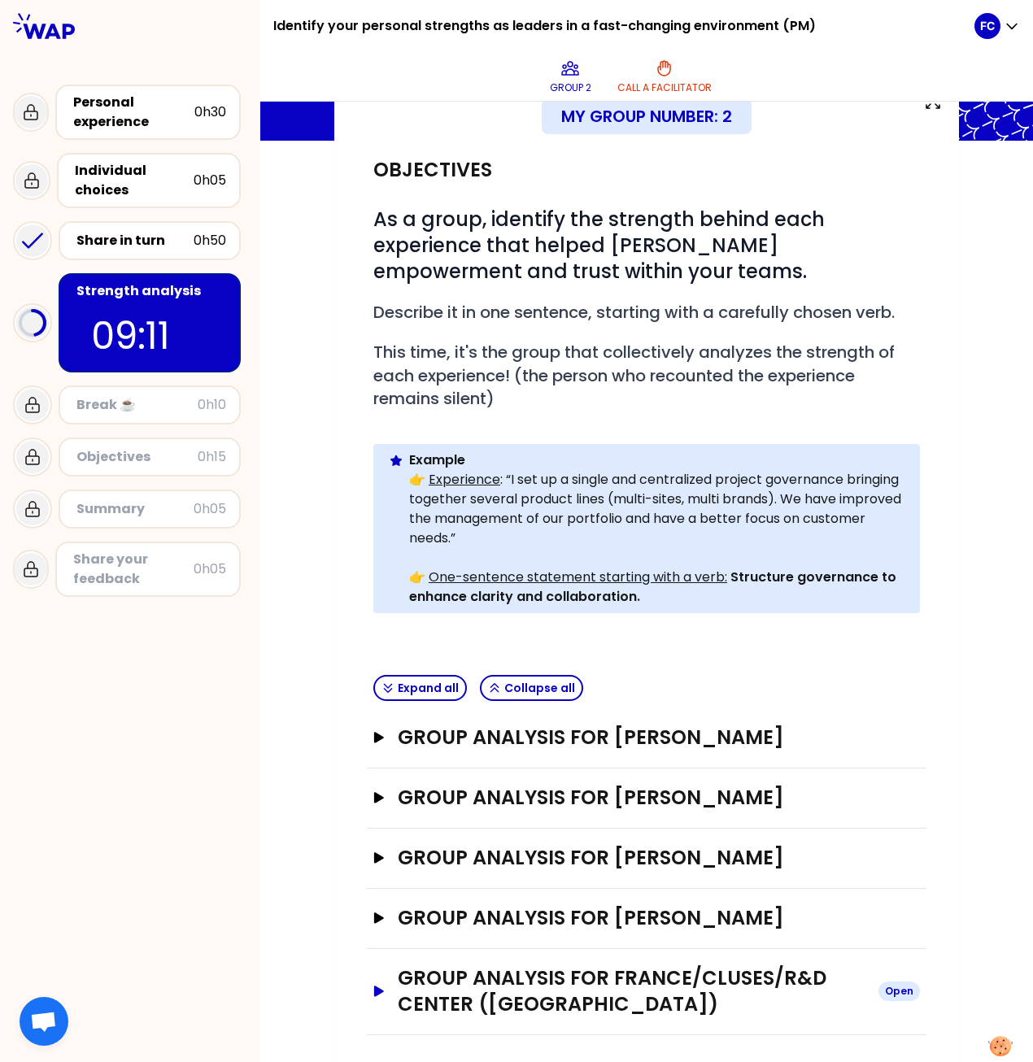
click at [367, 486] on div "Group analysis for France/Cluses/R&D Center ([GEOGRAPHIC_DATA]) Open" at bounding box center [647, 992] width 560 height 86
click at [374, 486] on icon "button" at bounding box center [379, 991] width 10 height 11
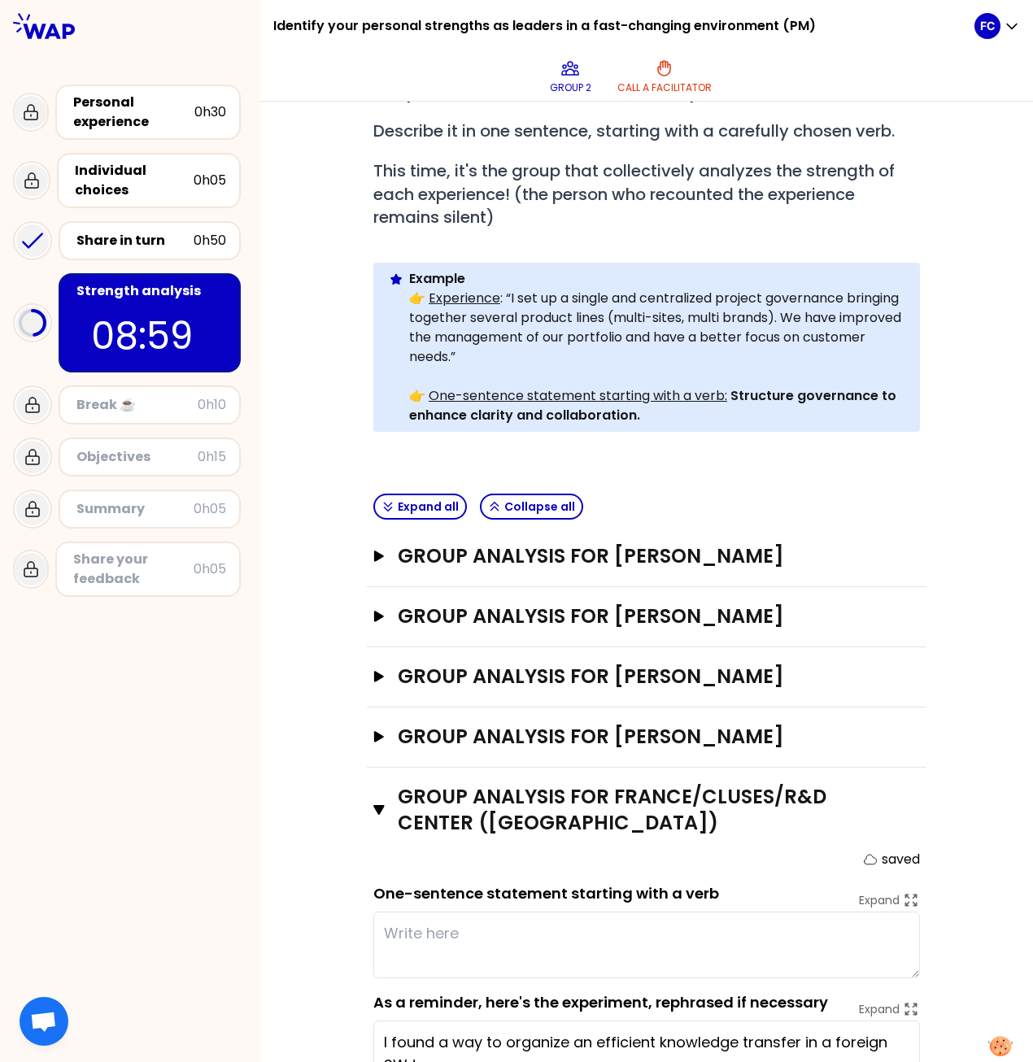
scroll to position [380, 0]
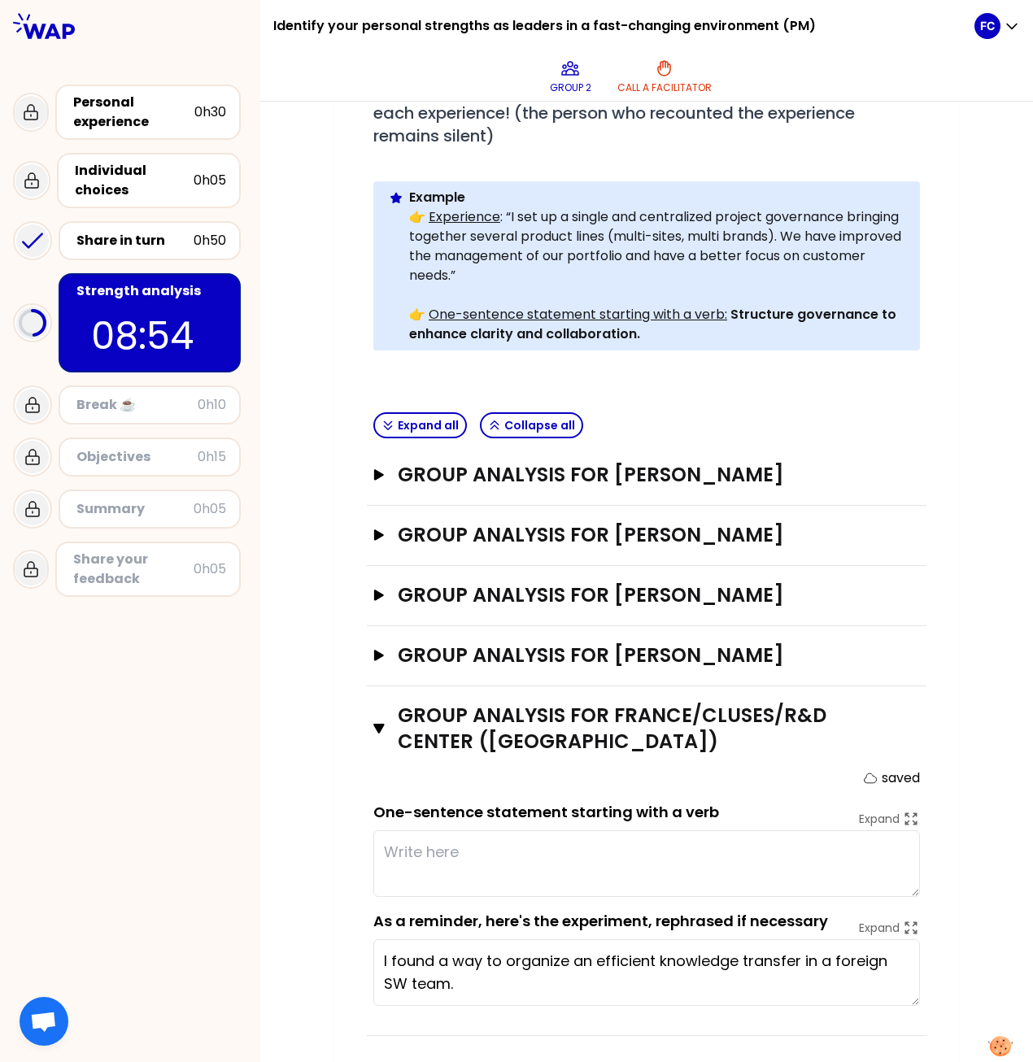
click at [462, 486] on textarea "I found a way to organize an efficient knowledge transfer in a foreign SW team." at bounding box center [646, 972] width 547 height 67
click at [762, 486] on textarea "I found a way to organize an efficient knowledge transfer in a foreign SW team …" at bounding box center [646, 972] width 547 height 67
click at [625, 486] on textarea "I found a way to organize an efficient knowledge transfer in a foreign SW team …" at bounding box center [646, 972] width 547 height 67
drag, startPoint x: 605, startPoint y: 961, endPoint x: 644, endPoint y: 962, distance: 39.1
click at [605, 486] on textarea "I found a way to organize an efficient knowledge transfer in a foreign SW team …" at bounding box center [646, 972] width 547 height 67
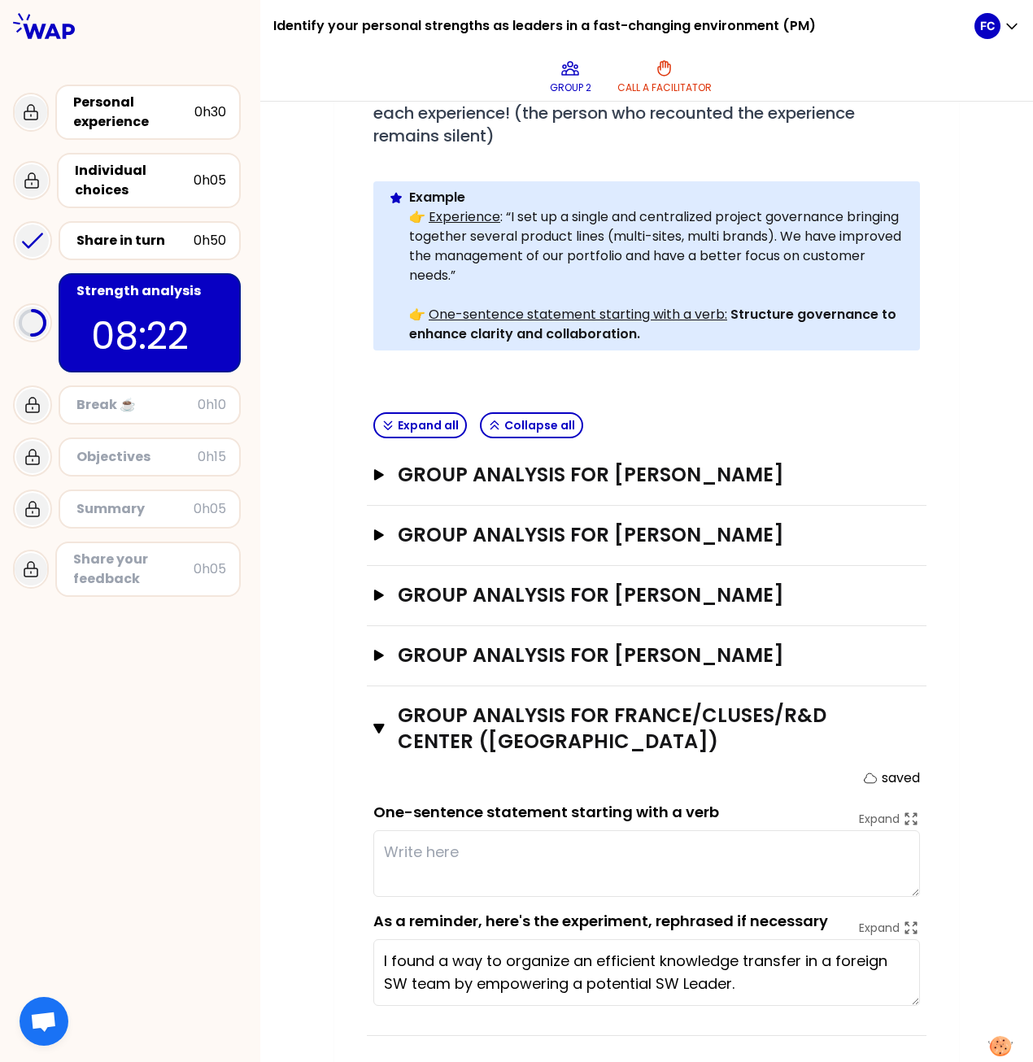
drag, startPoint x: 791, startPoint y: 959, endPoint x: 566, endPoint y: 958, distance: 224.5
click at [566, 486] on textarea "I found a way to organize an efficient knowledge transfer in a foreign SW team …" at bounding box center [646, 972] width 547 height 67
drag, startPoint x: 499, startPoint y: 961, endPoint x: 792, endPoint y: 957, distance: 293.6
click at [792, 486] on textarea "I found a way to organize an efficient knowledge transfer in a foreign SW team …" at bounding box center [646, 972] width 547 height 67
click at [792, 486] on textarea "I found a way to manage a challenging project in a foreign SW team by empowerin…" at bounding box center [646, 972] width 547 height 67
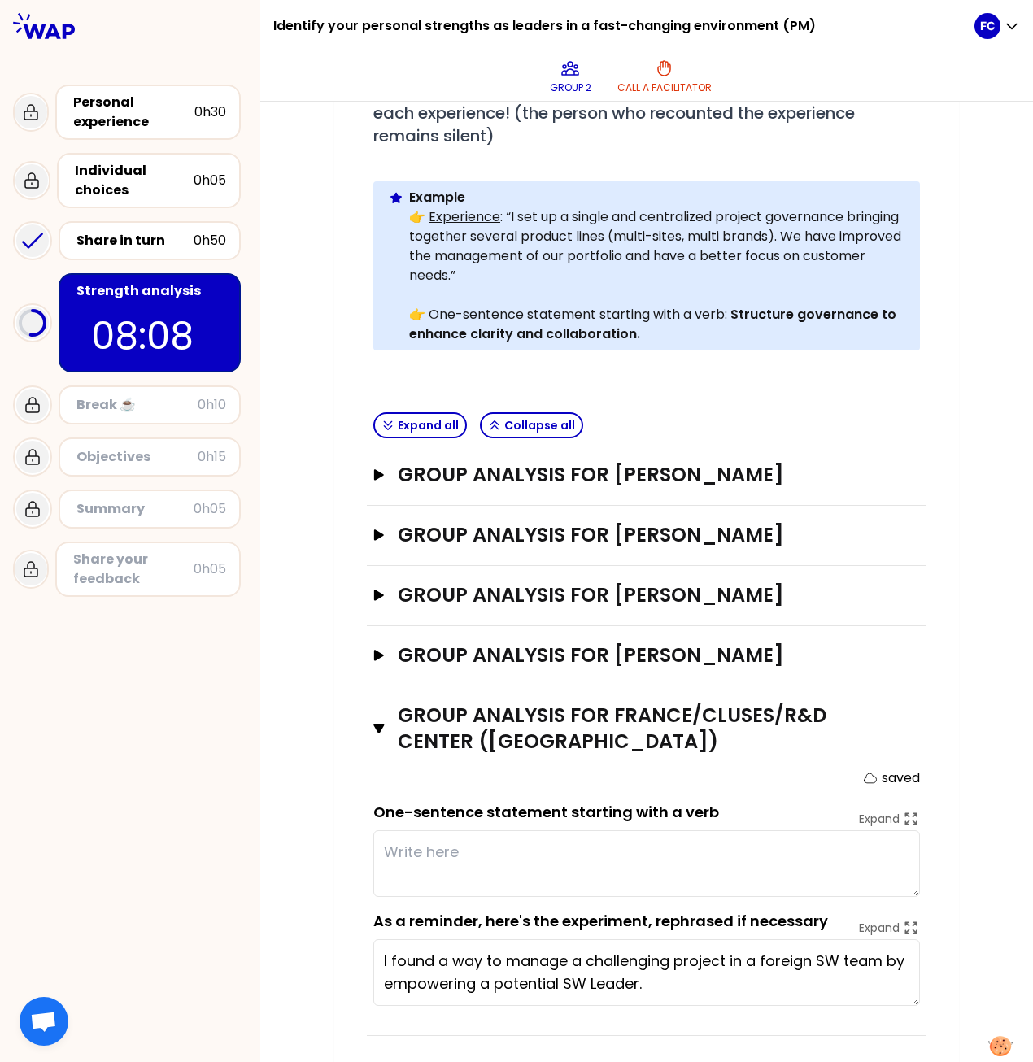
click at [773, 486] on textarea "I found a way to manage a challenging project in a foreign SW team by empowerin…" at bounding box center [646, 972] width 547 height 67
click at [522, 486] on textarea "I found a way to manage a challenging project in foreign SW team by empowering …" at bounding box center [646, 972] width 547 height 67
click at [555, 486] on textarea "I found a way to manage a challenging project in foreign SW team by empowering …" at bounding box center [646, 972] width 547 height 67
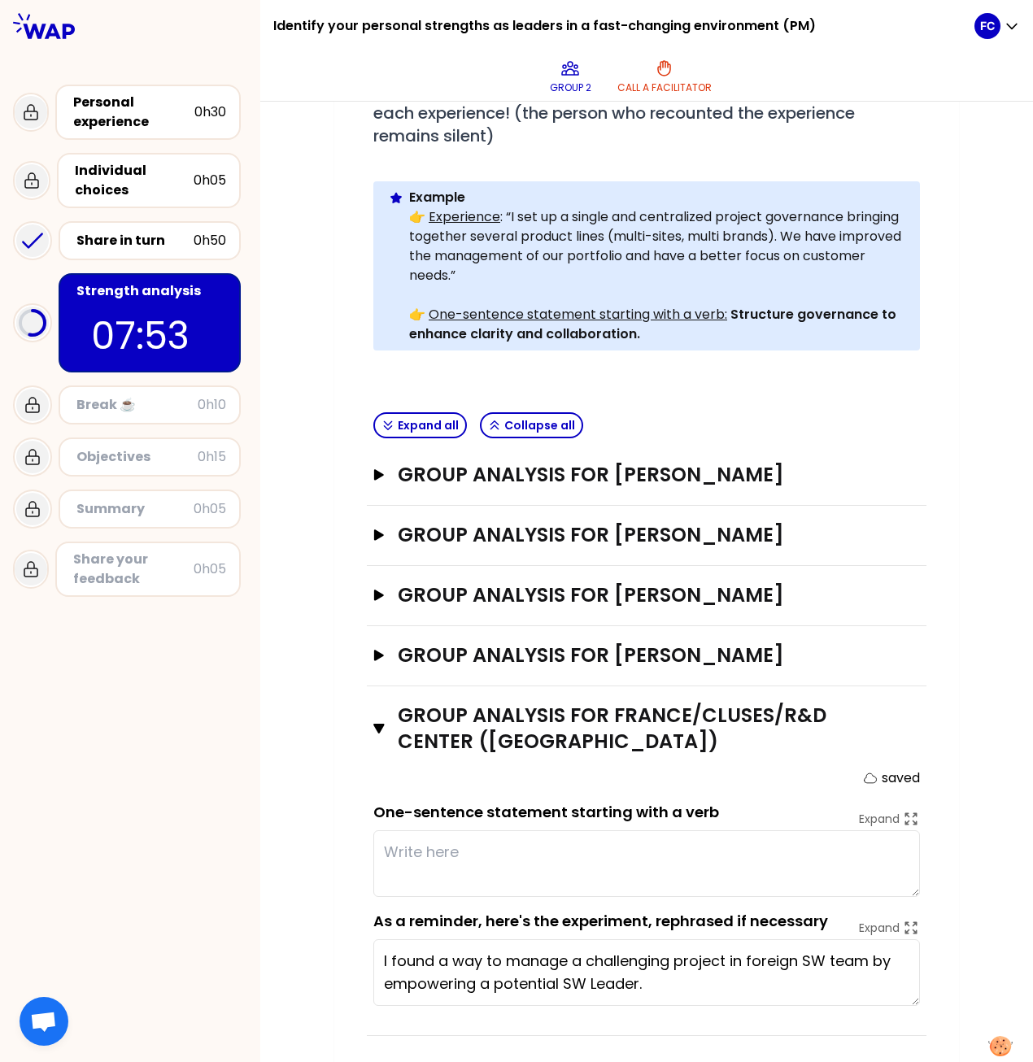
click at [560, 486] on textarea "I found a way to manage a challenging project in foreign SW team by empowering …" at bounding box center [646, 972] width 547 height 67
click at [735, 486] on textarea "I found a way to manage a challenging project in foreign SW team by empowering …" at bounding box center [646, 972] width 547 height 67
click at [448, 486] on textarea "I found a way to manage a challenging project in foreign SW team by empowering …" at bounding box center [646, 972] width 547 height 67
type textarea "I found a way to manage a challenging project in foreign SW team by empowering …"
click at [317, 486] on div "My group number: 2 Objectives # As a group, identify the strength behind each e…" at bounding box center [646, 441] width 773 height 1256
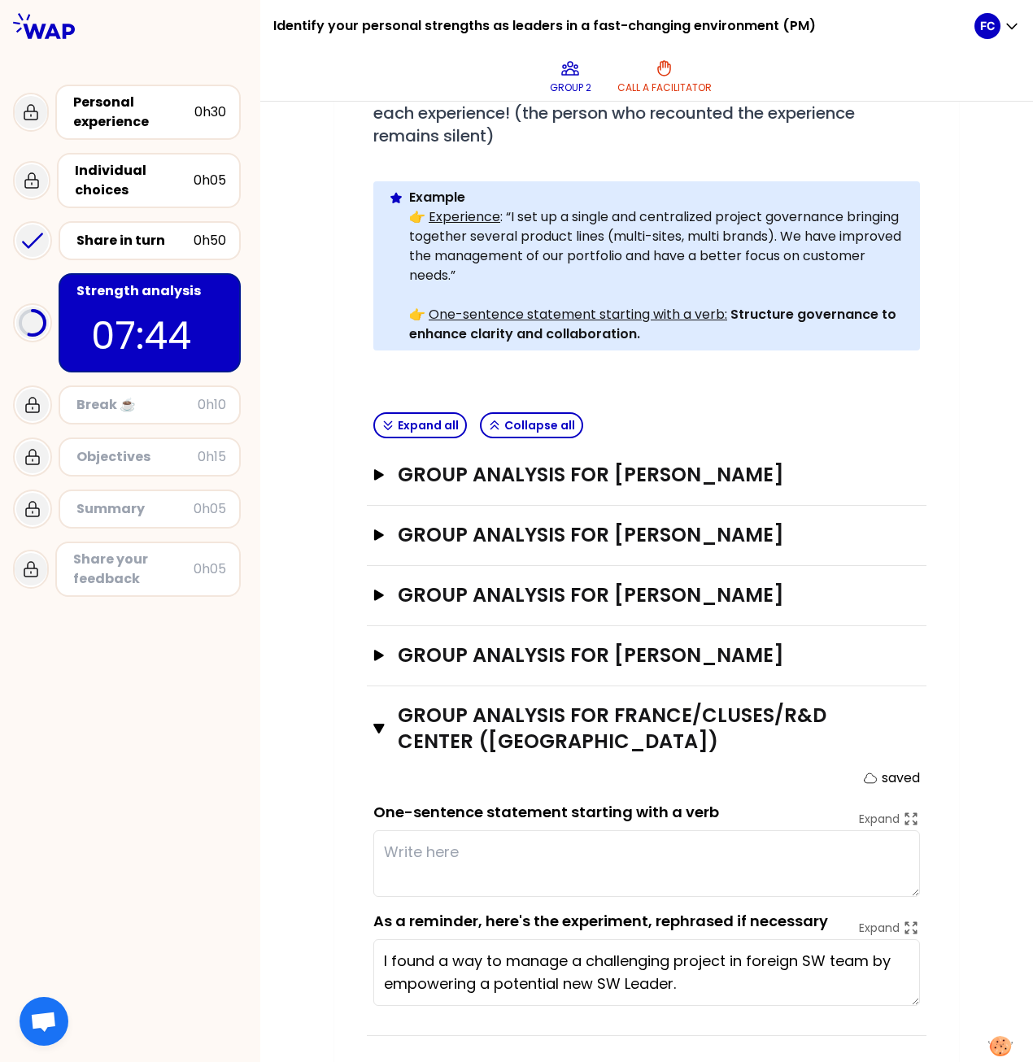
click at [955, 486] on div "My group number: 2 Objectives # As a group, identify the strength behind each e…" at bounding box center [646, 441] width 773 height 1256
click at [861, 486] on textarea "I found a way to manage a challenging project in foreign SW team by empowering …" at bounding box center [646, 972] width 547 height 67
click at [441, 486] on textarea "I found a way to manage a challenging project in foreign SW team by empowering …" at bounding box center [646, 972] width 547 height 67
drag, startPoint x: 444, startPoint y: 978, endPoint x: 975, endPoint y: 681, distance: 608.8
click at [975, 486] on div "My group number: 2 Objectives # As a group, identify the strength behind each e…" at bounding box center [646, 441] width 773 height 1256
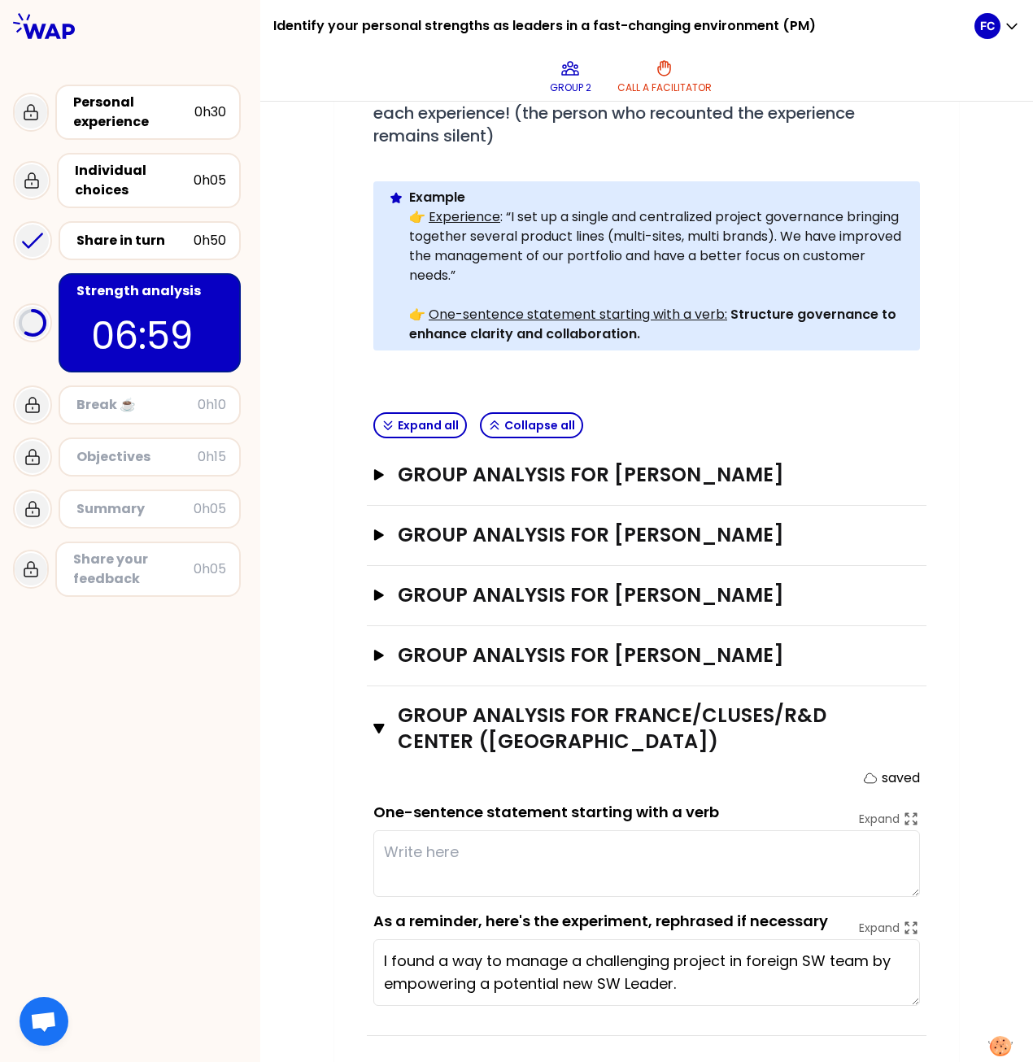
click at [934, 486] on div "My group number: 2 Objectives # As a group, identify the strength behind each e…" at bounding box center [646, 441] width 625 height 1256
click at [1014, 16] on div "FC" at bounding box center [997, 26] width 46 height 26
click at [942, 100] on span "My profile" at bounding box center [956, 110] width 71 height 23
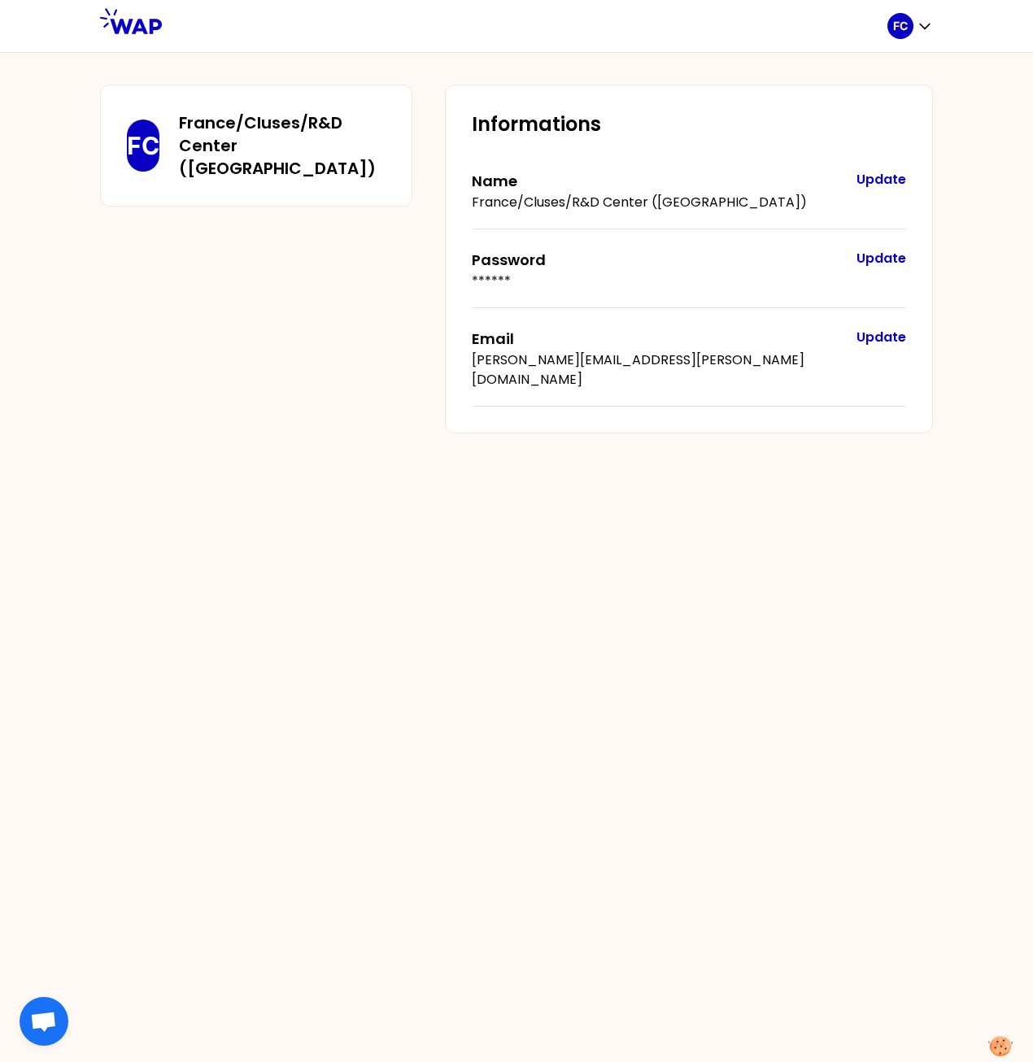
click at [869, 175] on button "Update" at bounding box center [881, 180] width 50 height 20
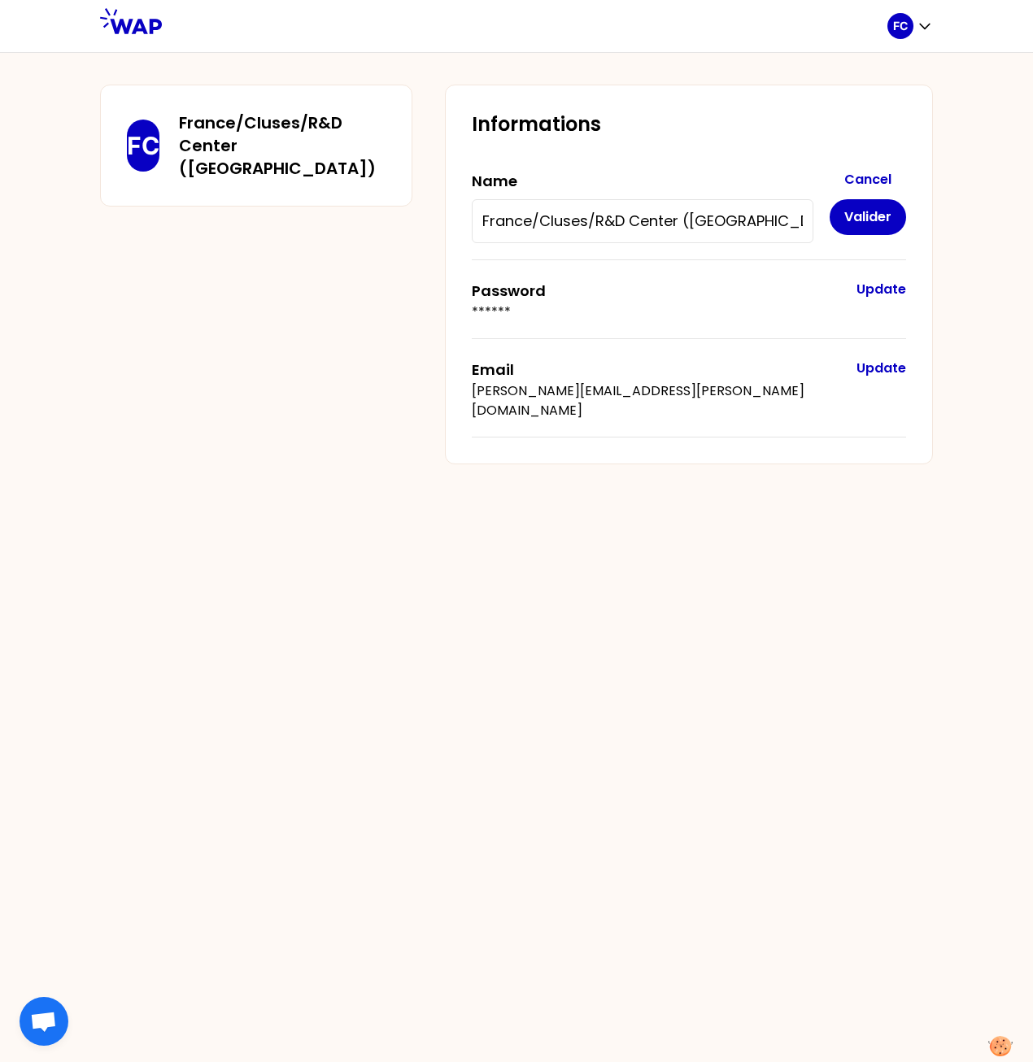
drag, startPoint x: 745, startPoint y: 211, endPoint x: 407, endPoint y: 224, distance: 337.8
click at [407, 224] on div "FC France/Cluses/R&D Center ([GEOGRAPHIC_DATA]) Informations Name [GEOGRAPHIC_D…" at bounding box center [516, 275] width 833 height 380
type input "[PERSON_NAME] (Cluses)"
click at [862, 230] on button "Valider" at bounding box center [868, 217] width 76 height 36
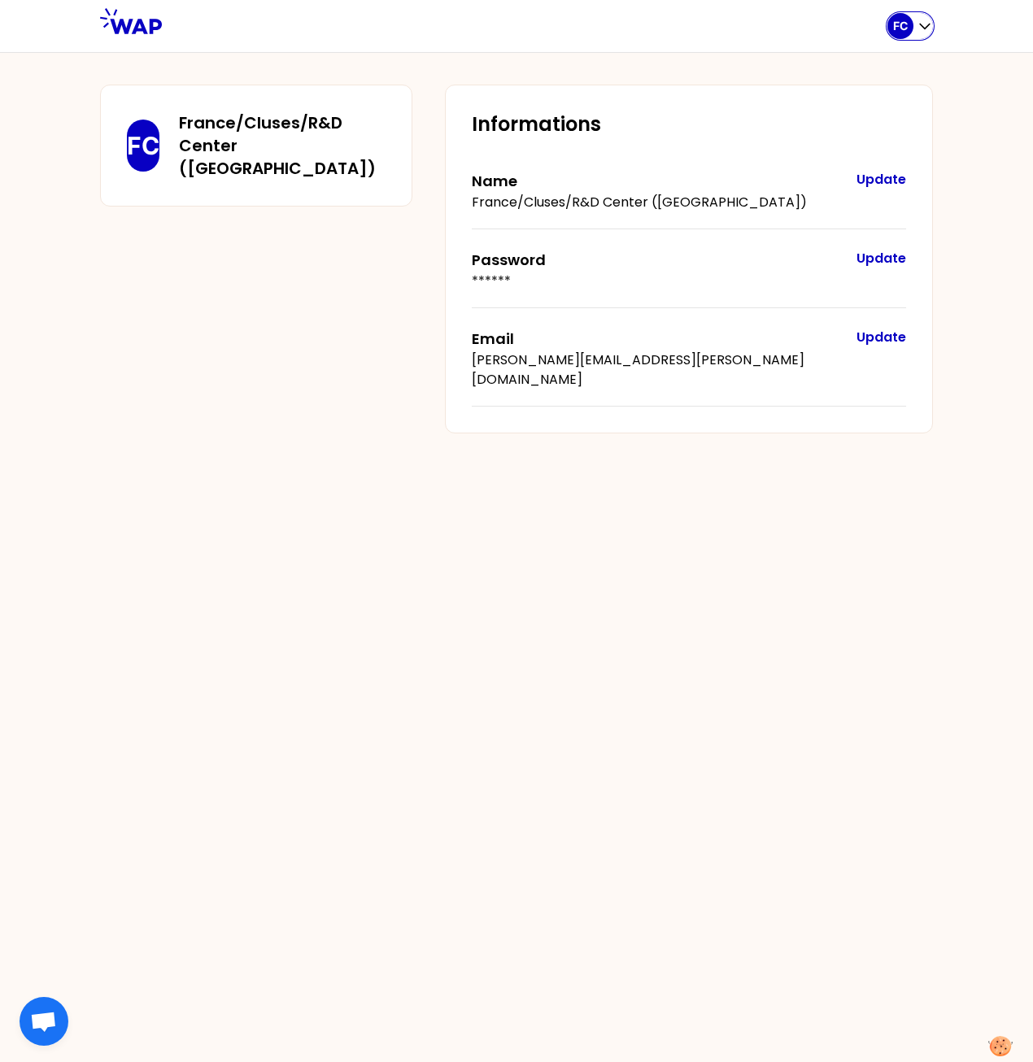
click at [909, 24] on div "FC" at bounding box center [900, 26] width 26 height 26
click at [839, 69] on span "Home page" at bounding box center [876, 67] width 85 height 23
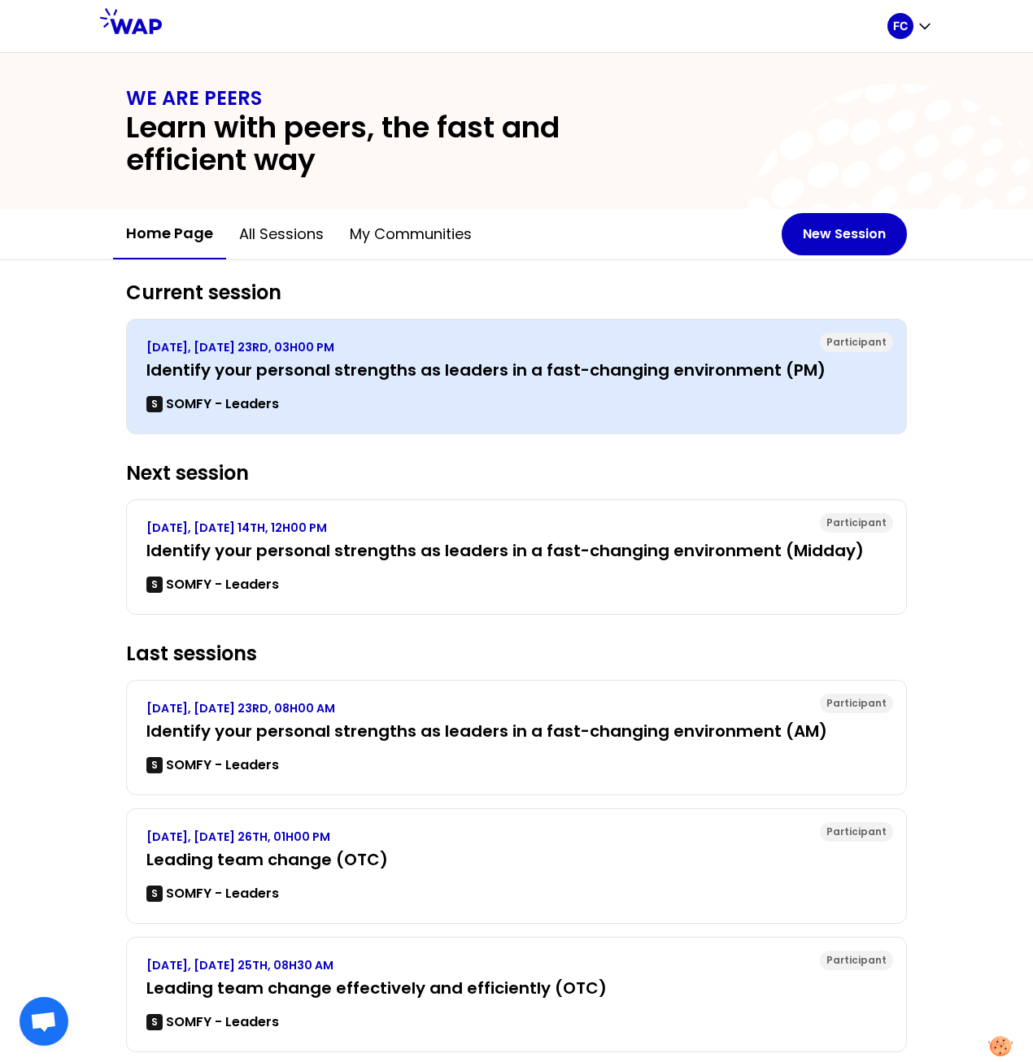
click at [219, 349] on p "[DATE], [DATE] 23RD, 03H00 PM" at bounding box center [516, 347] width 740 height 16
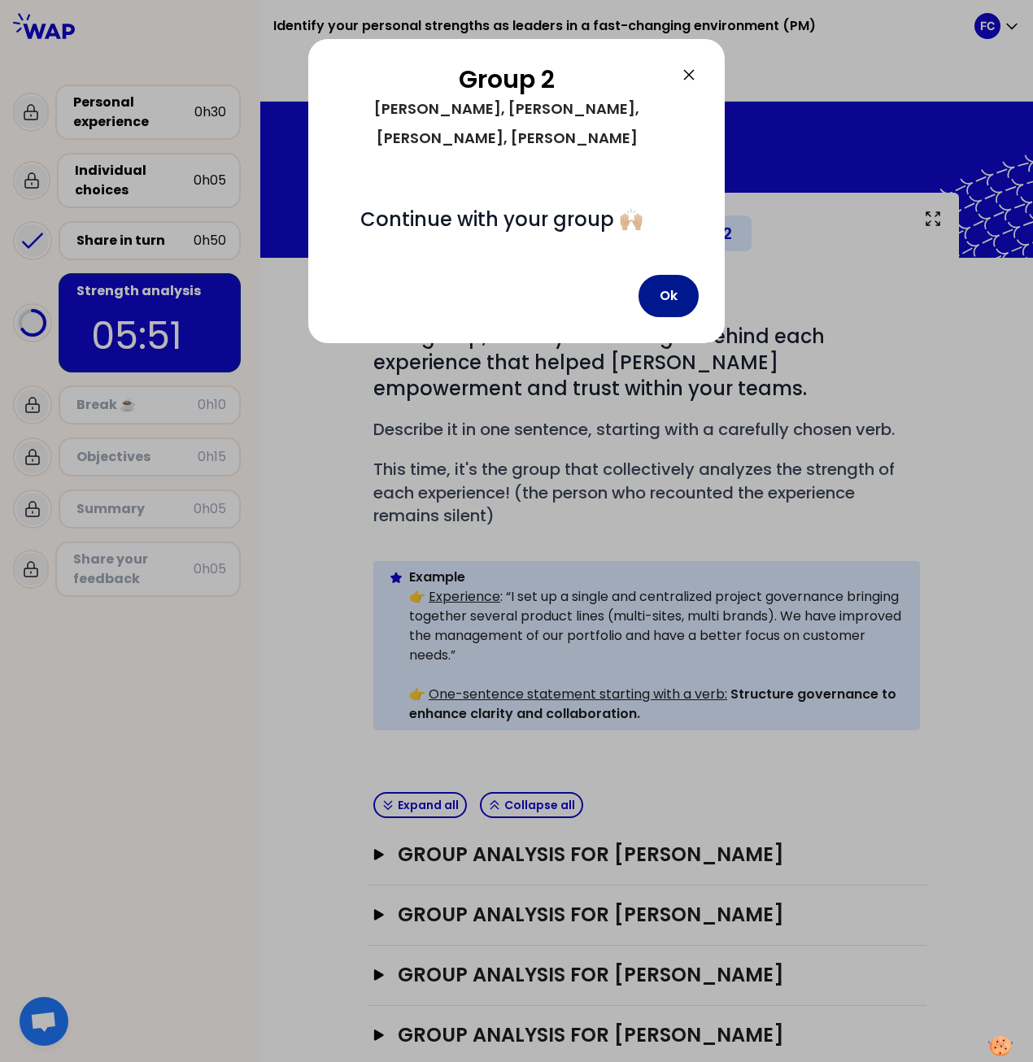
click at [664, 275] on button "Ok" at bounding box center [668, 296] width 60 height 42
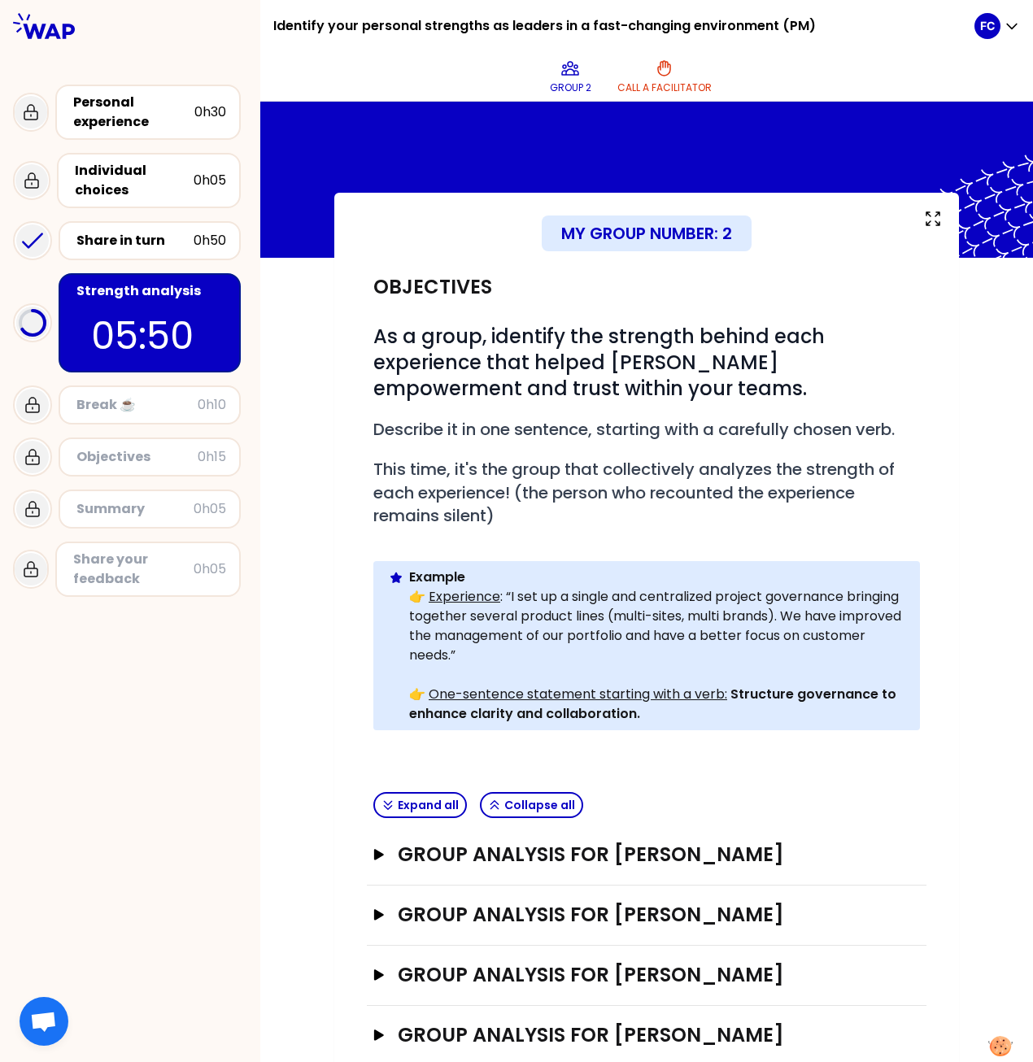
click at [177, 338] on p "05:50" at bounding box center [149, 335] width 117 height 57
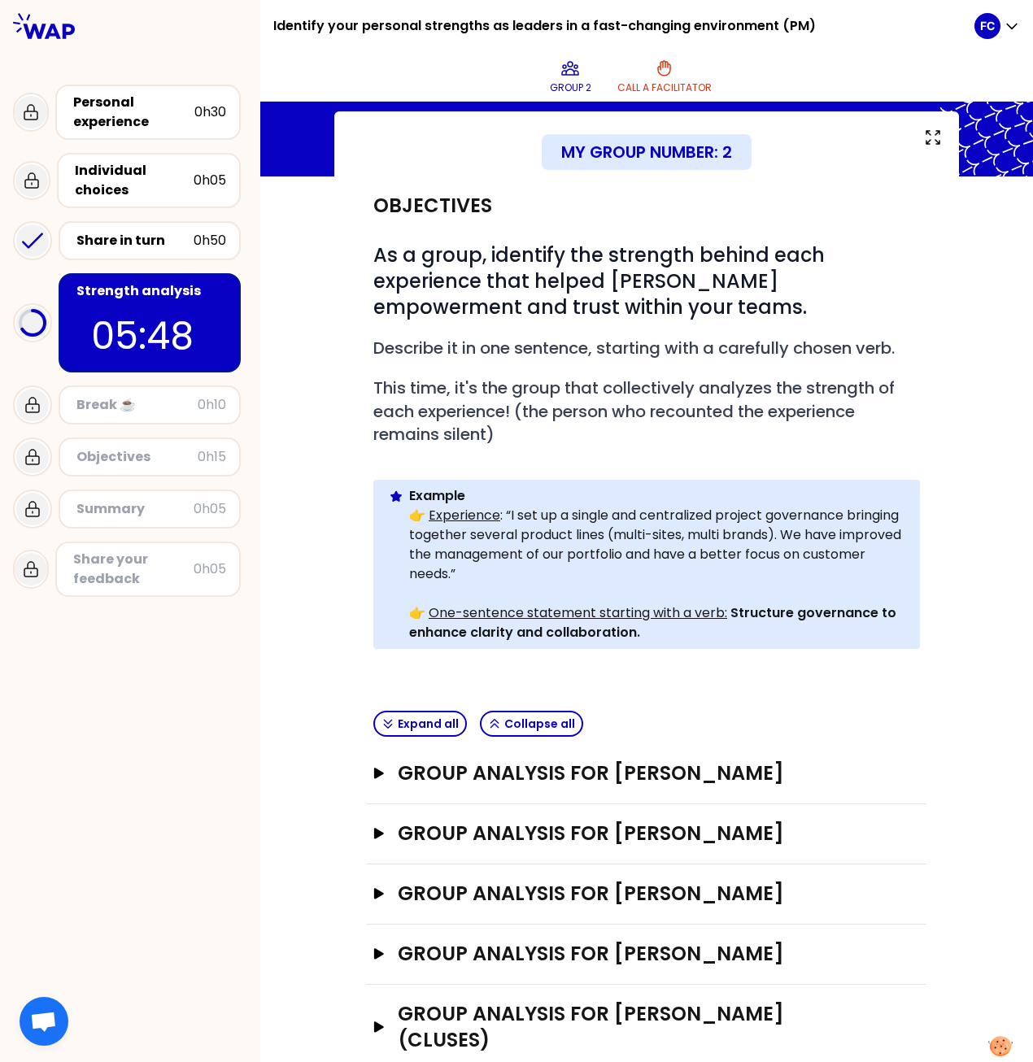
scroll to position [117, 0]
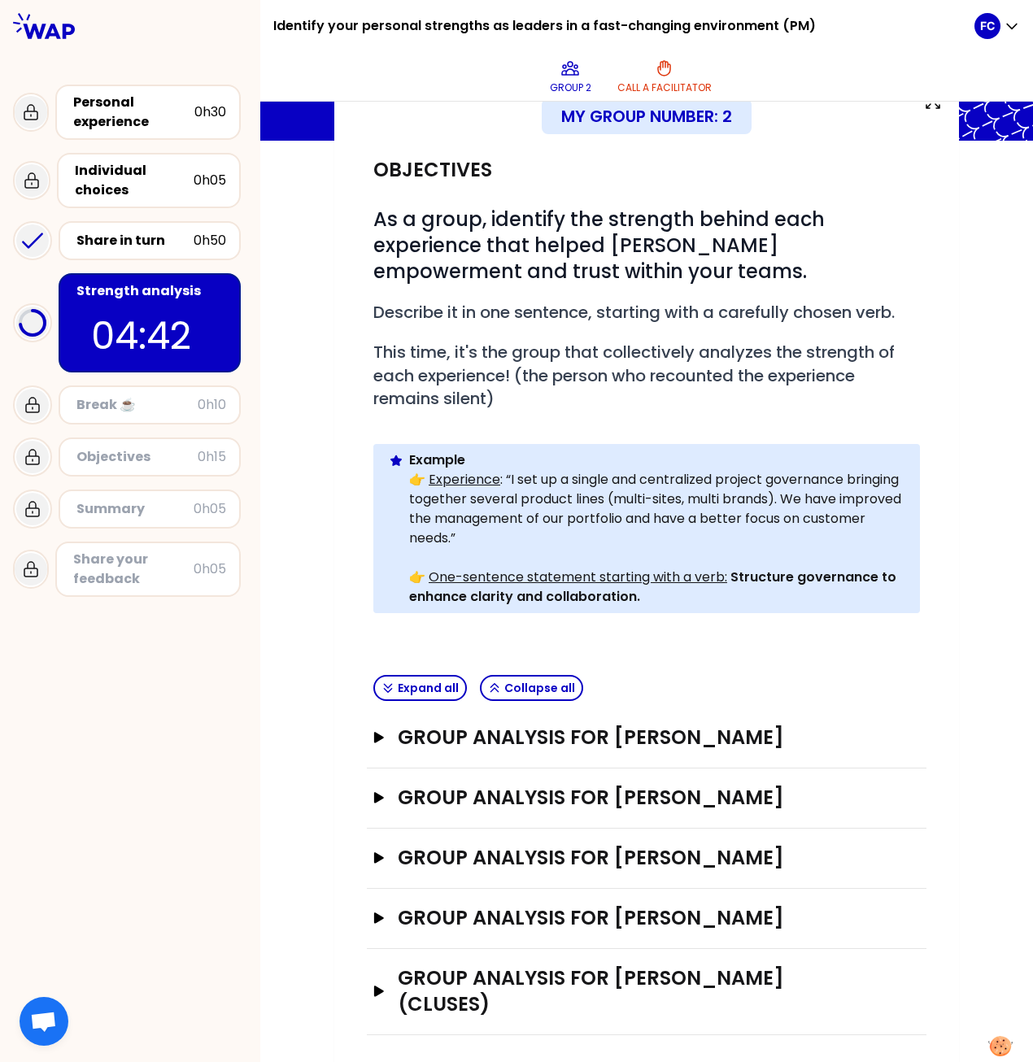
click at [367, 486] on div "Group analysis for [PERSON_NAME] Open" at bounding box center [647, 859] width 560 height 60
click at [376, 486] on icon "button" at bounding box center [379, 857] width 13 height 11
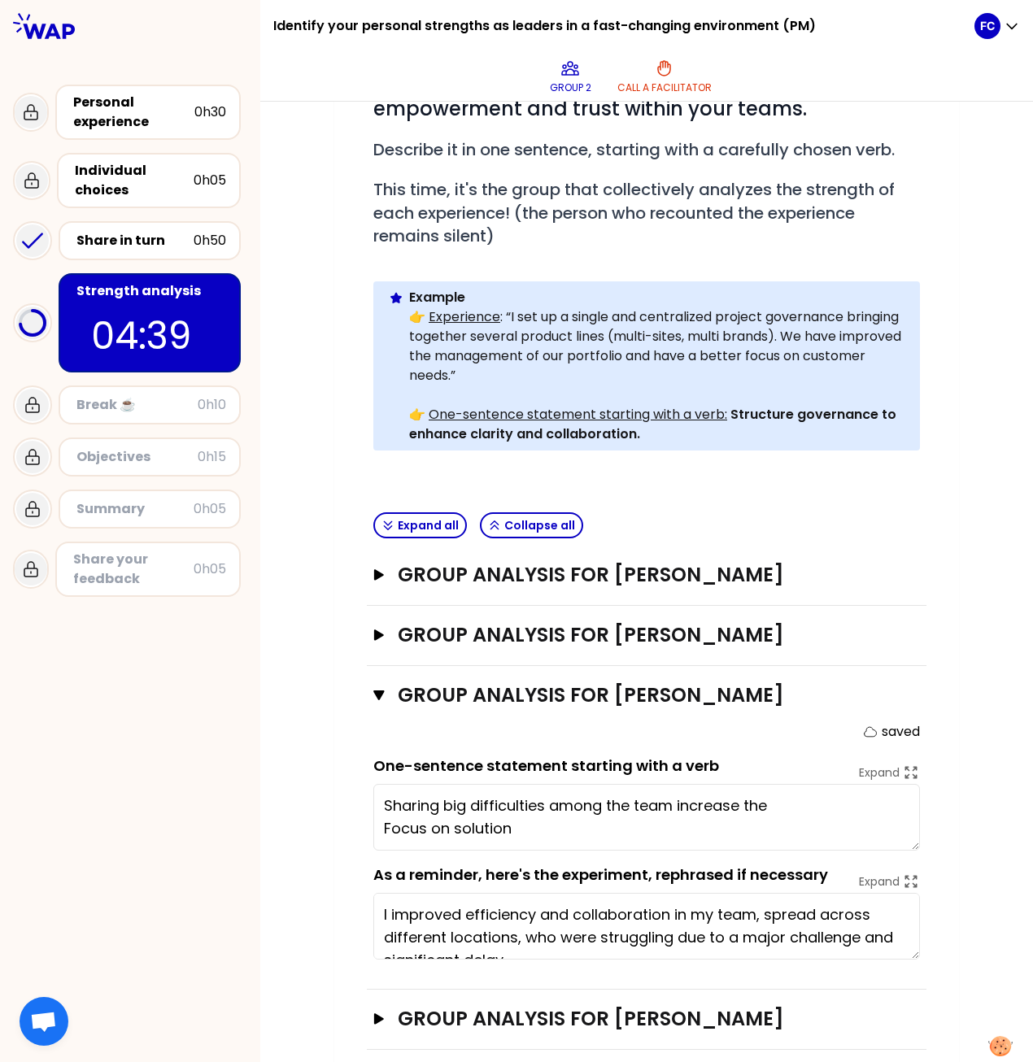
scroll to position [380, 0]
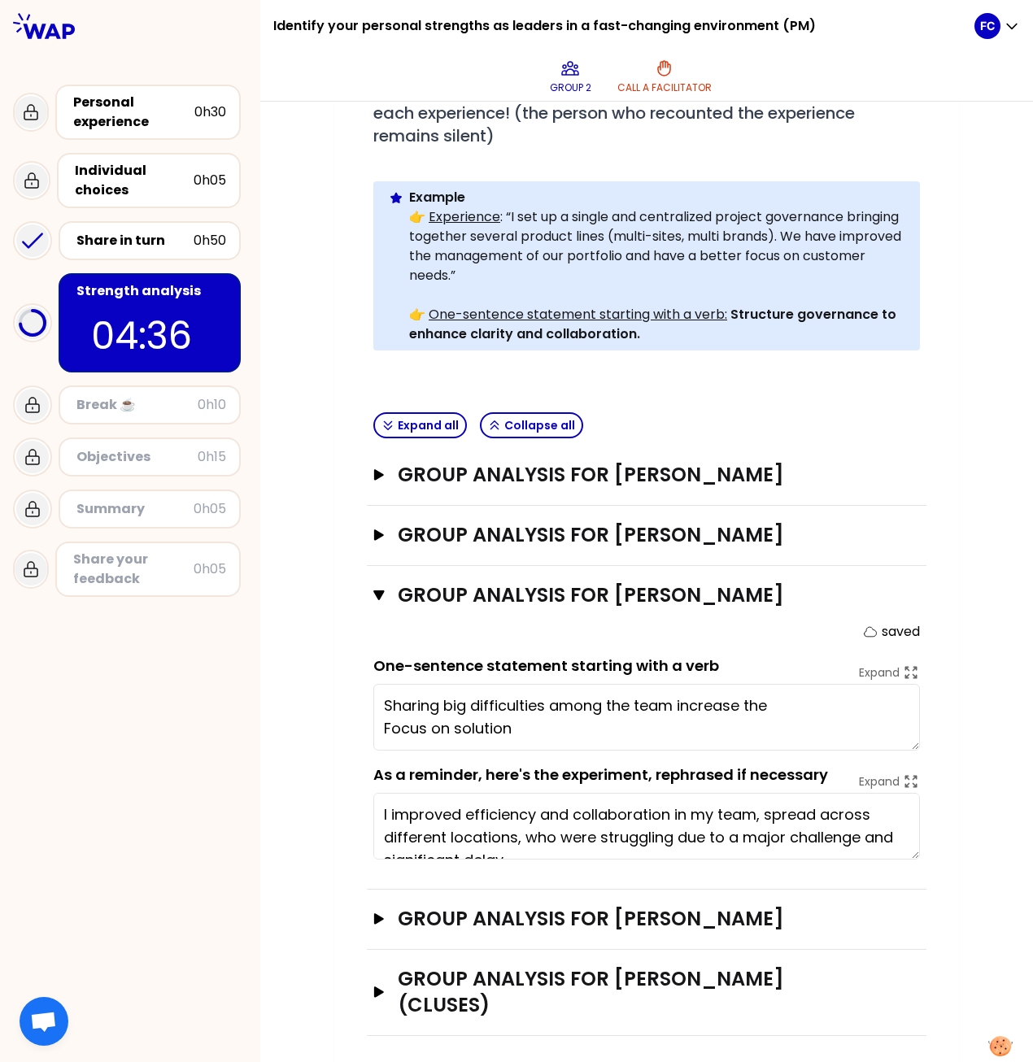
click at [913, 486] on div "Group analysis for [PERSON_NAME] saved One-sentence statement starting with a v…" at bounding box center [647, 728] width 560 height 324
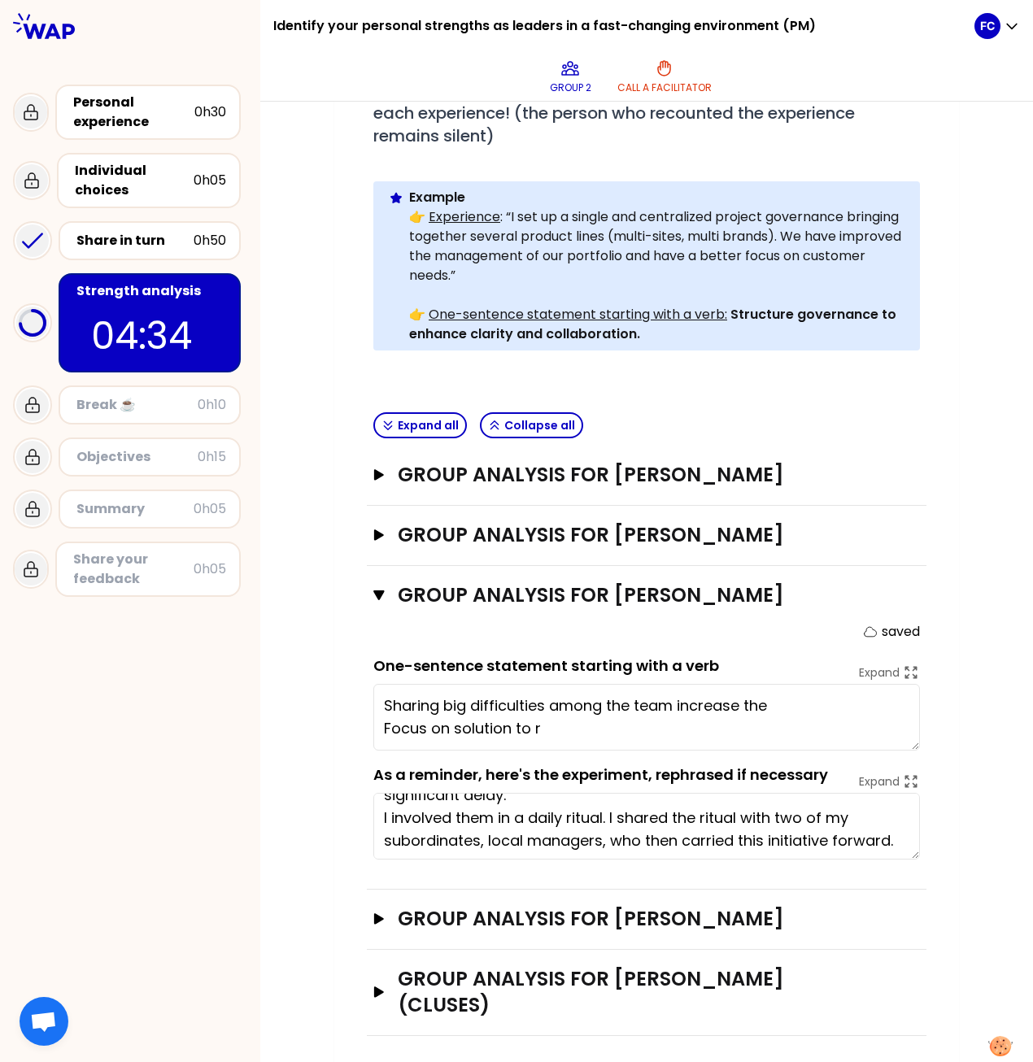
scroll to position [68, 0]
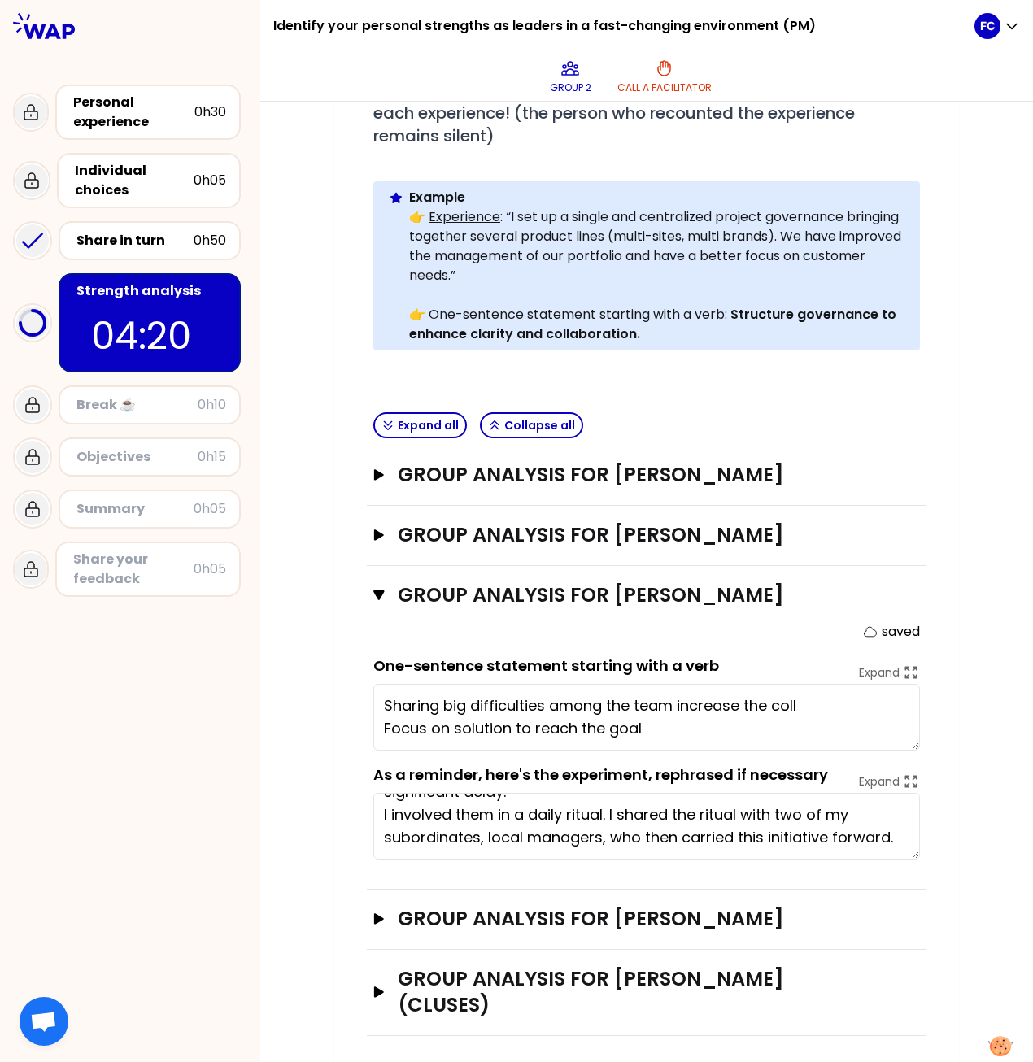
click at [729, 486] on textarea "I improved efficiency and collaboration in my team, spread across different loc…" at bounding box center [646, 826] width 547 height 67
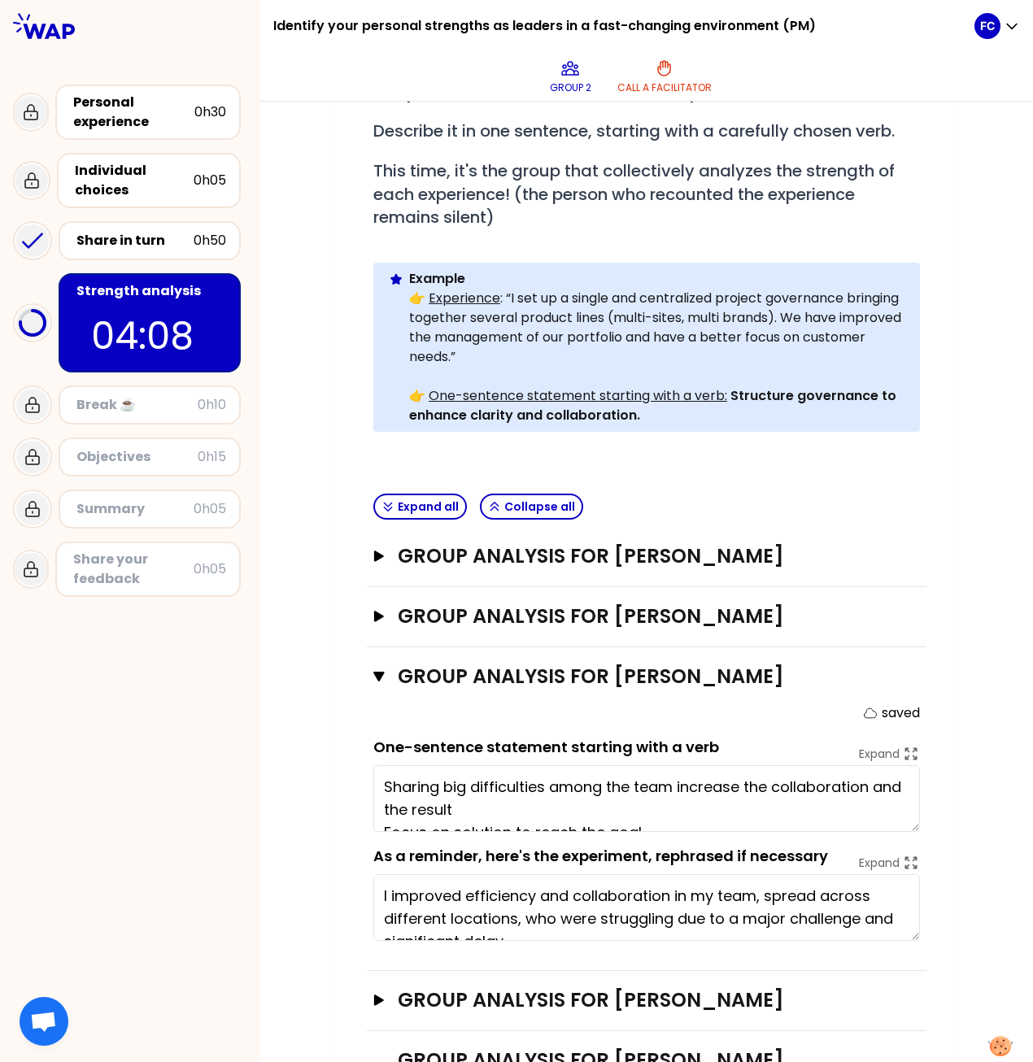
scroll to position [46, 0]
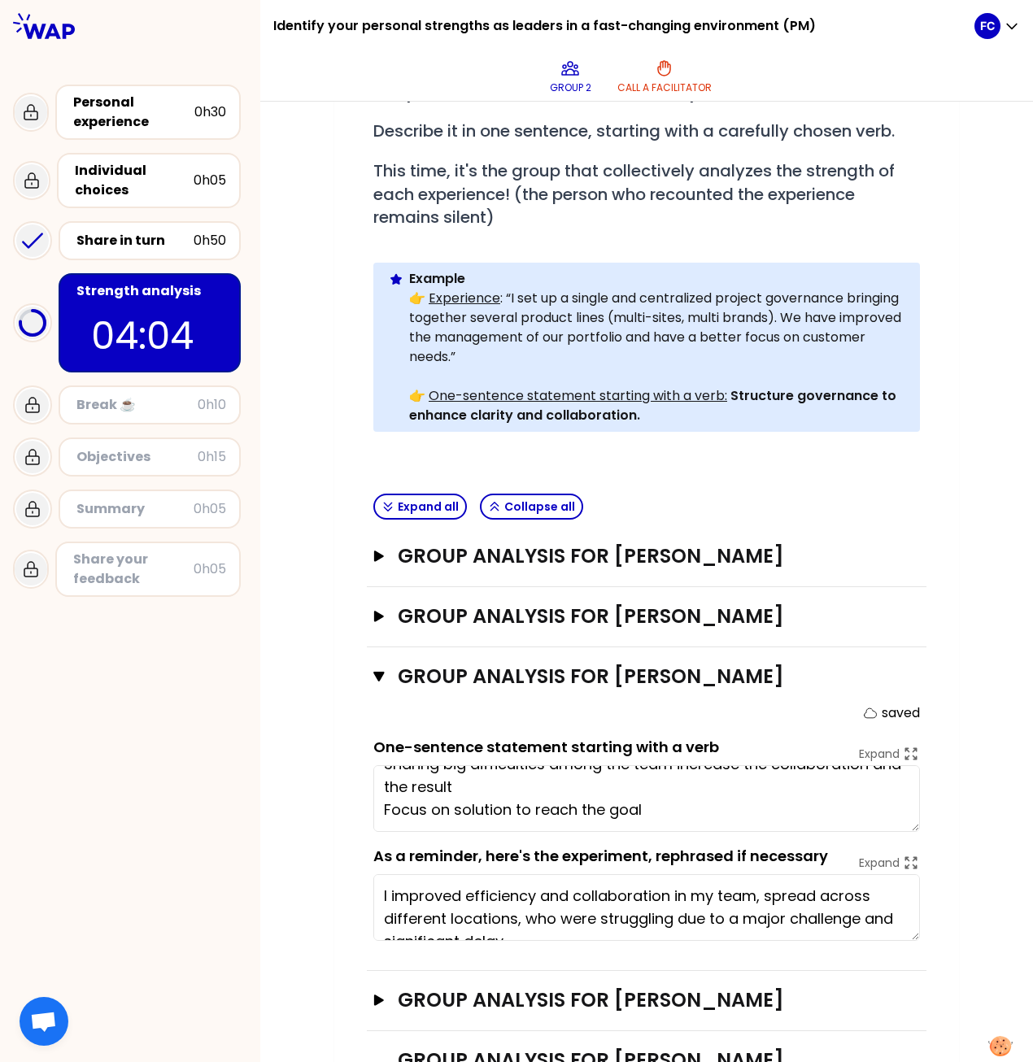
click at [696, 486] on textarea "Sharing big difficulties among the team increase the collaboration and the resu…" at bounding box center [646, 798] width 547 height 67
click at [667, 486] on textarea "Sharing big difficulties among the team increase the collaboration and the resu…" at bounding box center [646, 798] width 547 height 67
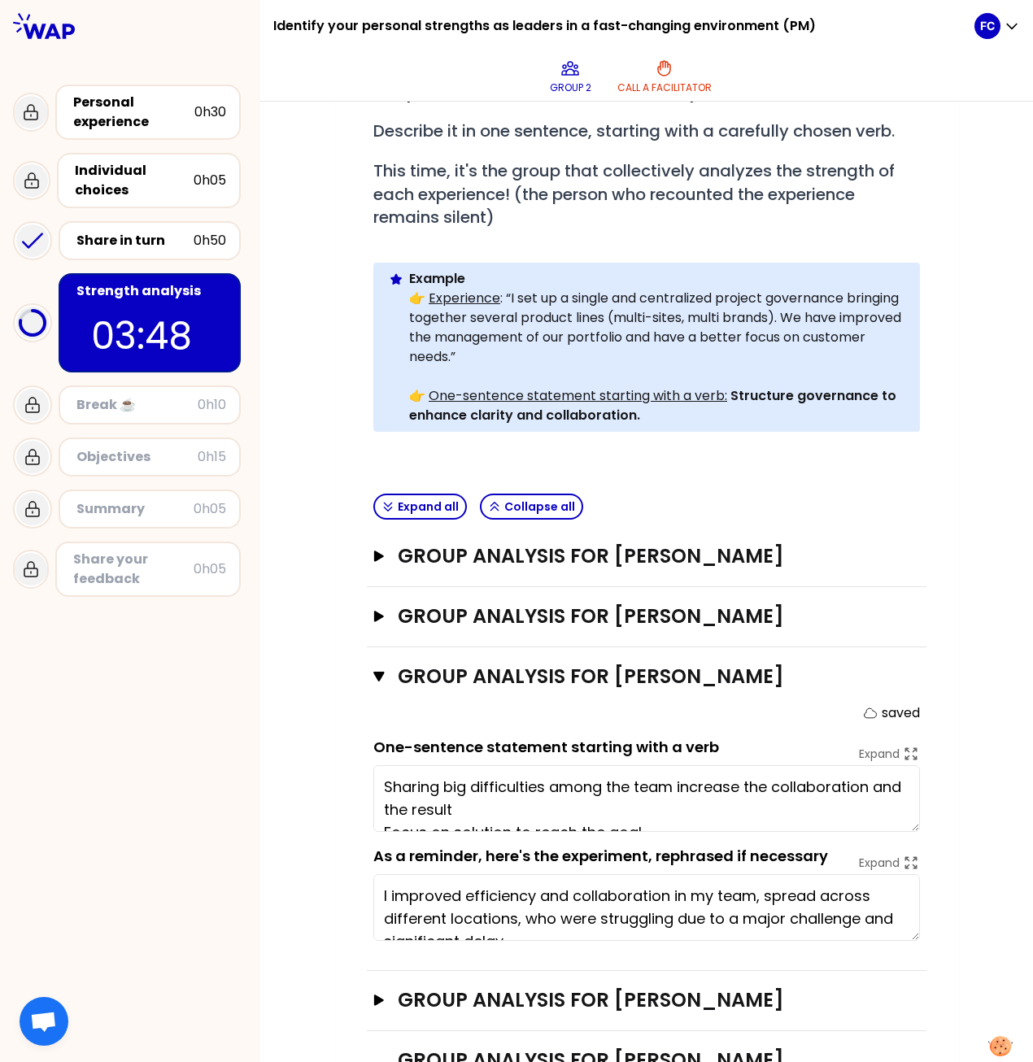
scroll to position [380, 0]
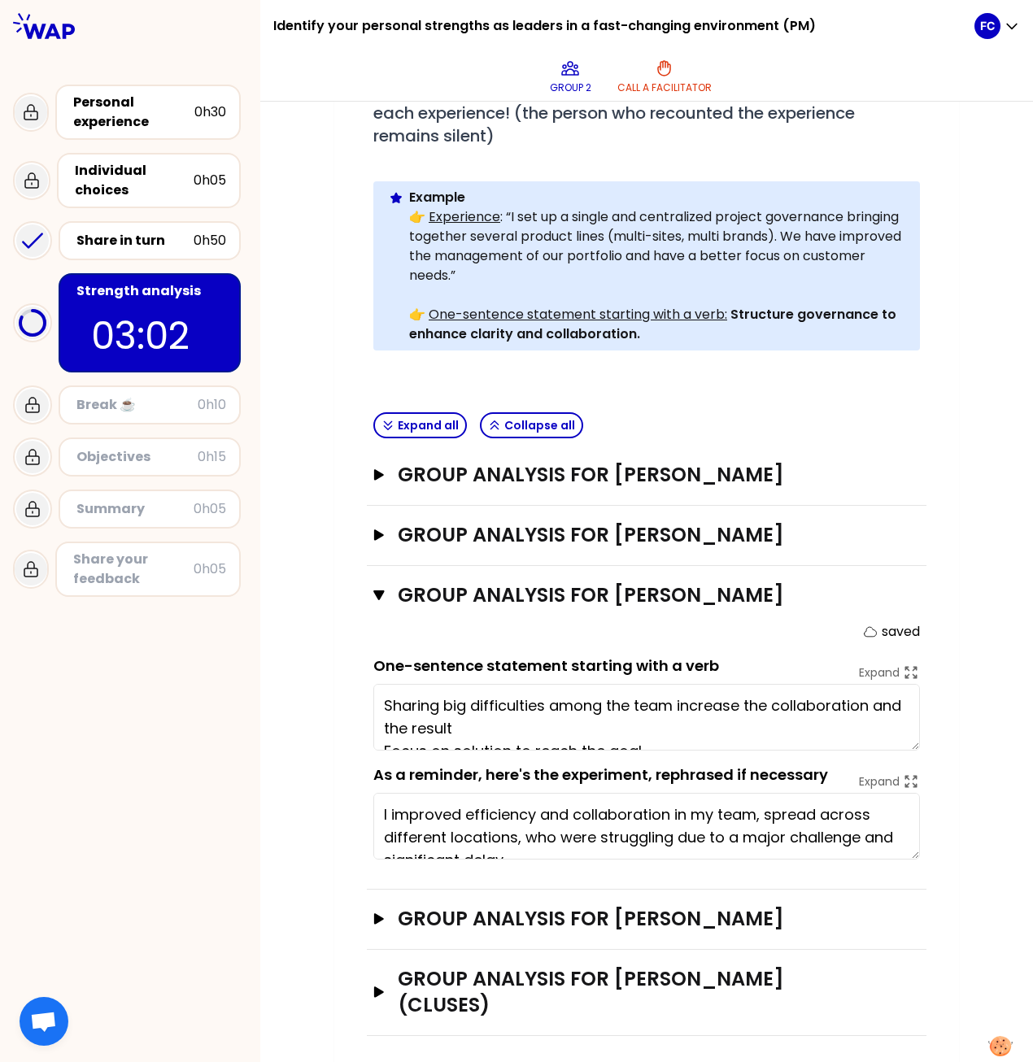
type textarea "Sharing big difficulties among the team increase the collaboration and the resu…"
click at [374, 486] on icon "button" at bounding box center [379, 918] width 10 height 11
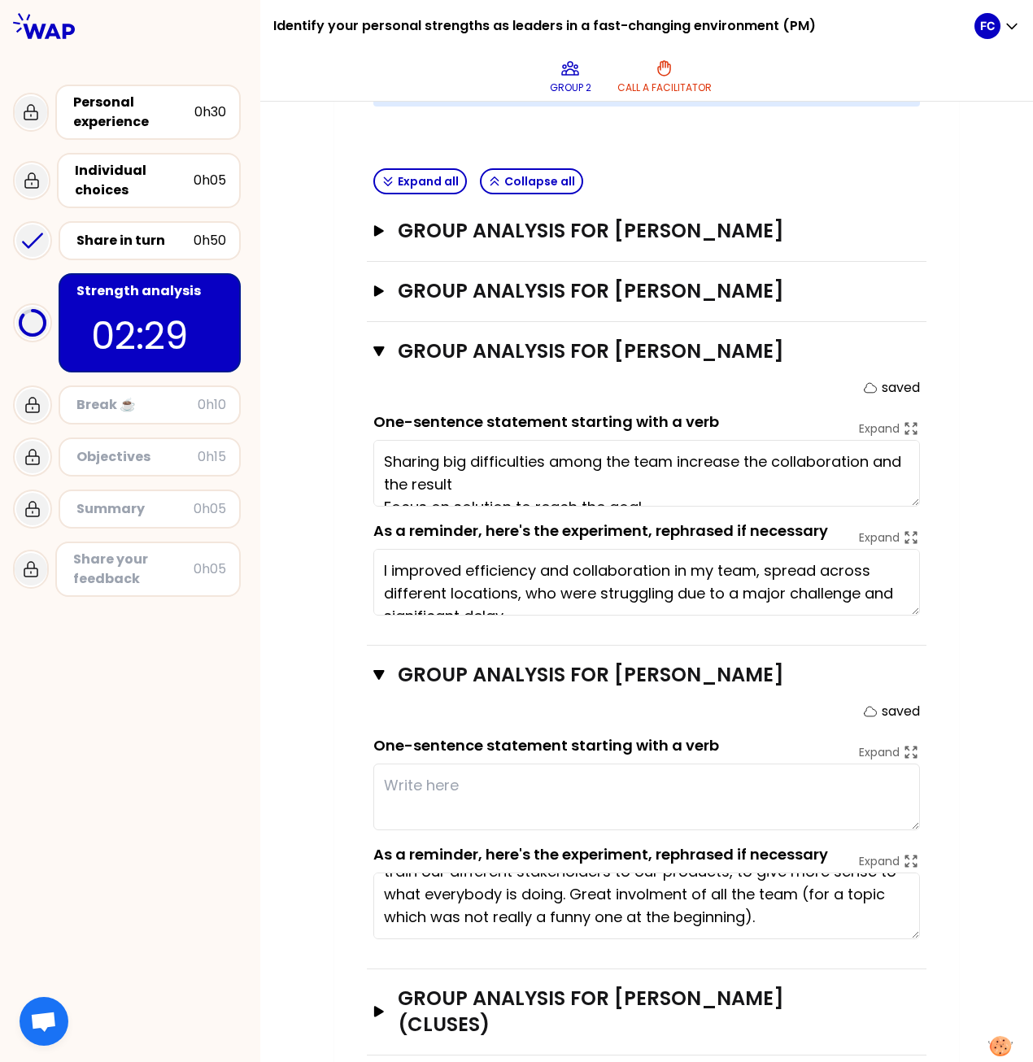
scroll to position [68, 0]
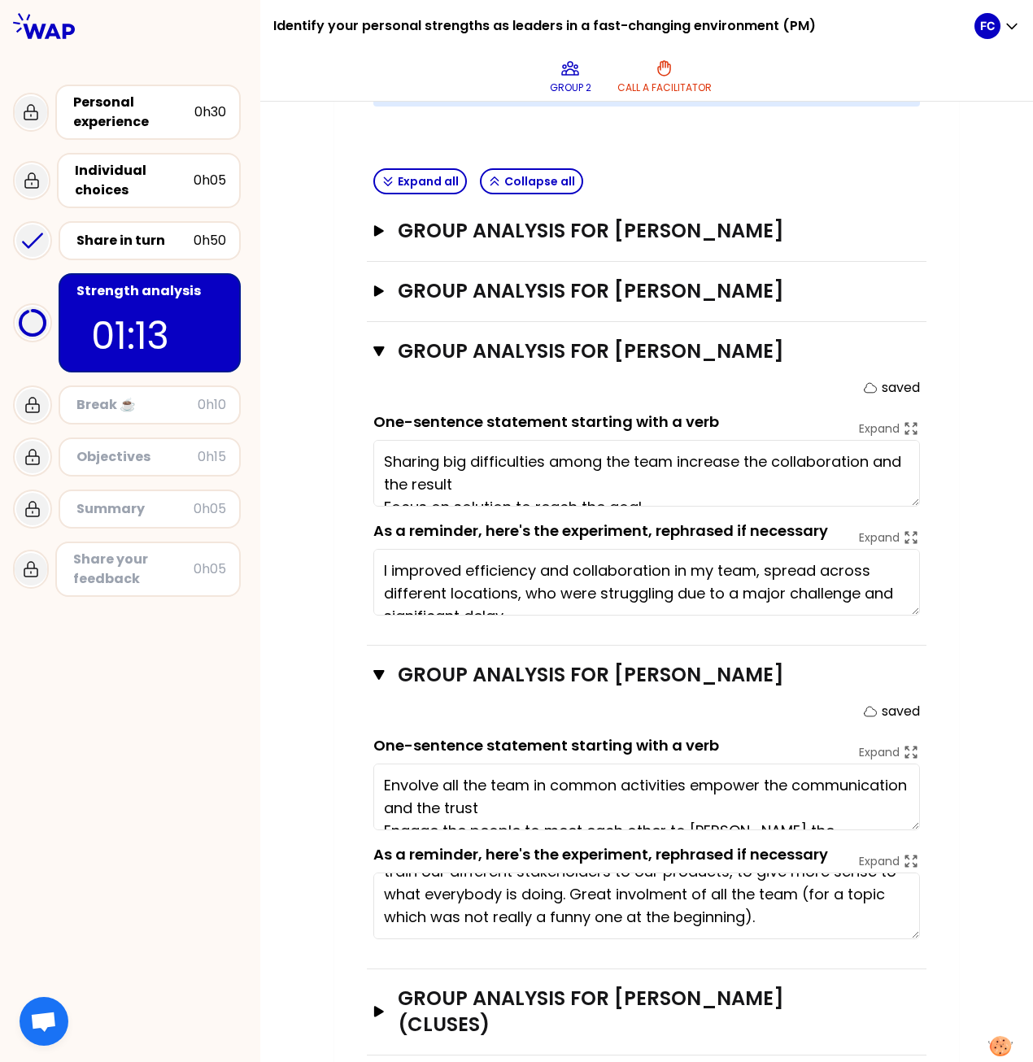
type textarea "Envolve all the team in common activities empower the communication and the tru…"
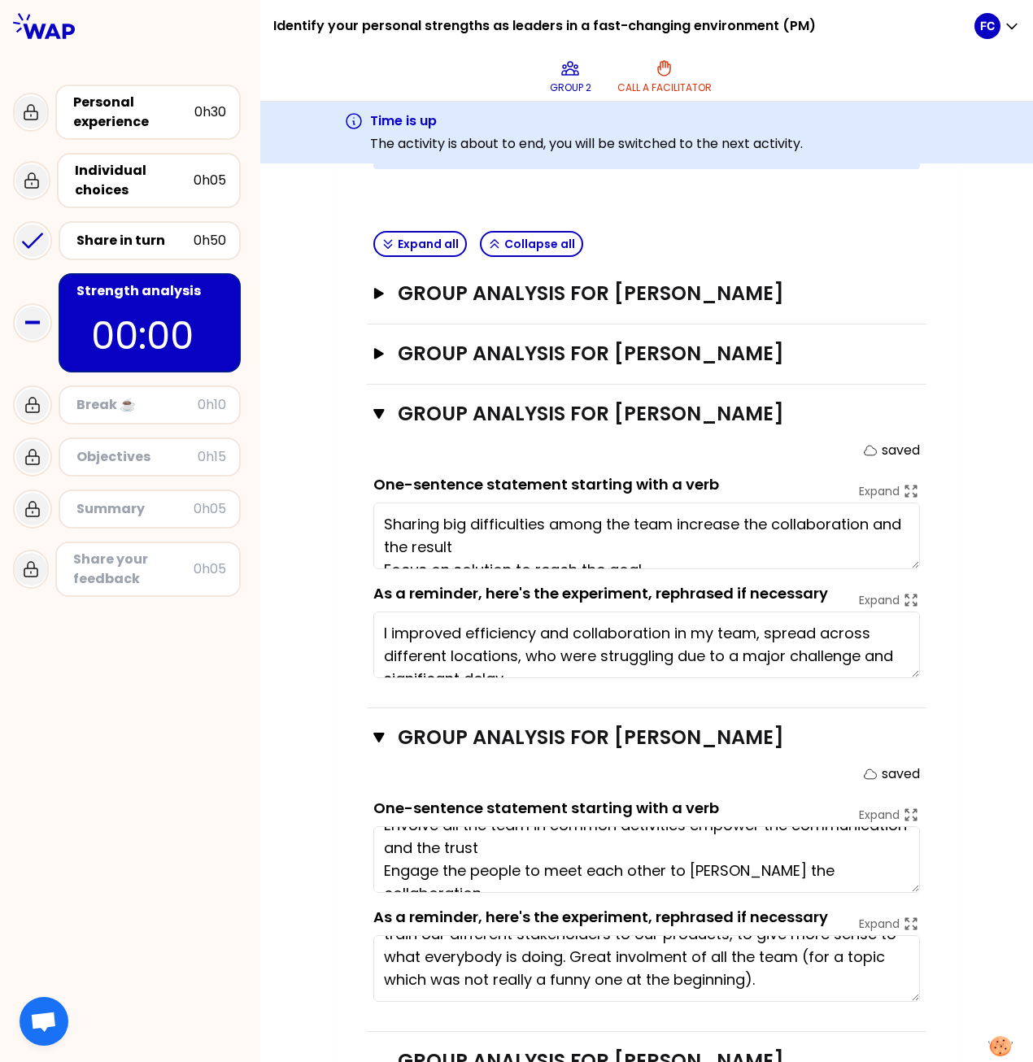
scroll to position [704, 0]
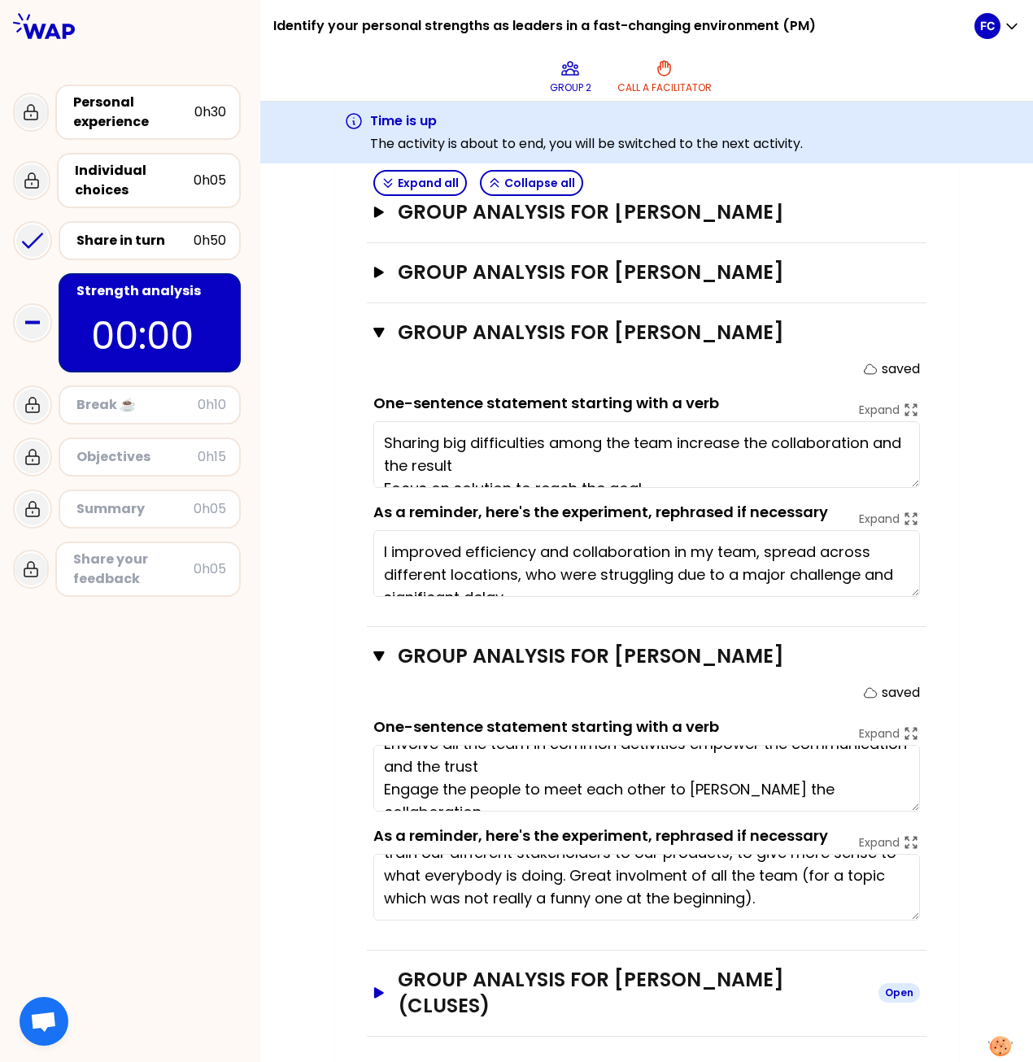
click at [375, 486] on icon "button" at bounding box center [379, 992] width 13 height 11
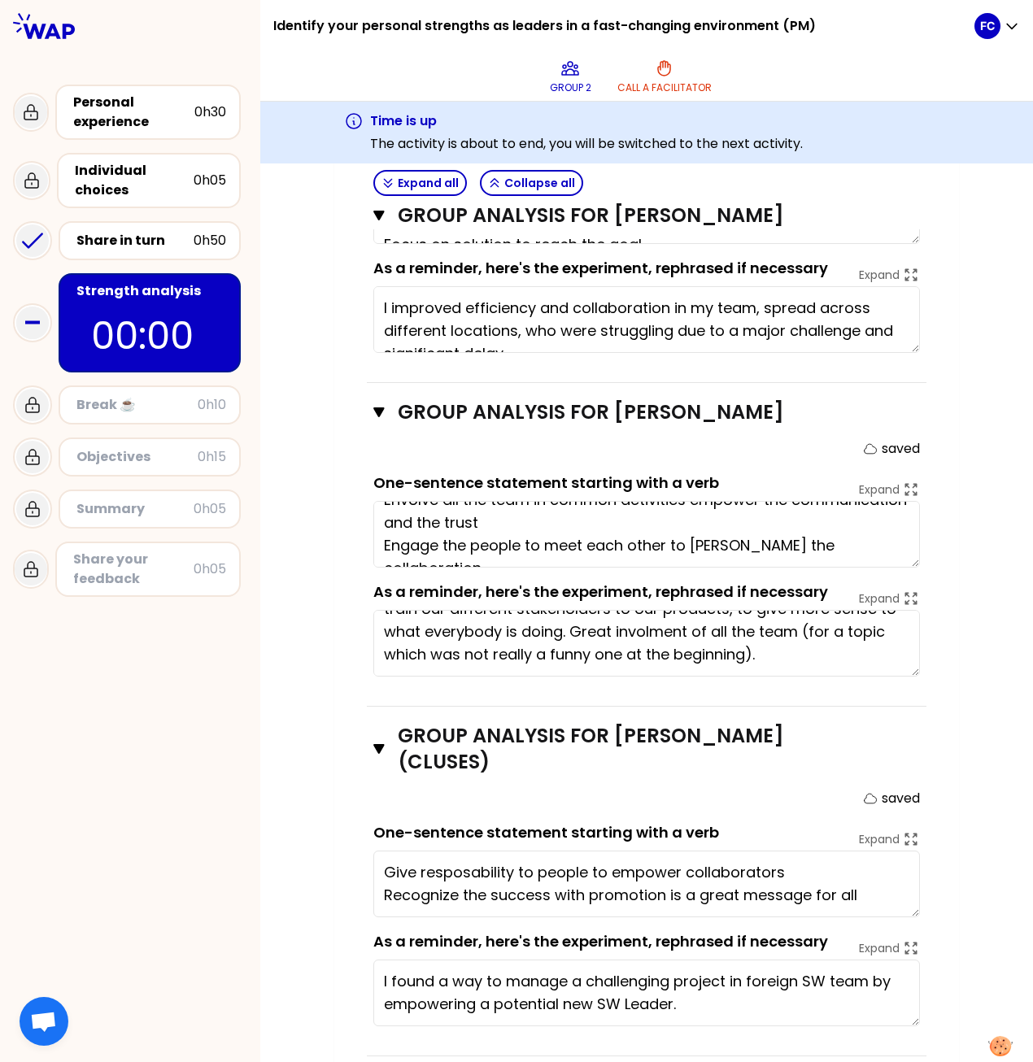
scroll to position [966, 0]
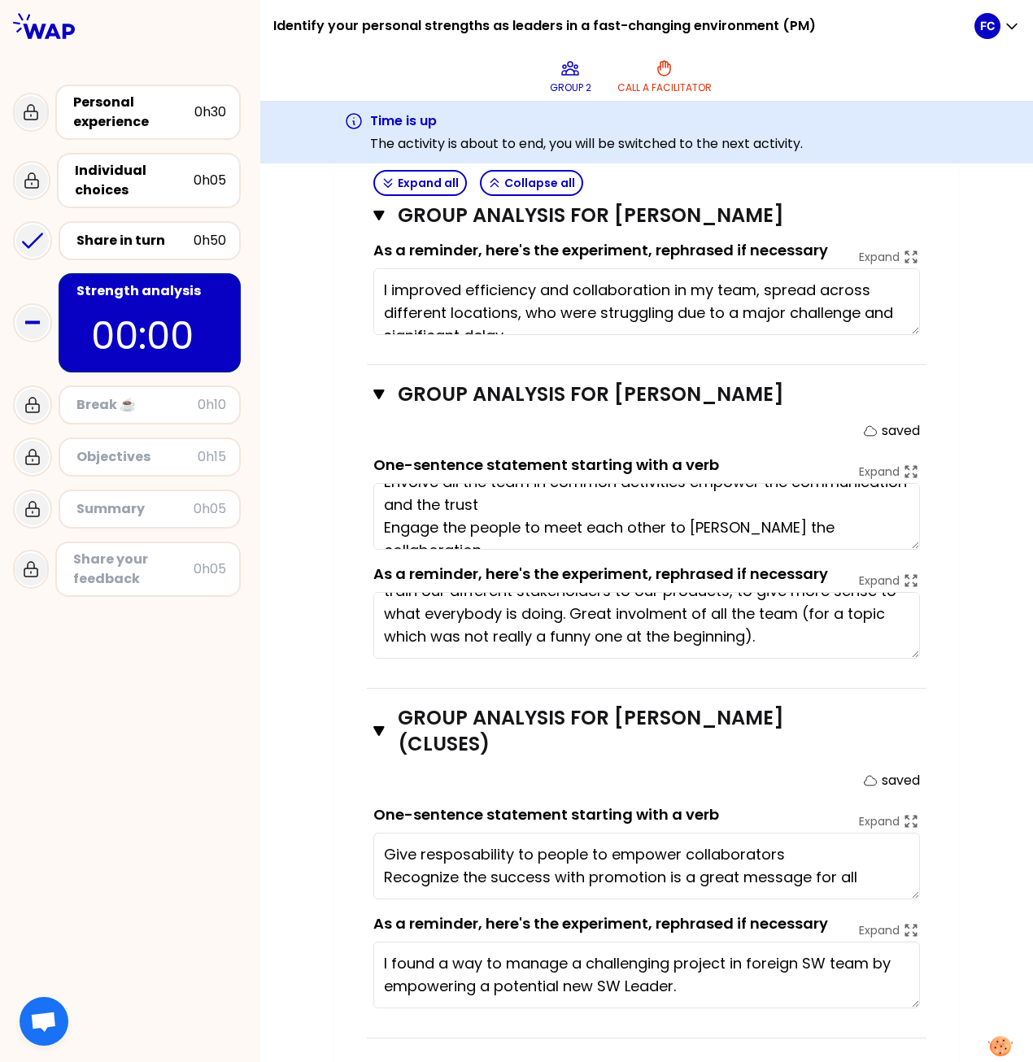
click at [691, 486] on textarea "I found a way to manage a challenging project in foreign SW team by empowering …" at bounding box center [646, 975] width 547 height 67
drag, startPoint x: 709, startPoint y: 987, endPoint x: 329, endPoint y: 958, distance: 380.9
click at [334, 486] on div "My group number: 2 Objectives # As a group, identify the strength behind each e…" at bounding box center [646, 179] width 625 height 1783
click at [685, 486] on textarea "I found a way to manage a challenging project in foreign SW team by empowering …" at bounding box center [646, 975] width 547 height 67
click at [607, 486] on textarea "I found a way to manage a challenging project in foreign SW team by empowering …" at bounding box center [646, 975] width 547 height 67
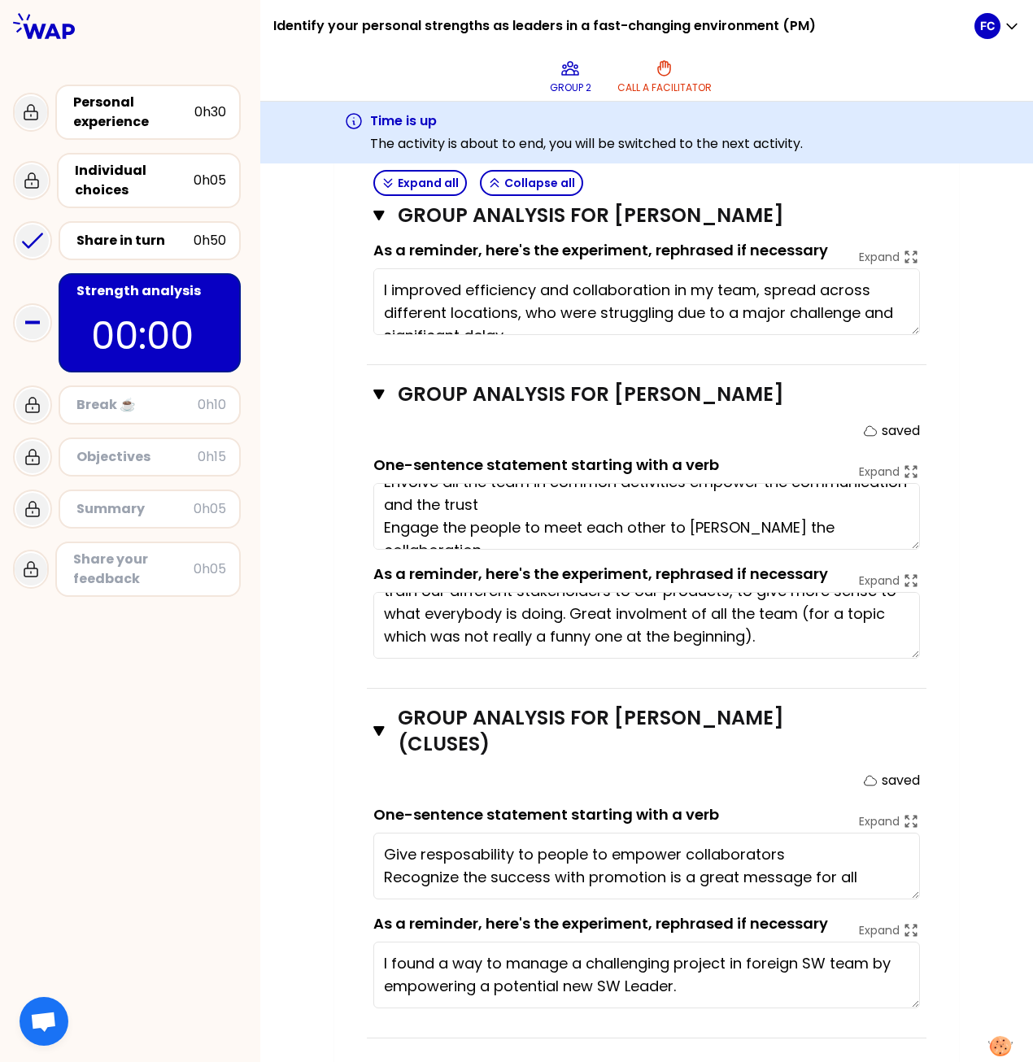
click at [607, 486] on textarea "I found a way to manage a challenging project in foreign SW team by empowering …" at bounding box center [646, 975] width 547 height 67
click at [677, 486] on textarea "I found a way to manage a challenging project in foreign SW team by empowering …" at bounding box center [646, 975] width 547 height 67
click at [603, 486] on textarea "I found a way to manage a challenging project in foreign SW team by empowering …" at bounding box center [646, 975] width 547 height 67
click at [659, 486] on textarea "I found a way to manage a challenging project in foreign SW team by empowering …" at bounding box center [646, 975] width 547 height 67
click at [696, 486] on textarea "I found a way to manage a challenging project in foreign SW team by empowering …" at bounding box center [646, 975] width 547 height 67
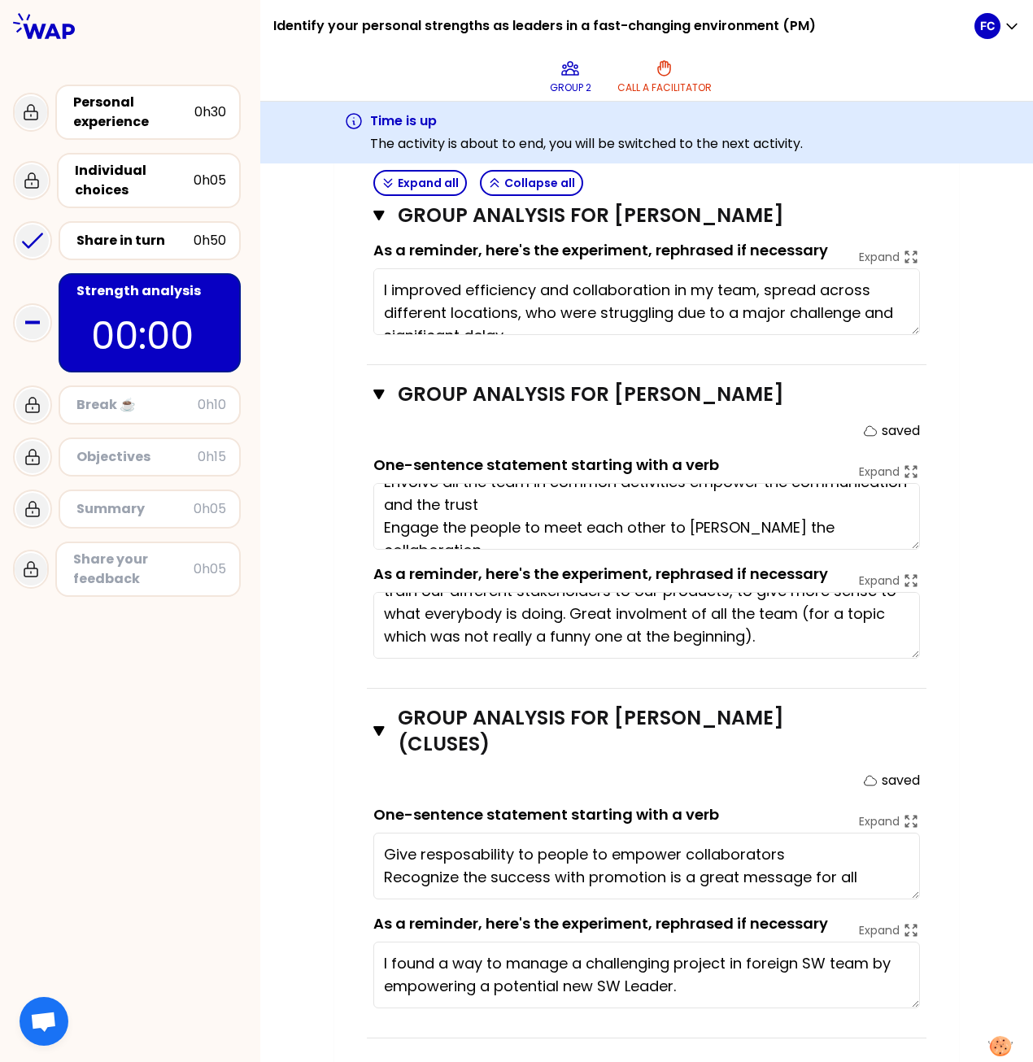
click at [740, 486] on textarea "I found a way to manage a challenging project in foreign SW team by empowering …" at bounding box center [646, 975] width 547 height 67
type textarea "I found a way to manage a challenging project in a foreign SW team by empowerin…"
click at [487, 486] on h3 "Group analysis for [PERSON_NAME] (Cluses)" at bounding box center [631, 731] width 466 height 52
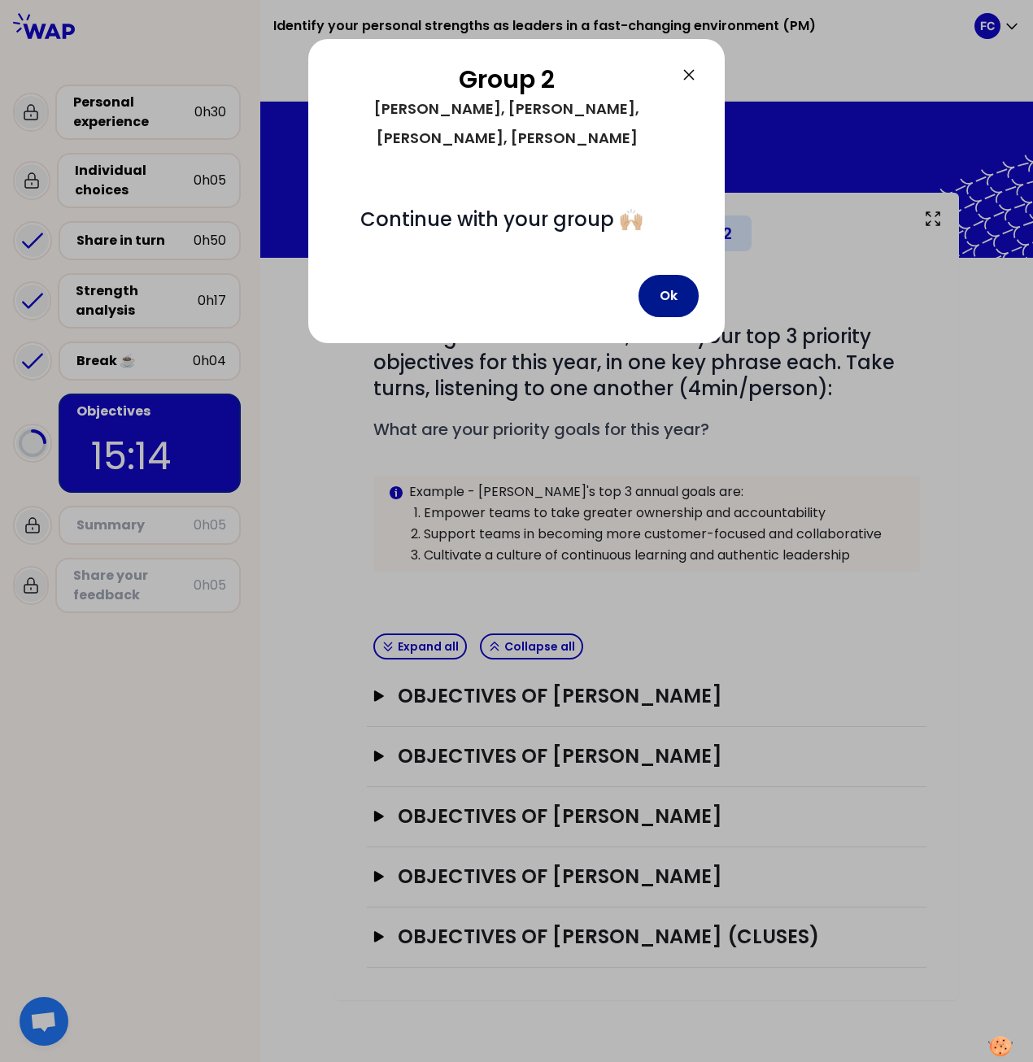
click at [676, 275] on button "Ok" at bounding box center [668, 296] width 60 height 42
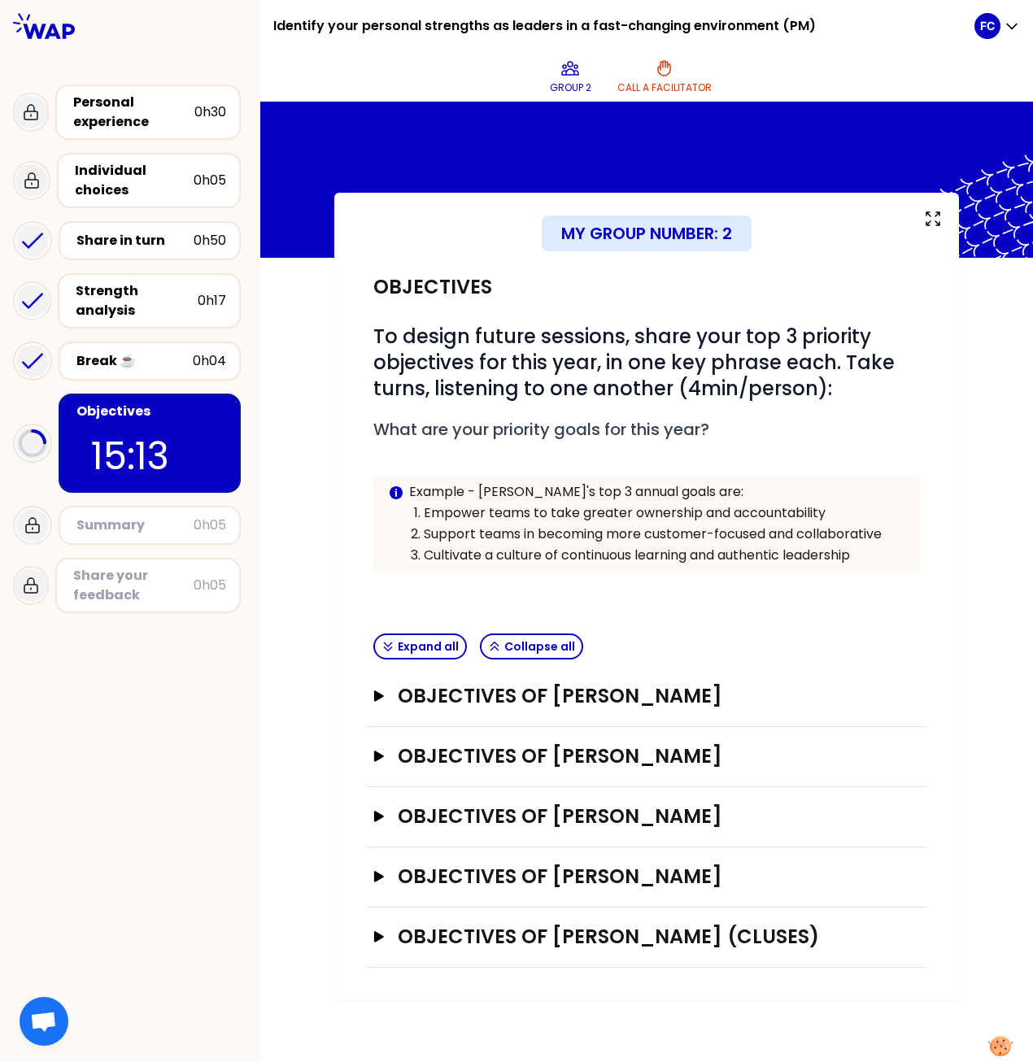
click at [123, 428] on p "15:13" at bounding box center [149, 456] width 117 height 57
click at [370, 486] on div "Objectives of [PERSON_NAME] Open" at bounding box center [647, 757] width 560 height 60
click at [377, 486] on icon "button" at bounding box center [379, 756] width 10 height 11
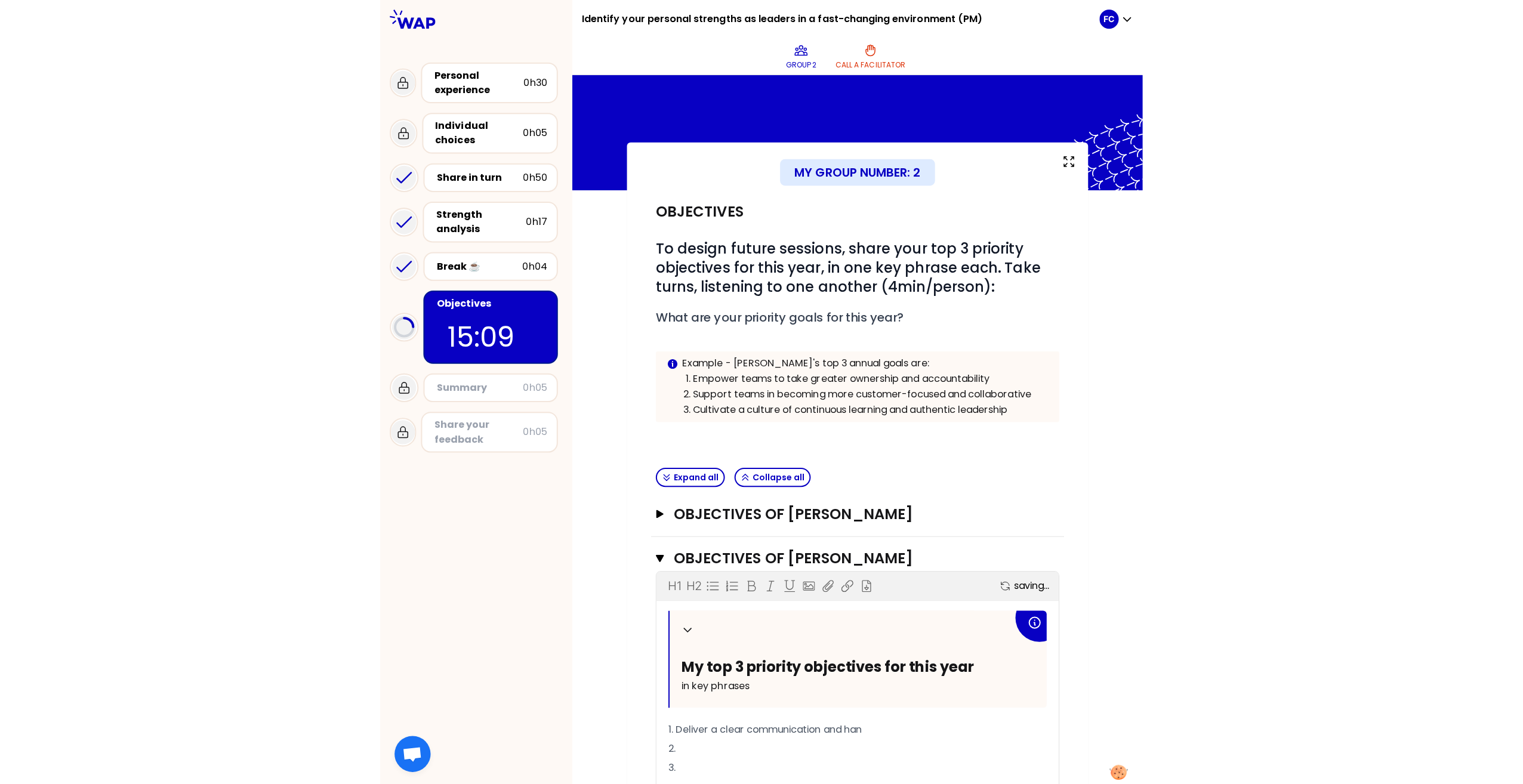
scroll to position [59, 0]
